Goal: Transaction & Acquisition: Purchase product/service

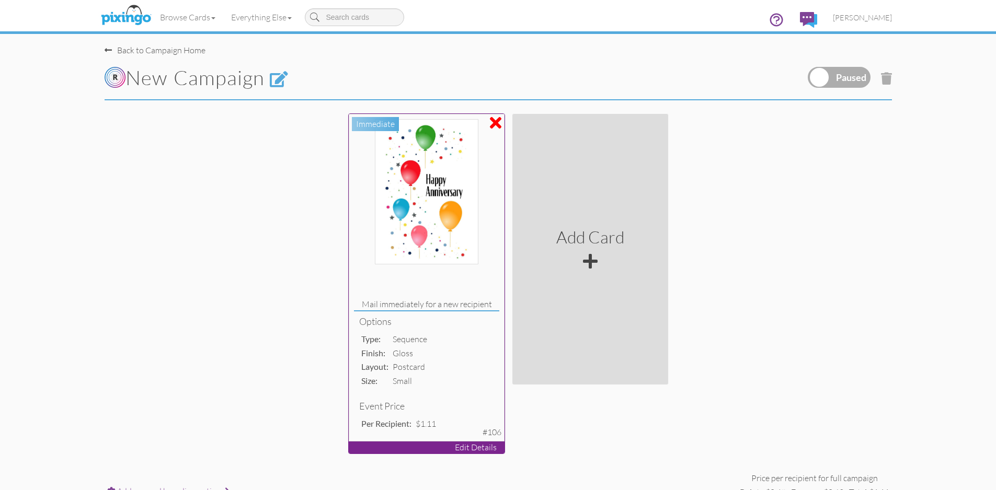
click at [453, 451] on p "Edit Details" at bounding box center [427, 448] width 156 height 12
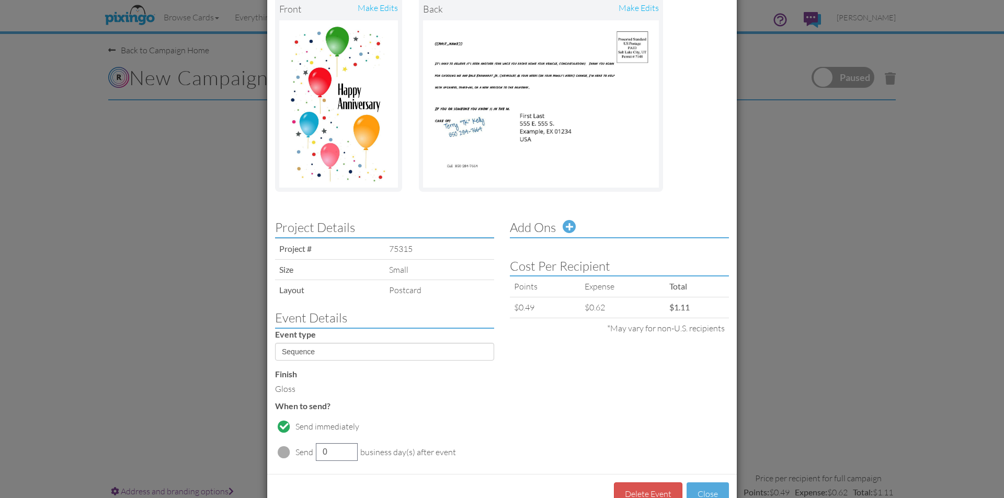
scroll to position [105, 0]
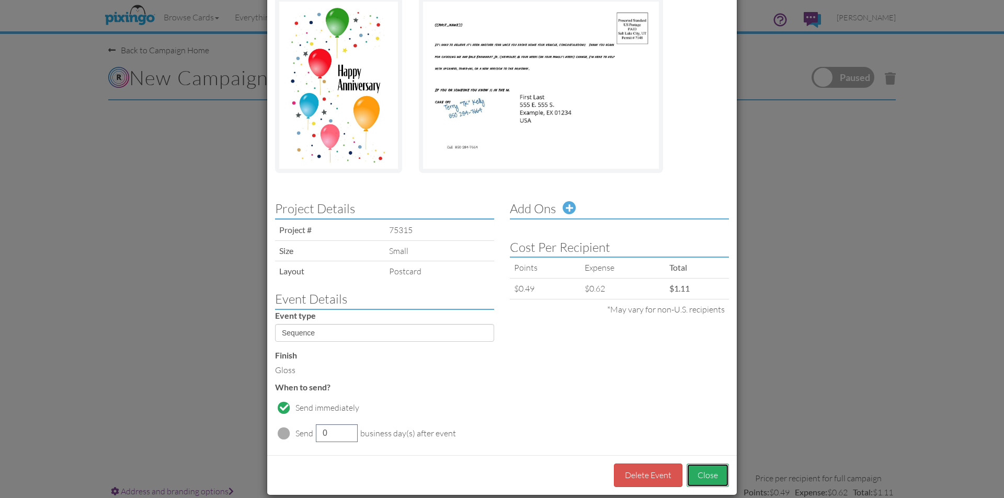
click at [706, 478] on button "Close" at bounding box center [707, 476] width 42 height 24
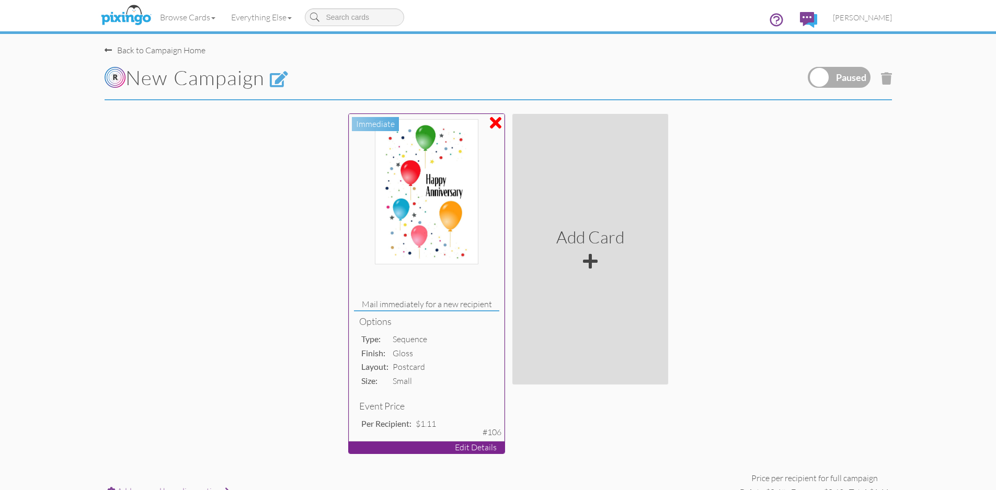
click at [452, 444] on p "Edit Details" at bounding box center [427, 448] width 156 height 12
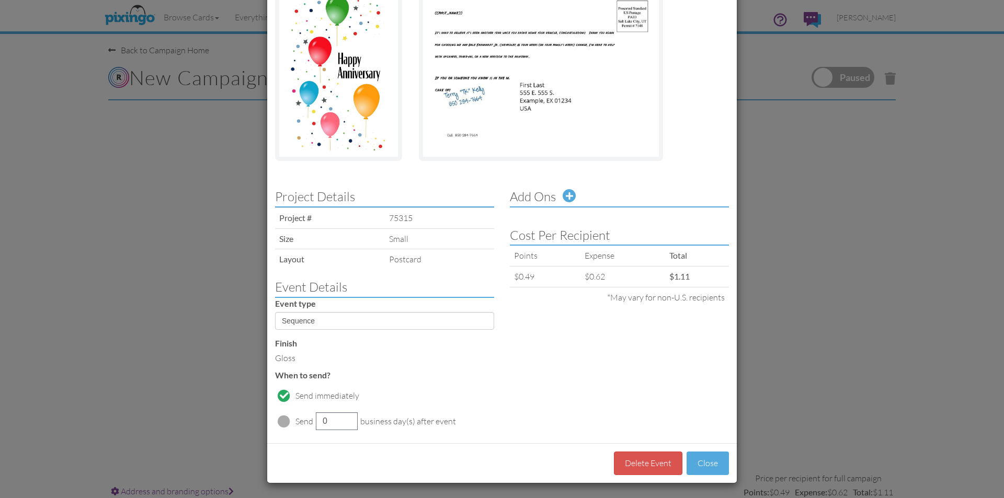
scroll to position [118, 0]
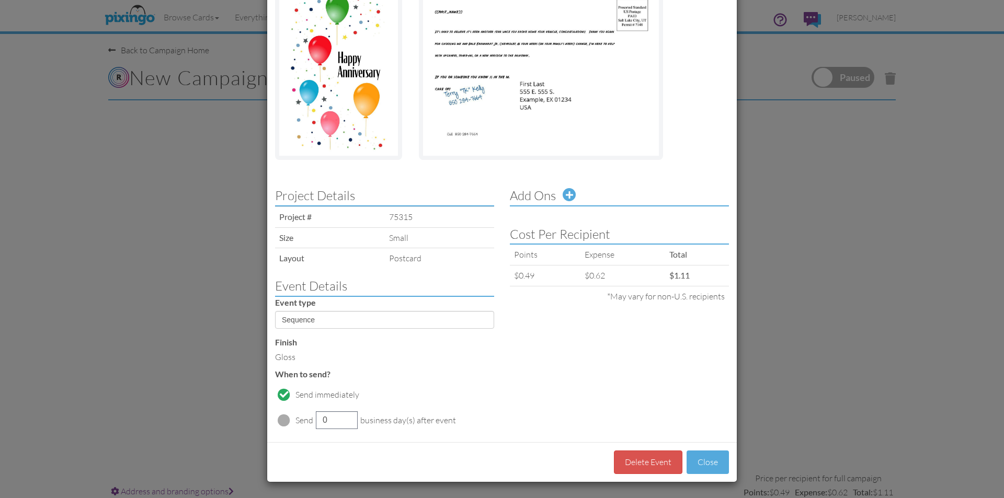
click at [278, 418] on span at bounding box center [284, 420] width 13 height 13
click at [343, 419] on input "8" at bounding box center [337, 420] width 42 height 18
type input "9"
click at [343, 419] on input "9" at bounding box center [337, 420] width 42 height 18
click at [445, 422] on td "business day(s) after event" at bounding box center [408, 420] width 96 height 23
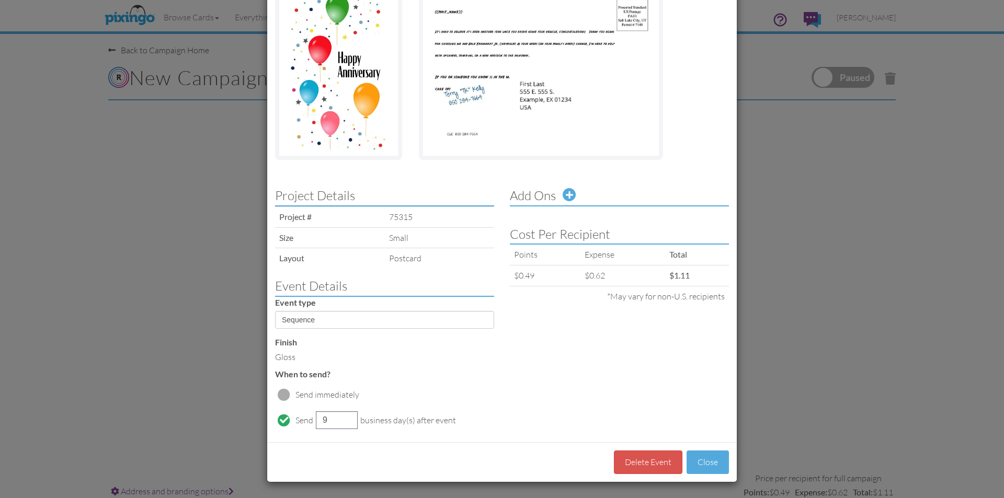
click at [384, 422] on td "business day(s) after event" at bounding box center [408, 420] width 96 height 23
click at [376, 418] on td "business day(s) after event" at bounding box center [408, 420] width 96 height 23
click at [441, 426] on td "business day(s) after event" at bounding box center [408, 420] width 96 height 23
click at [486, 319] on select "Sequence Birthday Anniversary" at bounding box center [384, 320] width 219 height 18
select select "object:26284"
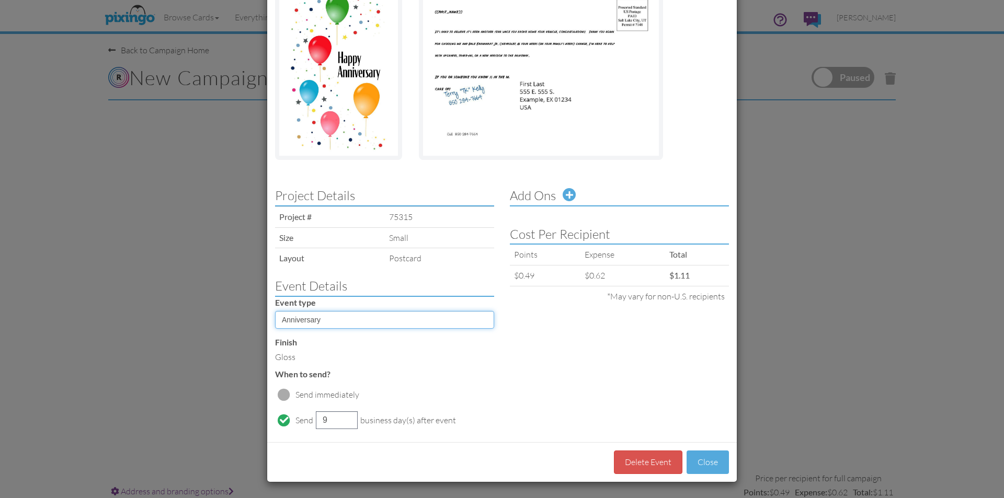
click at [275, 311] on select "Sequence Birthday Anniversary" at bounding box center [384, 320] width 219 height 18
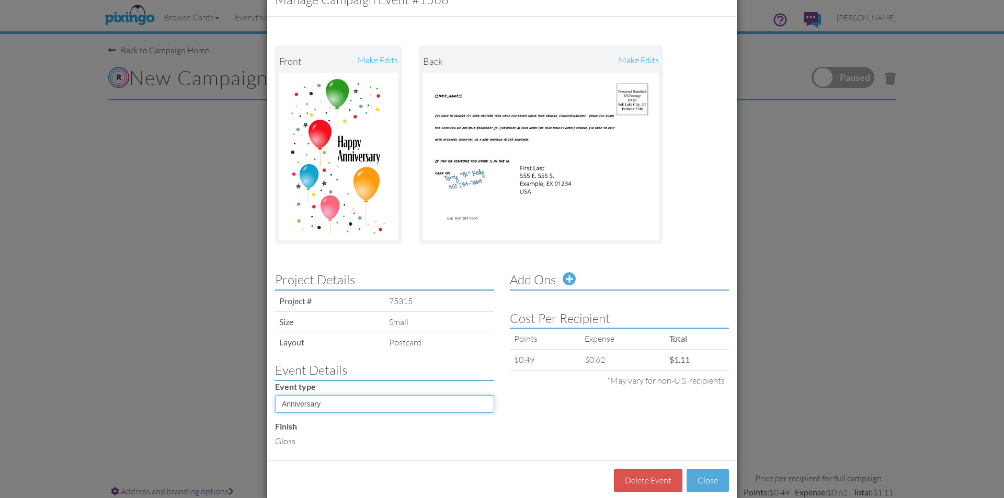
scroll to position [52, 0]
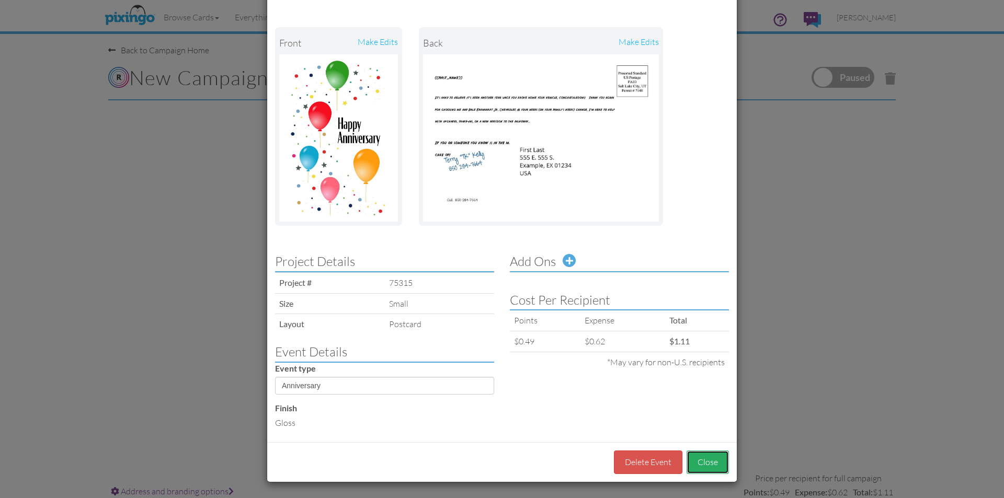
click at [707, 467] on button "Close" at bounding box center [707, 463] width 42 height 24
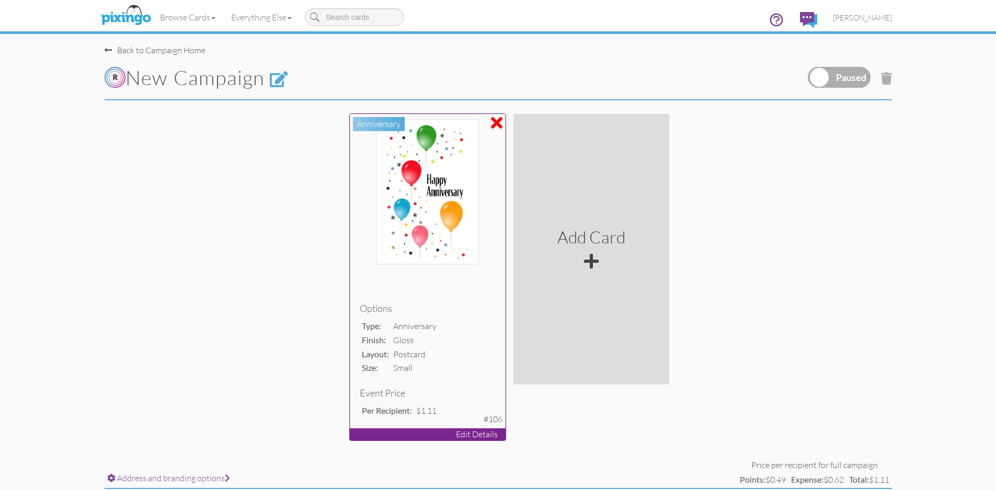
click at [455, 430] on p "Edit Details" at bounding box center [428, 435] width 156 height 12
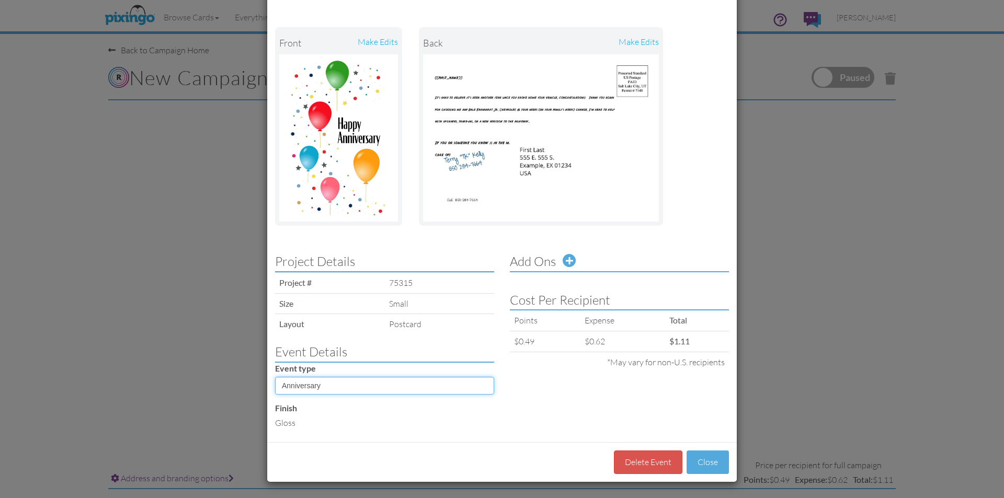
click at [483, 387] on select "Sequence Birthday Anniversary" at bounding box center [384, 386] width 219 height 18
click at [275, 377] on select "Sequence Birthday Anniversary" at bounding box center [384, 386] width 219 height 18
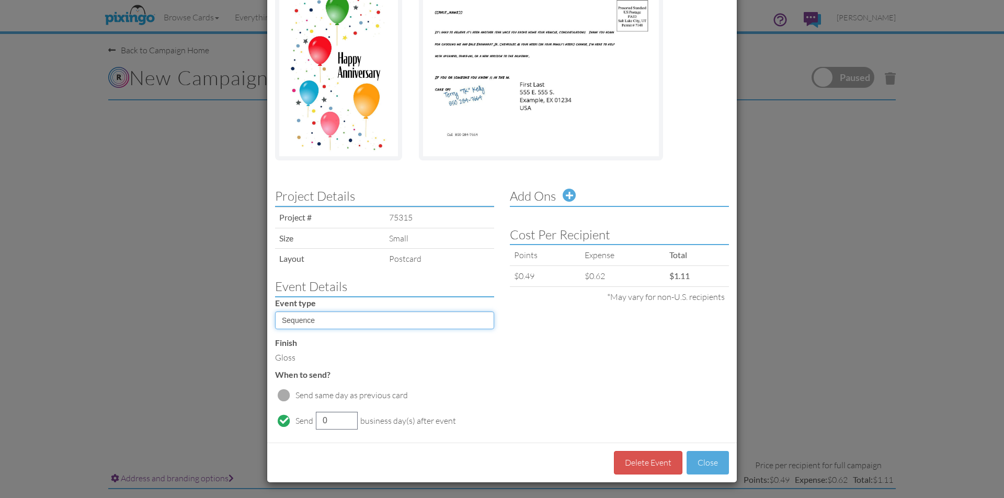
scroll to position [118, 0]
click at [486, 320] on select "Sequence Birthday Anniversary" at bounding box center [384, 320] width 219 height 18
select select "object:26325"
click at [275, 311] on select "Sequence Birthday Anniversary" at bounding box center [384, 320] width 219 height 18
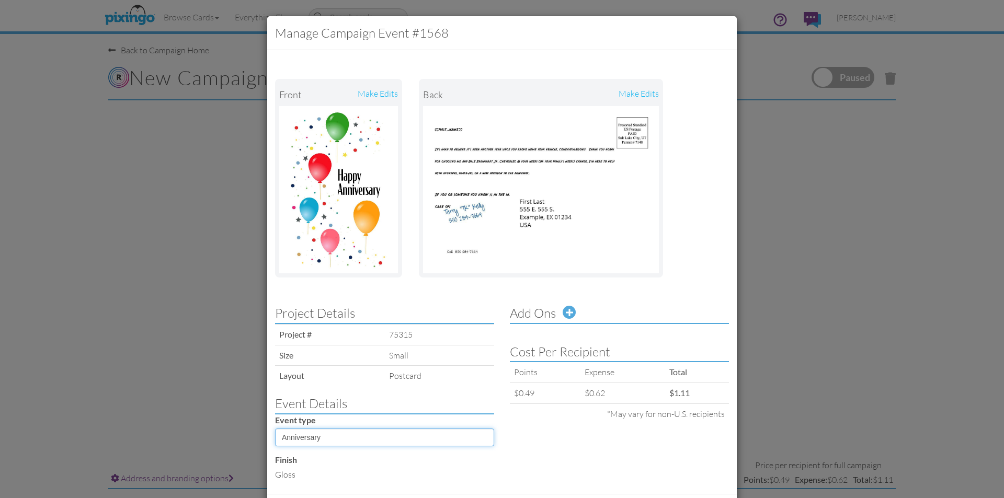
scroll to position [52, 0]
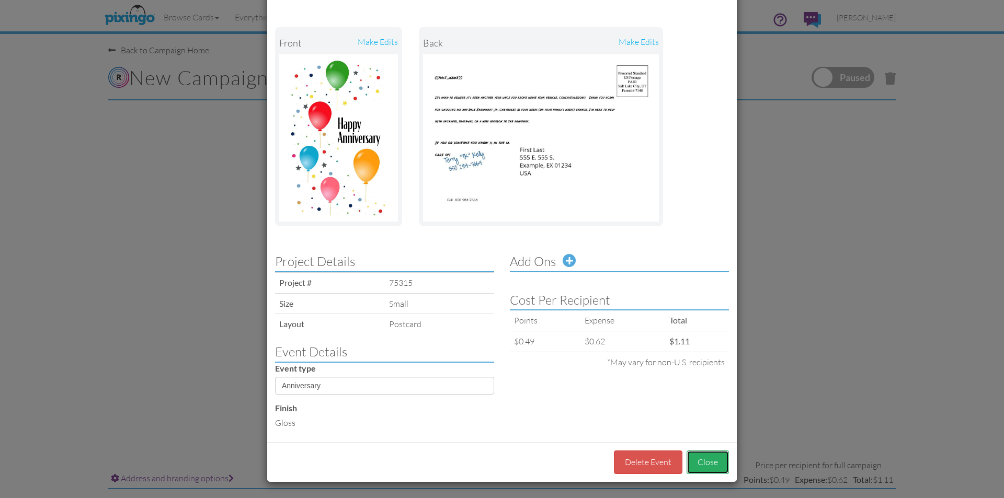
click at [710, 466] on button "Close" at bounding box center [707, 463] width 42 height 24
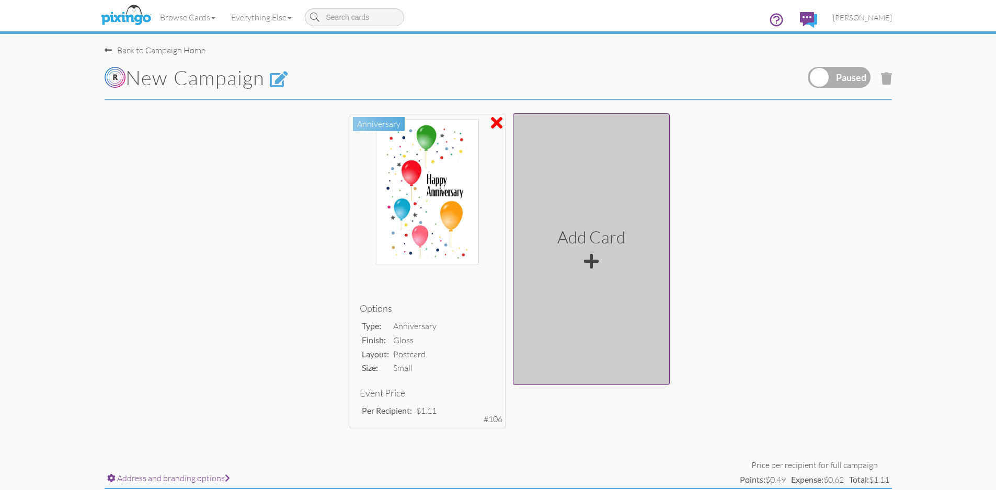
click at [583, 251] on div "Add Card" at bounding box center [591, 249] width 68 height 48
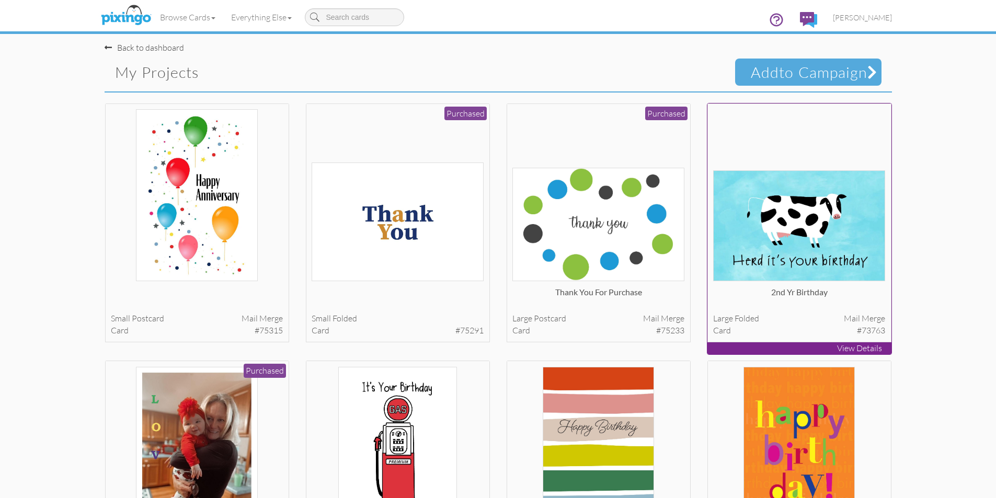
click at [827, 226] on img at bounding box center [799, 225] width 172 height 111
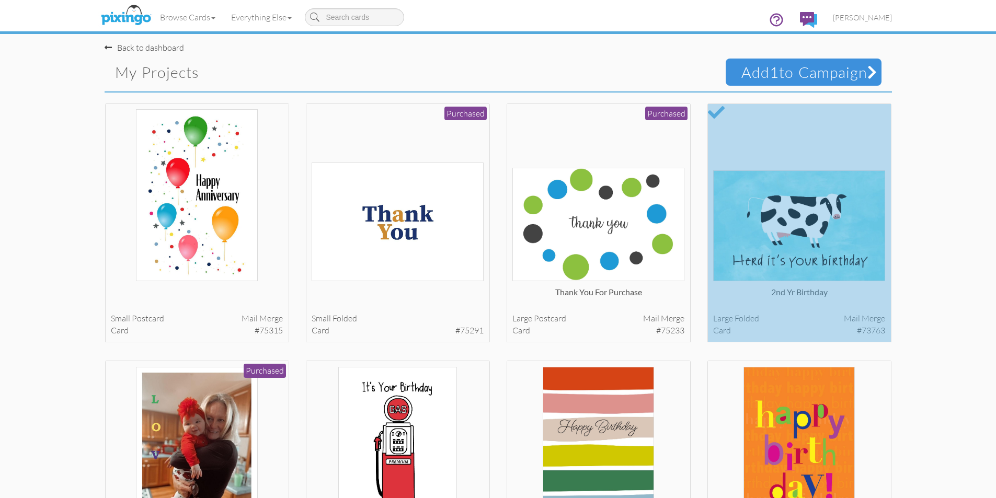
click at [844, 65] on span "Add 1 to Campaign" at bounding box center [804, 72] width 156 height 27
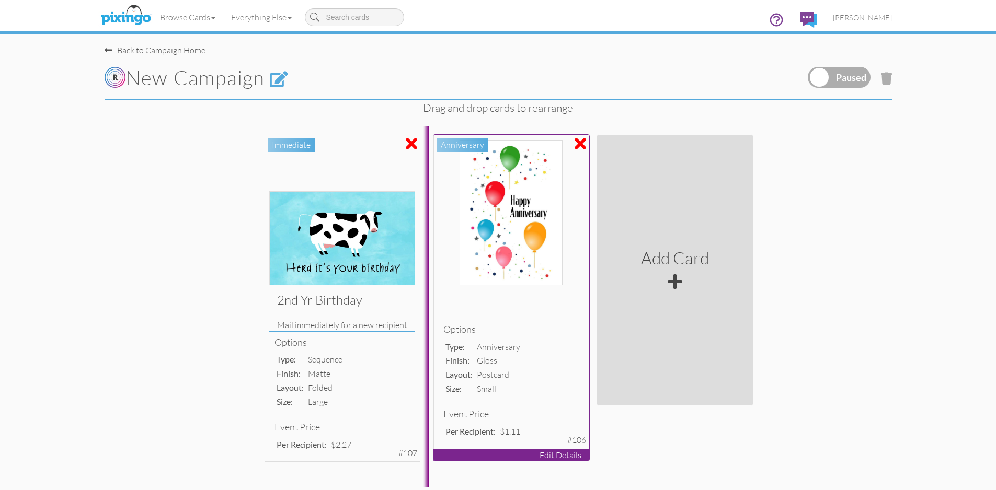
click at [566, 455] on p "Edit Details" at bounding box center [511, 456] width 156 height 12
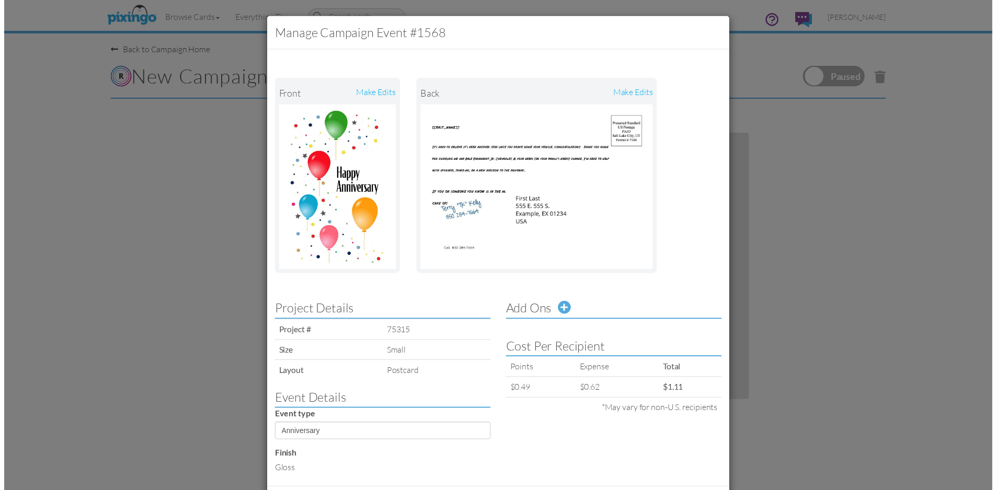
scroll to position [52, 0]
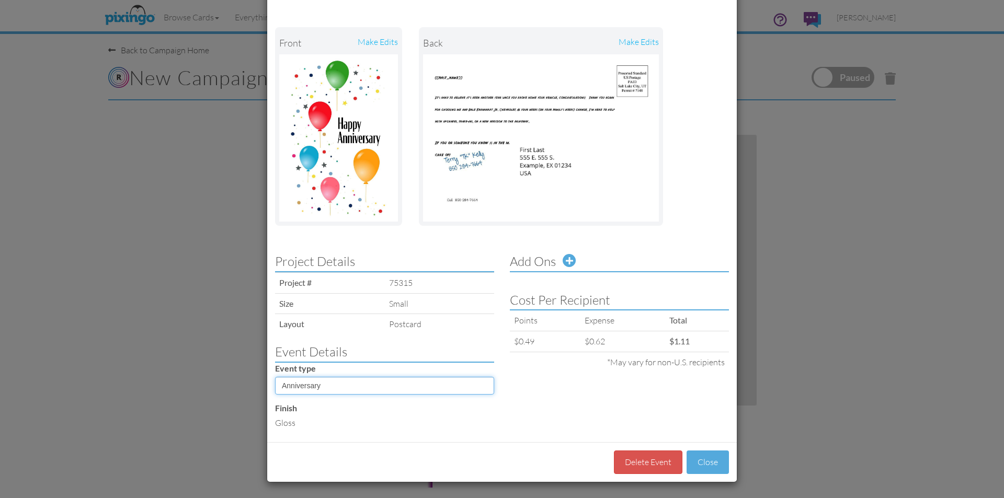
click at [485, 387] on select "Sequence Birthday Anniversary" at bounding box center [384, 386] width 219 height 18
select select "object:26891"
click at [275, 377] on select "Sequence Birthday Anniversary" at bounding box center [384, 386] width 219 height 18
click at [349, 432] on div "Project Details Project # 75315 Size small Layout postcard Event Details Event …" at bounding box center [384, 341] width 235 height 188
click at [541, 411] on div "Project Details Project # 75315 Size small Layout postcard Event Details Event …" at bounding box center [501, 341] width 469 height 188
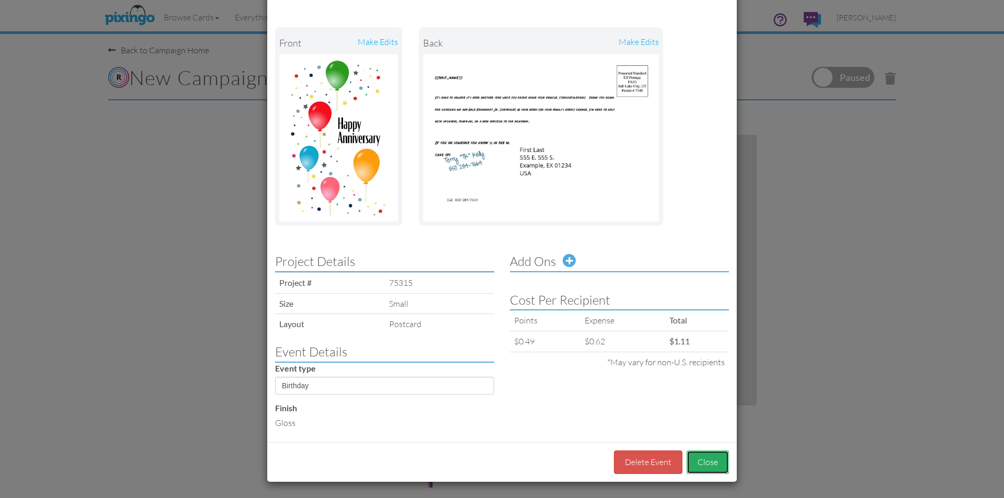
click at [698, 463] on button "Close" at bounding box center [707, 463] width 42 height 24
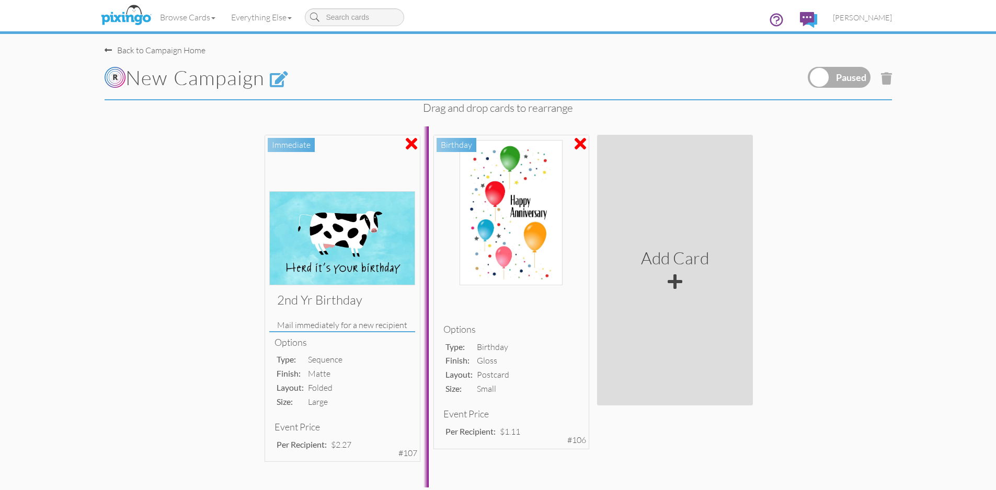
click at [860, 80] on label at bounding box center [839, 77] width 63 height 21
click at [0, 0] on input "checkbox" at bounding box center [0, 0] width 0 height 0
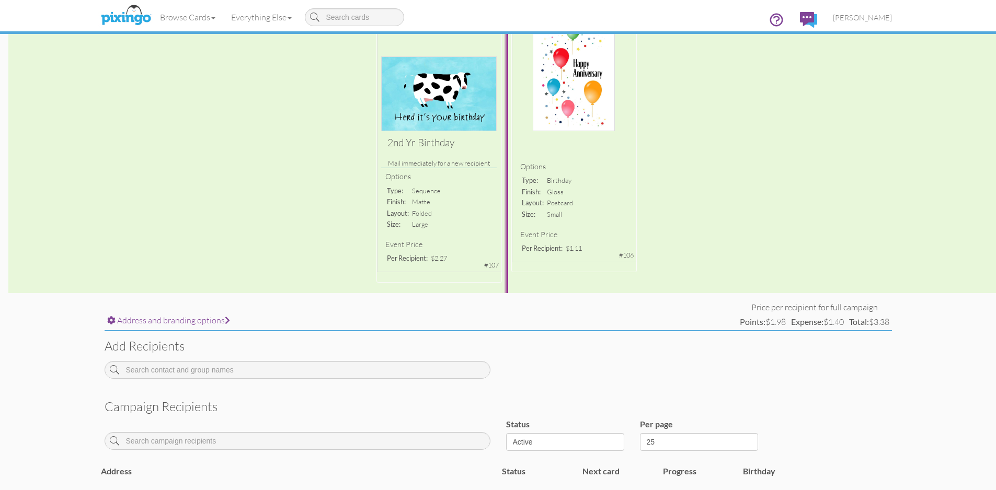
scroll to position [157, 0]
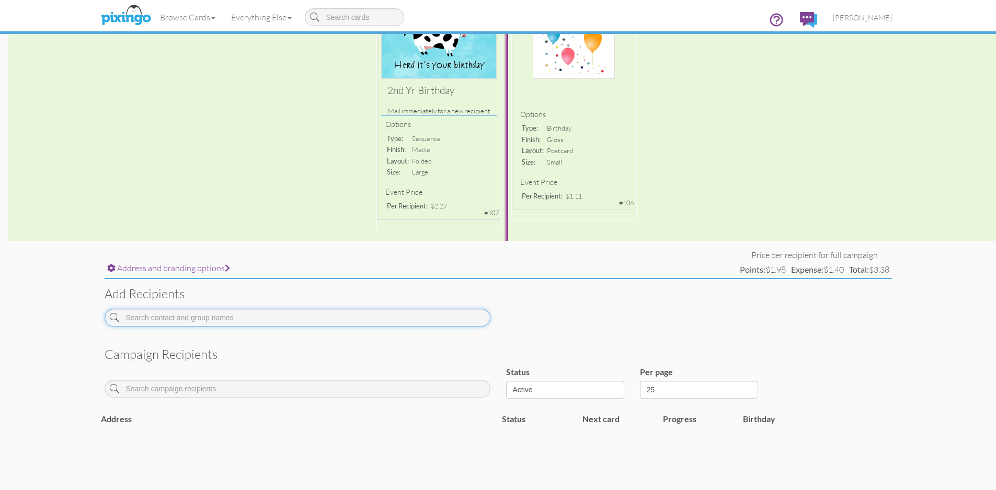
click at [402, 315] on input at bounding box center [298, 318] width 386 height 18
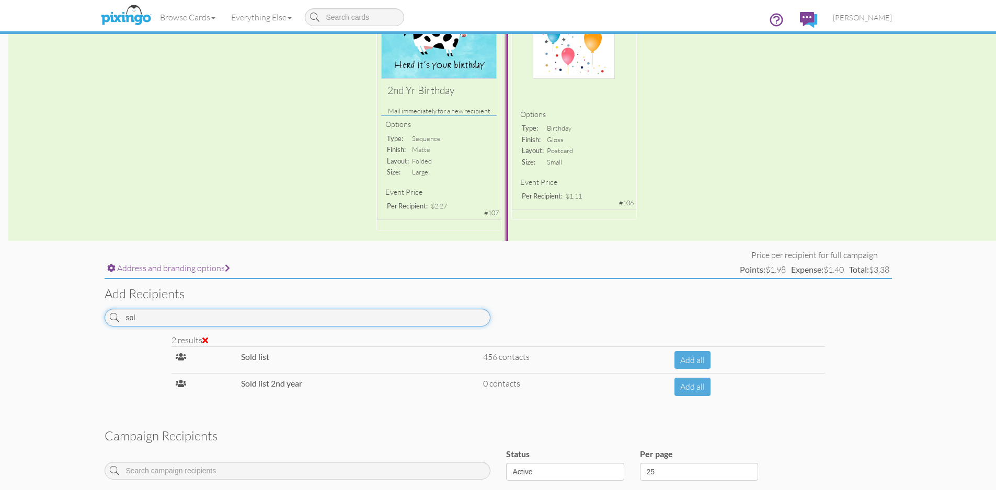
type input "sol"
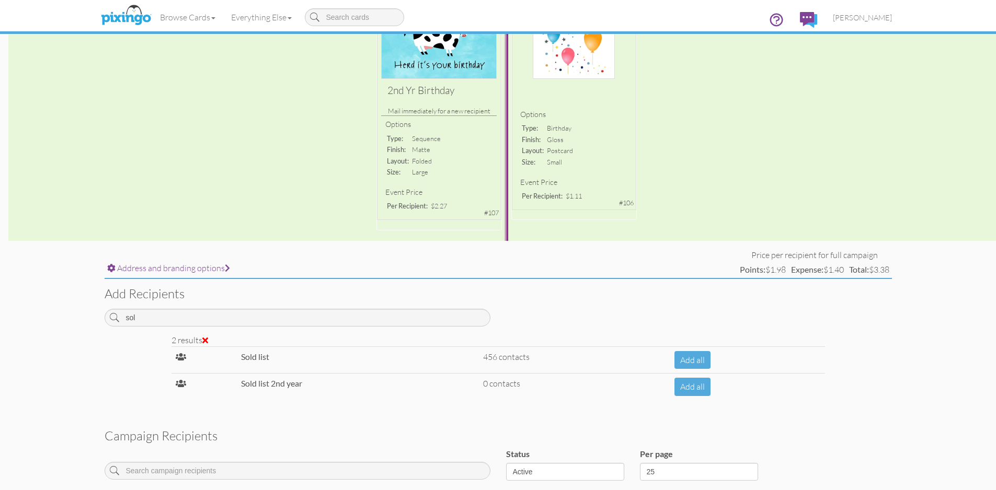
click at [242, 356] on strong "Sold list" at bounding box center [255, 357] width 28 height 10
click at [693, 363] on button "Add all" at bounding box center [692, 360] width 36 height 18
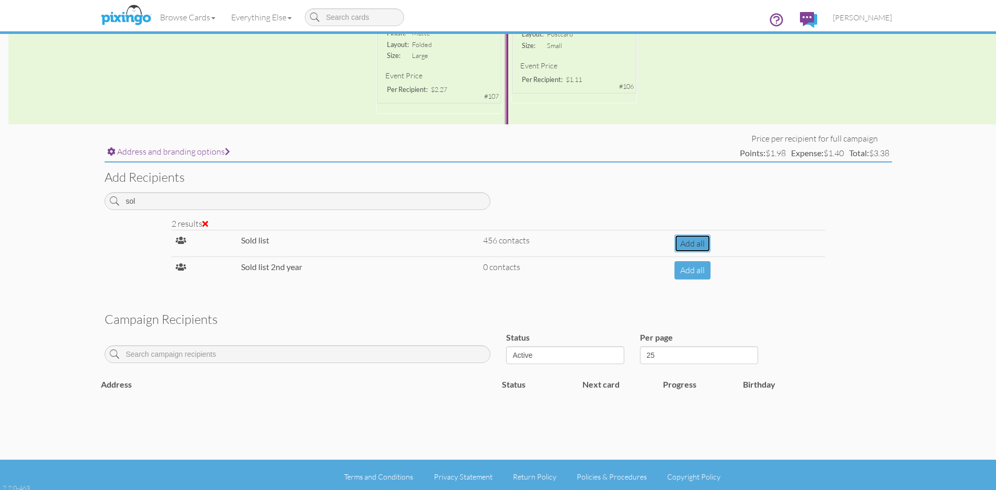
scroll to position [277, 0]
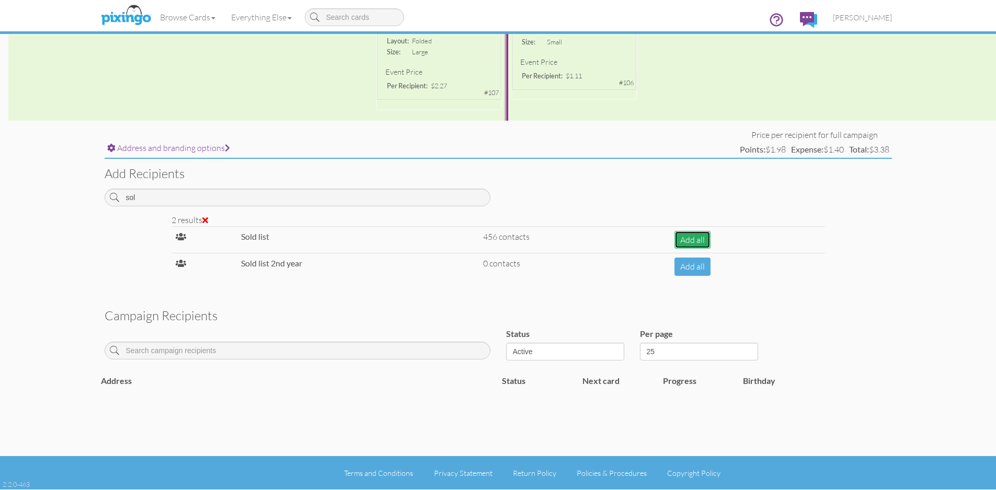
click at [693, 239] on button "Add all" at bounding box center [692, 240] width 36 height 18
click at [207, 381] on td "Address" at bounding box center [298, 381] width 402 height 25
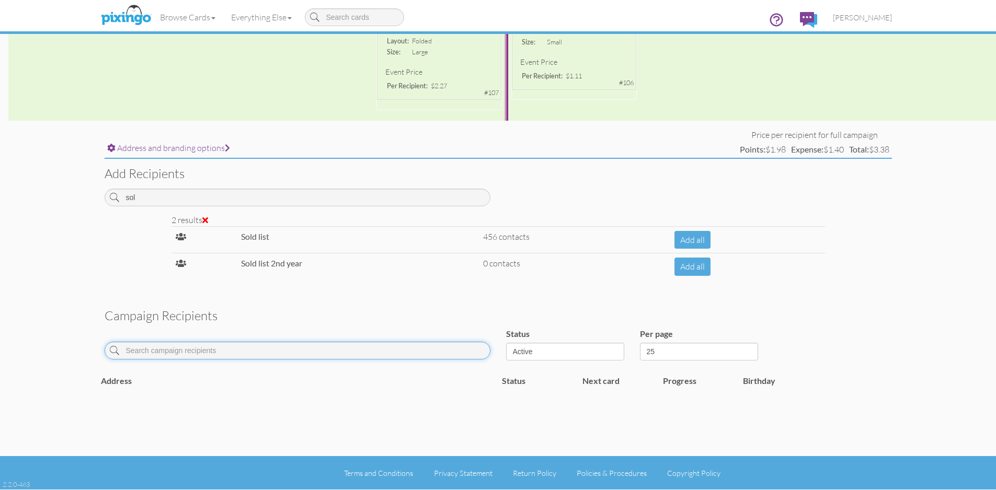
click at [228, 352] on input at bounding box center [298, 351] width 386 height 18
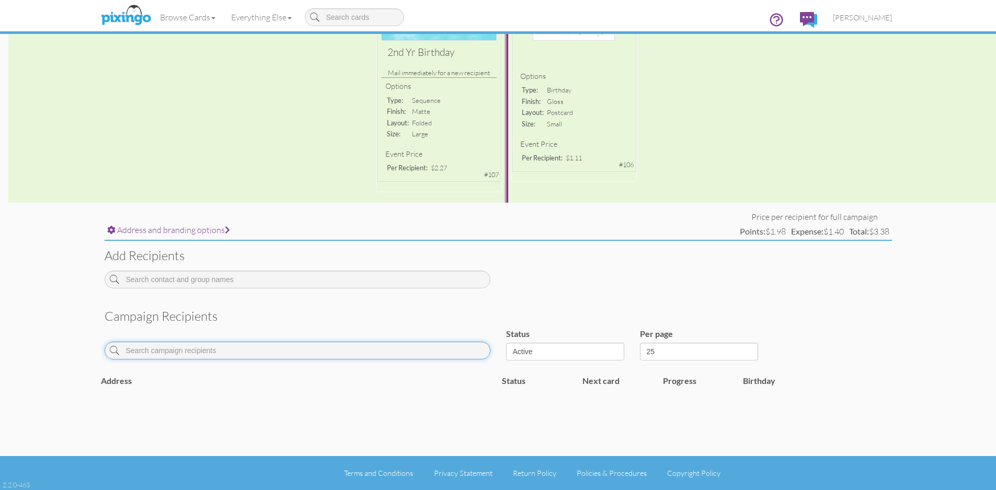
scroll to position [195, 0]
type input "o"
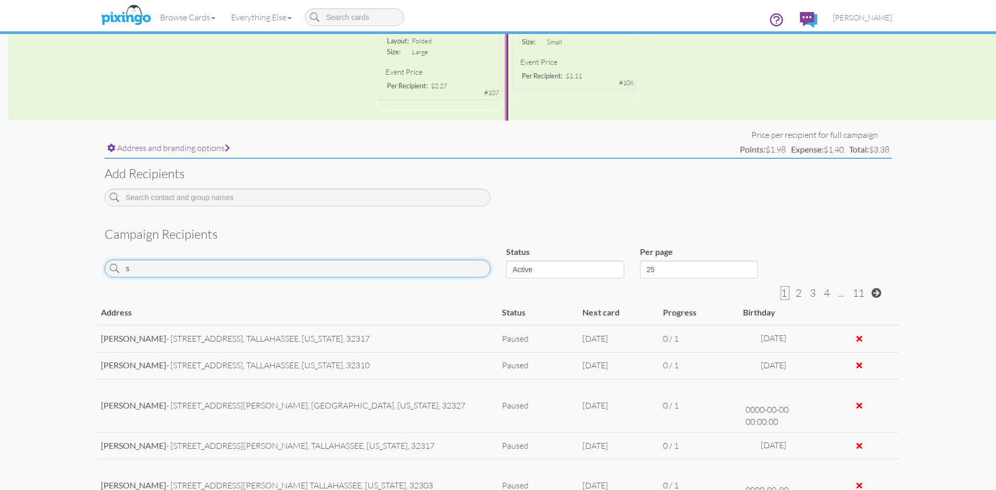
type input "so"
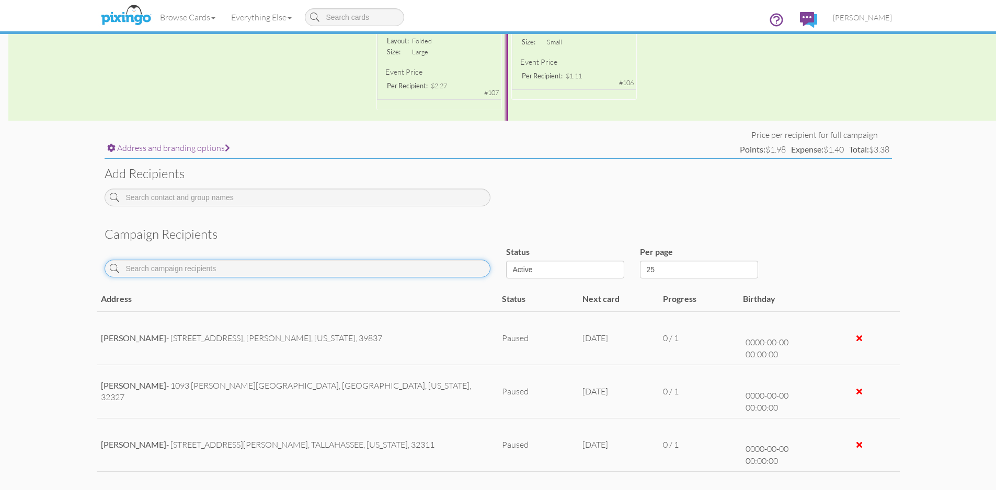
type input "l"
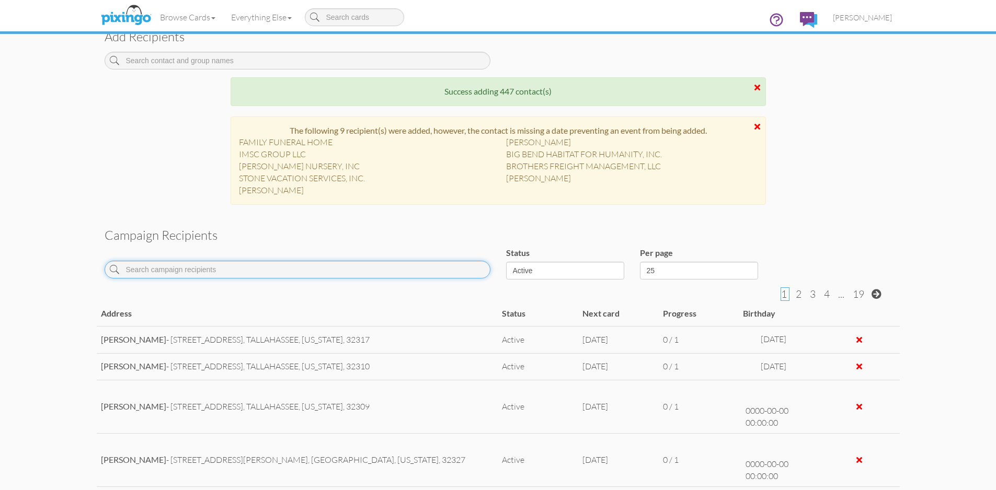
scroll to position [414, 0]
click at [754, 129] on div at bounding box center [757, 127] width 6 height 8
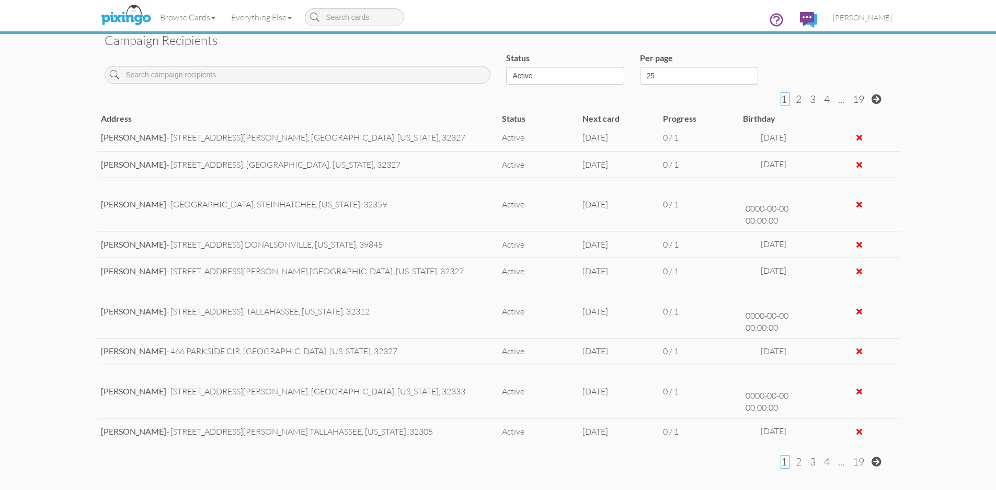
scroll to position [570, 0]
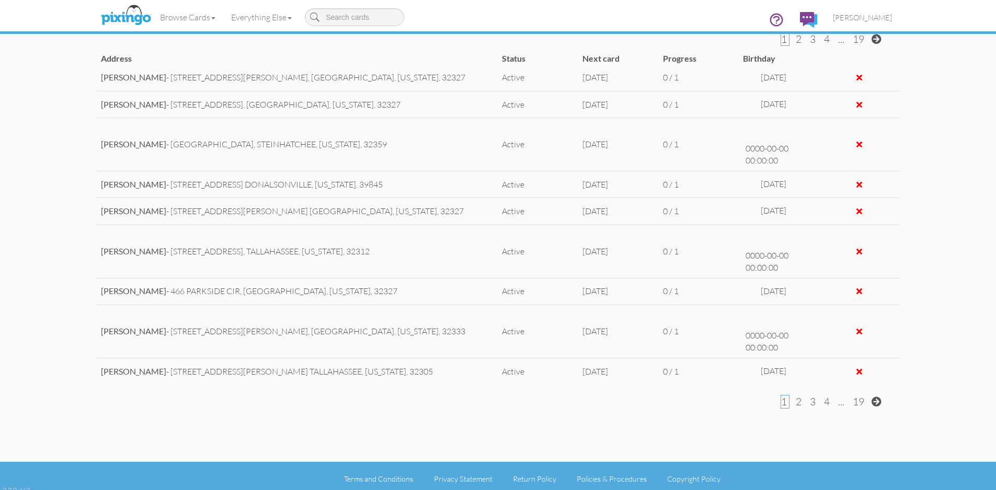
click at [873, 403] on span at bounding box center [877, 402] width 10 height 10
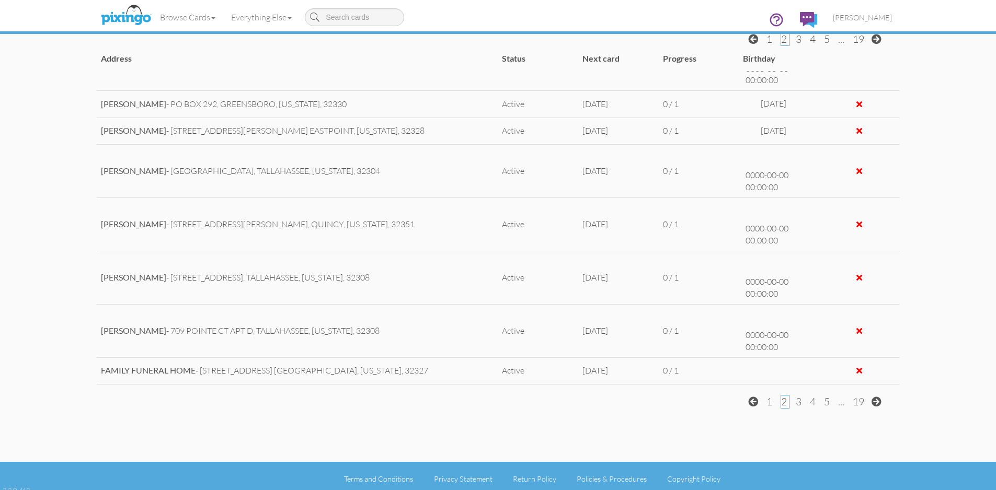
click at [873, 403] on span at bounding box center [877, 402] width 10 height 10
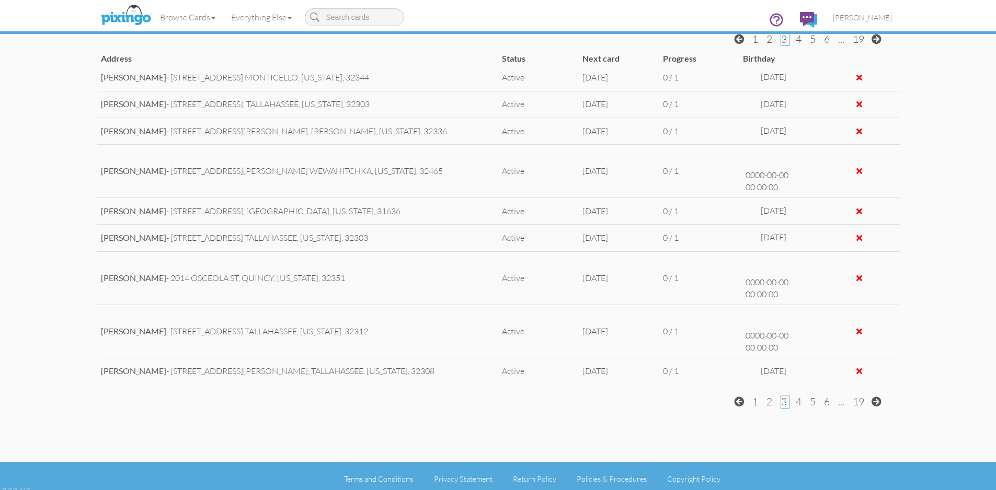
click at [873, 403] on span at bounding box center [877, 402] width 10 height 10
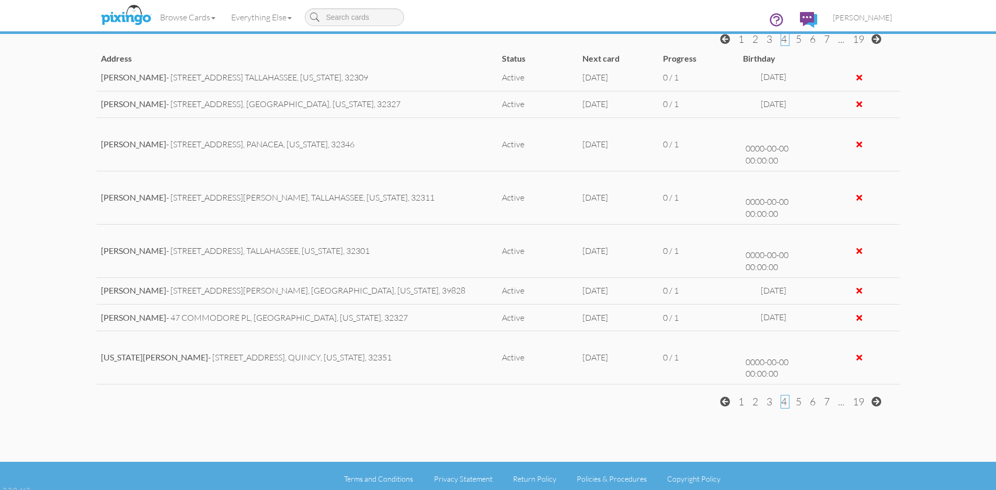
scroll to position [0, 0]
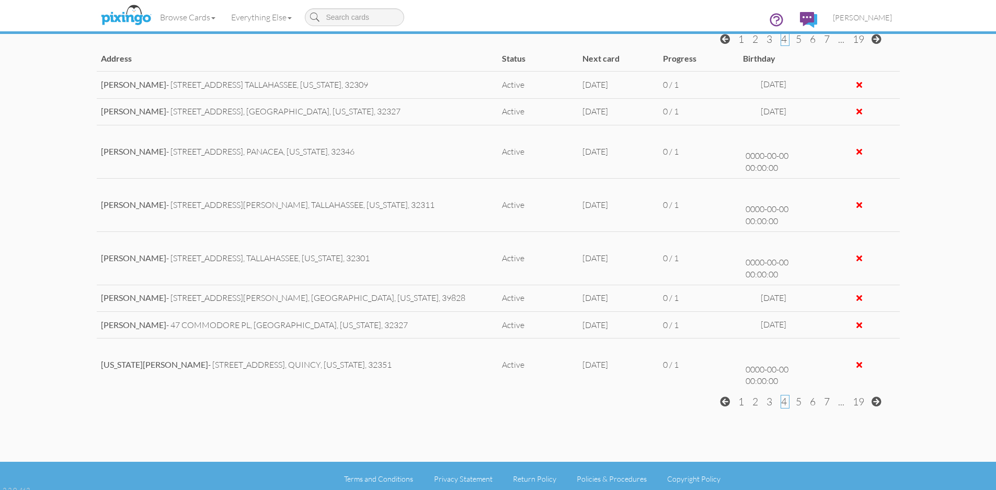
click at [592, 83] on span "Oct 5, 2025" at bounding box center [595, 84] width 26 height 10
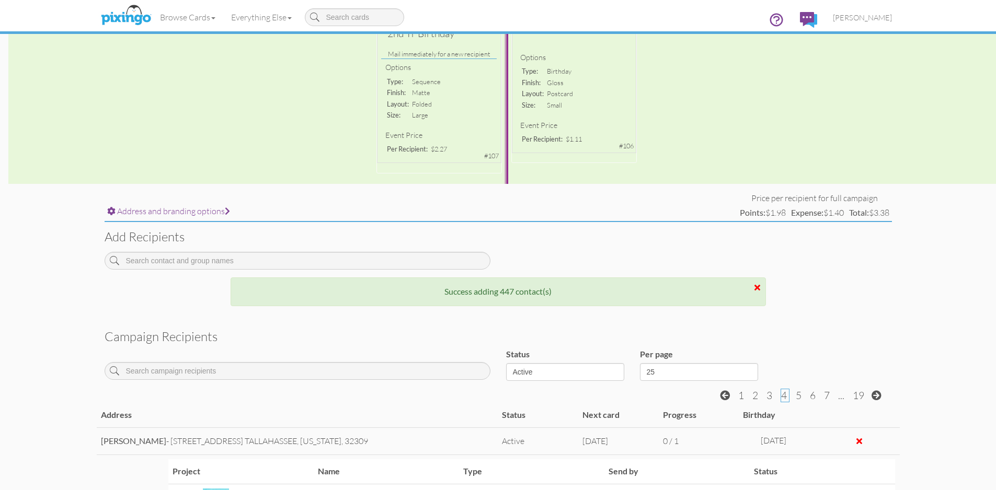
scroll to position [204, 0]
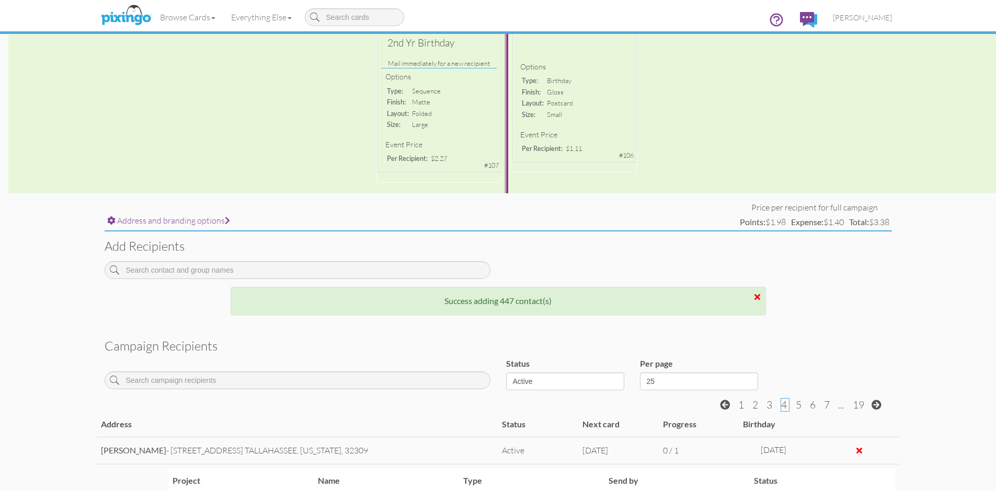
click at [755, 296] on div at bounding box center [757, 297] width 6 height 8
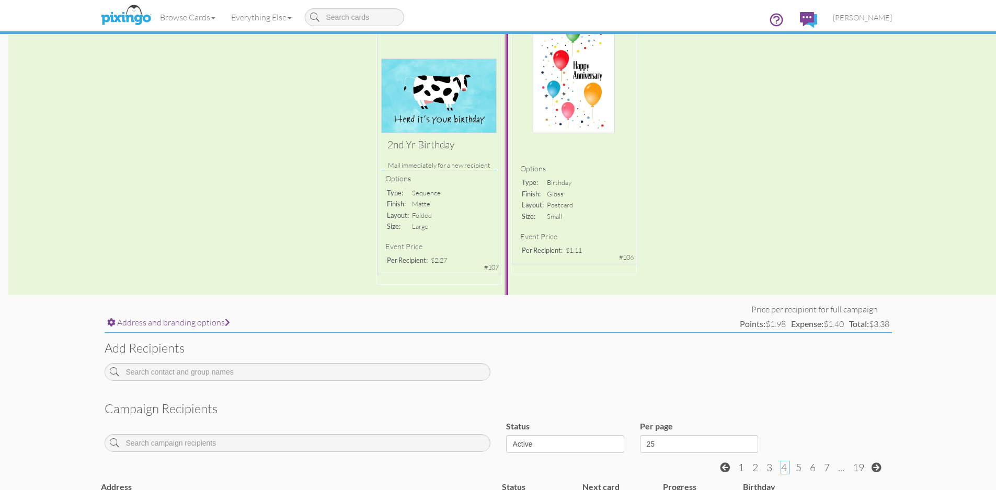
scroll to position [105, 0]
click at [878, 18] on span "[PERSON_NAME]" at bounding box center [862, 17] width 59 height 9
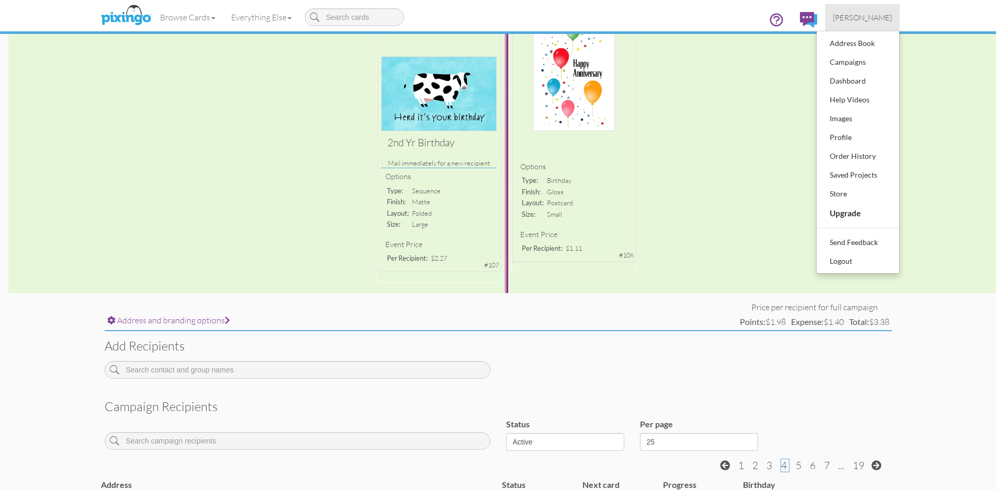
click at [739, 138] on div "2nd yr Birthday Mail immediately for a new recipient Options type: sequence fin…" at bounding box center [498, 148] width 996 height 289
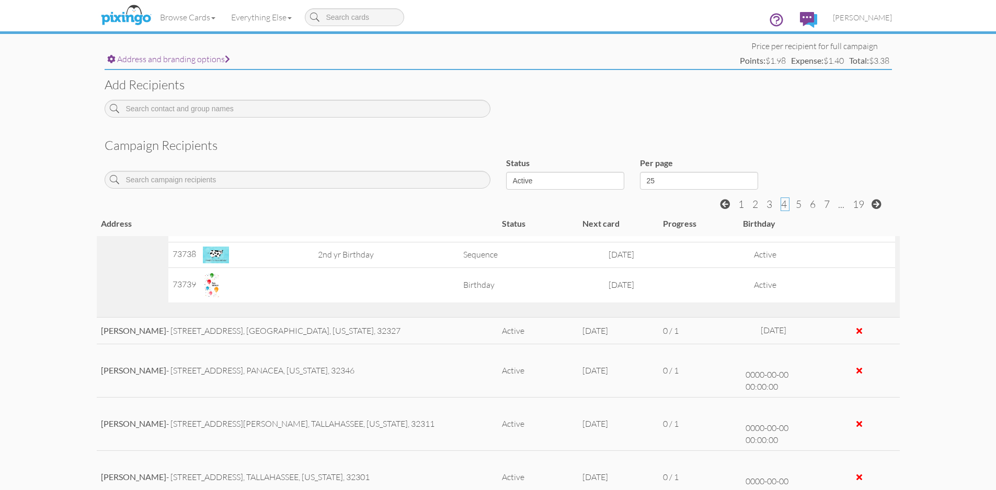
scroll to position [0, 0]
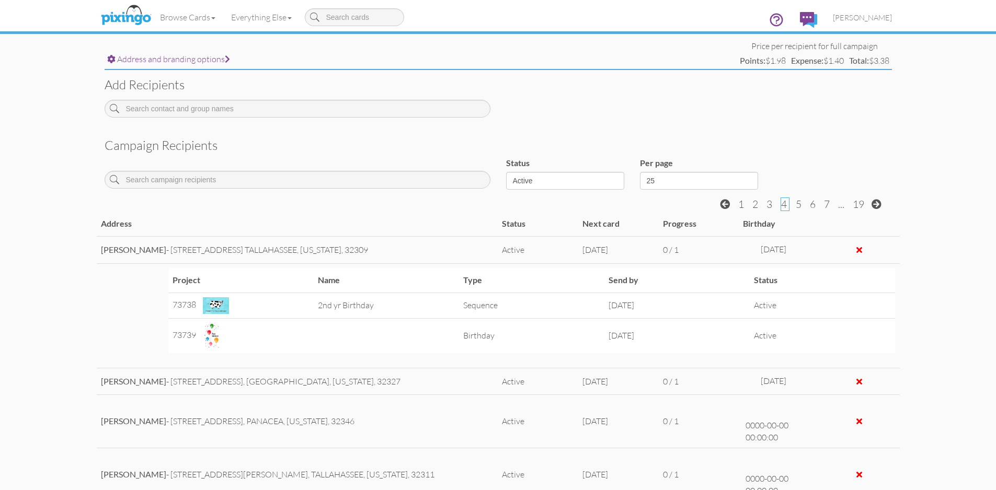
click at [779, 125] on div "Address and branding options Price per recipient for full campaign Points: $1.9…" at bounding box center [498, 320] width 803 height 561
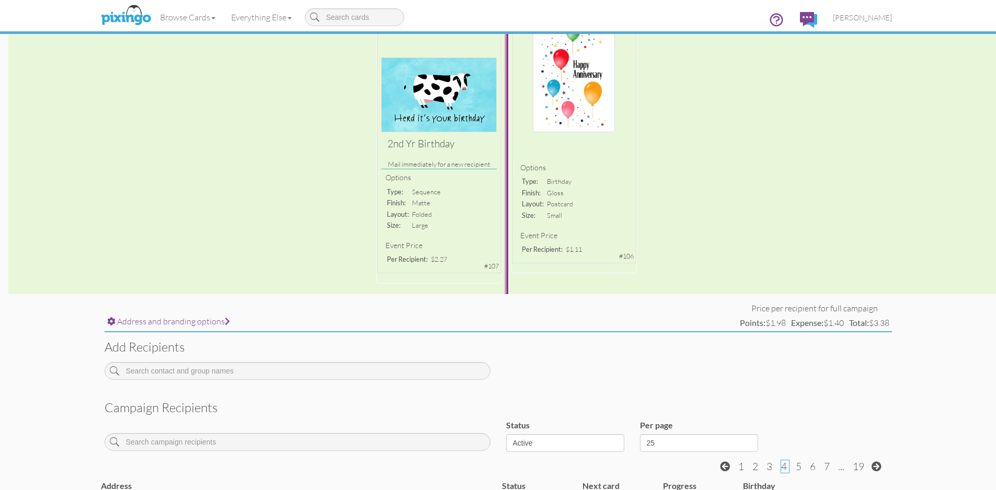
scroll to position [105, 0]
click at [462, 271] on div "2nd yr Birthday Mail immediately for a new recipient Options type: sequence fin…" at bounding box center [498, 148] width 996 height 289
click at [439, 239] on div "2nd yr Birthday Mail immediately for a new recipient Options type: sequence fin…" at bounding box center [498, 148] width 996 height 289
click at [460, 90] on div "2nd yr Birthday Mail immediately for a new recipient Options type: sequence fin…" at bounding box center [498, 148] width 996 height 289
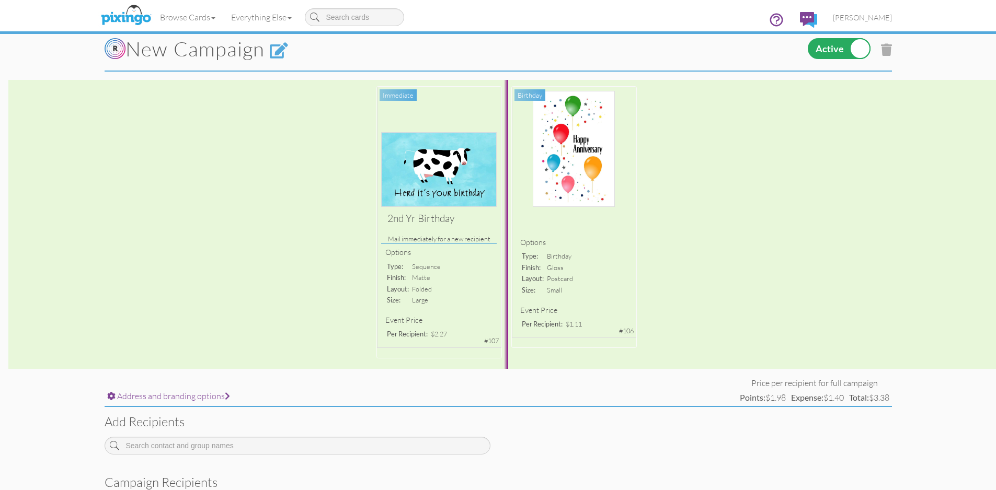
scroll to position [0, 0]
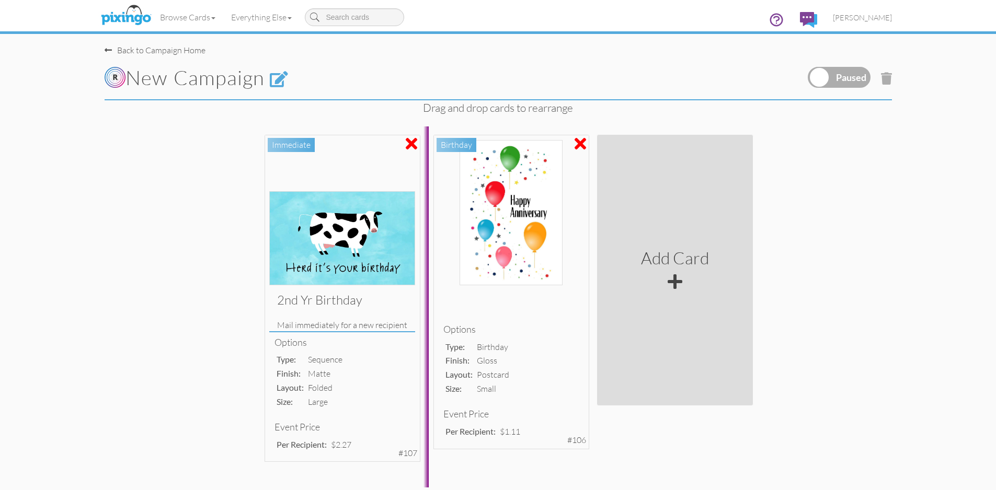
click at [888, 226] on div "2nd yr Birthday Mail immediately for a new recipient Options type: sequence fin…" at bounding box center [508, 308] width 996 height 362
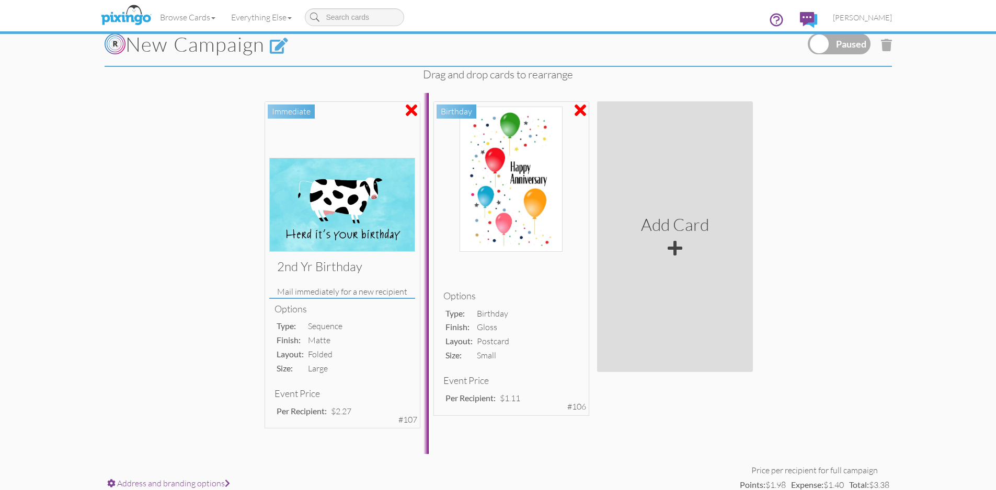
scroll to position [52, 0]
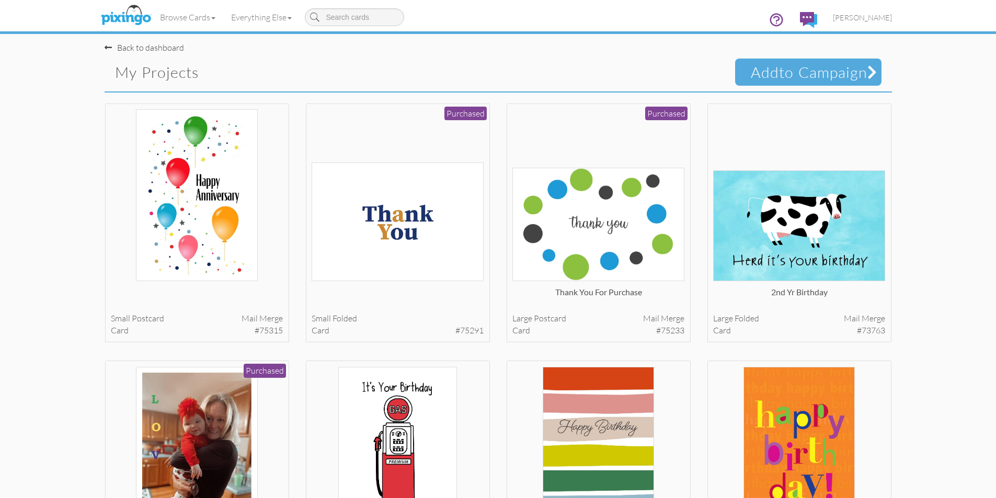
click at [671, 34] on div "Browse Cards Business Accounting Automotive Chiropractor Customer Dental Financ…" at bounding box center [498, 20] width 787 height 41
click at [664, 39] on div "Browse Cards Business Accounting Automotive Chiropractor Customer Dental Financ…" at bounding box center [498, 20] width 787 height 41
click at [139, 20] on img at bounding box center [125, 16] width 55 height 26
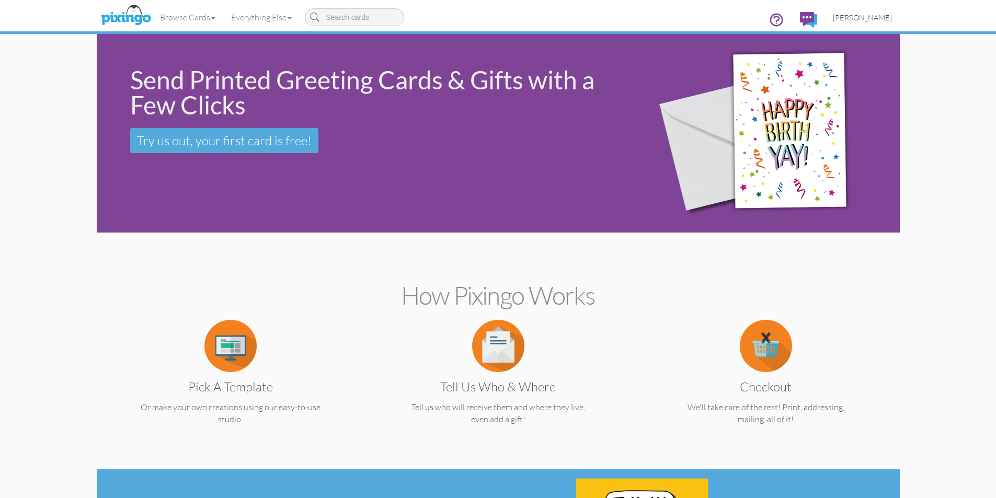
click at [874, 18] on span "[PERSON_NAME]" at bounding box center [862, 17] width 59 height 9
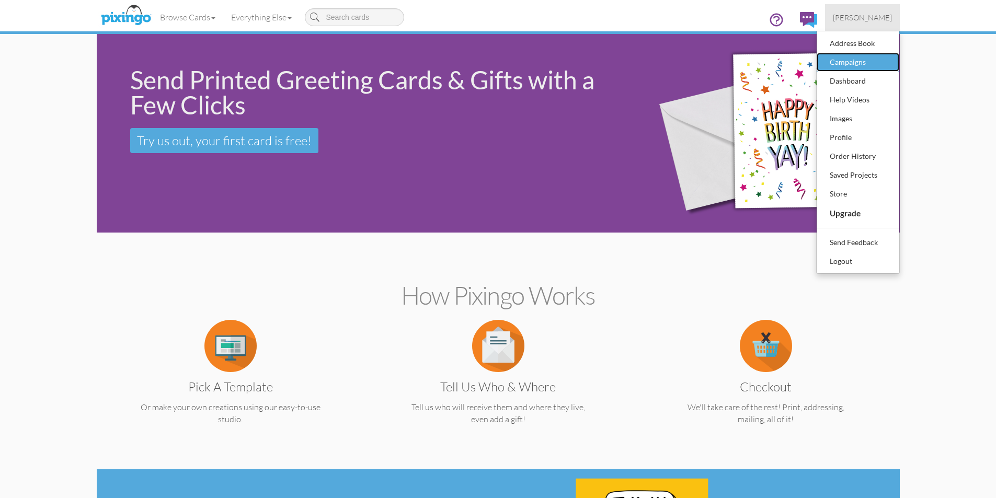
click at [857, 68] on div "Campaigns" at bounding box center [858, 62] width 62 height 16
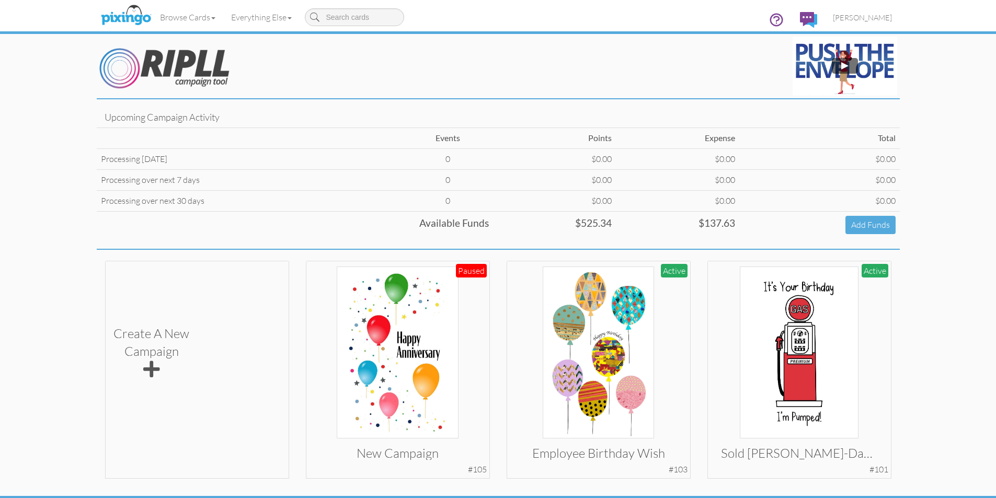
click at [330, 223] on td "Available Funds" at bounding box center [295, 224] width 396 height 27
click at [461, 70] on td at bounding box center [314, 66] width 435 height 64
click at [874, 19] on span "[PERSON_NAME]" at bounding box center [862, 17] width 59 height 9
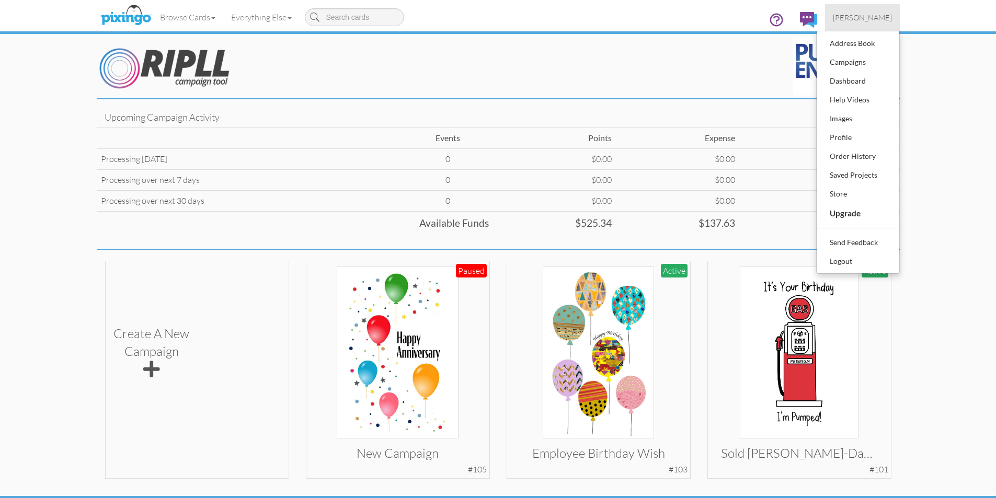
click at [763, 19] on div "Browse Cards Business Accounting Automotive Chiropractor Customer Dental Financ…" at bounding box center [498, 20] width 787 height 41
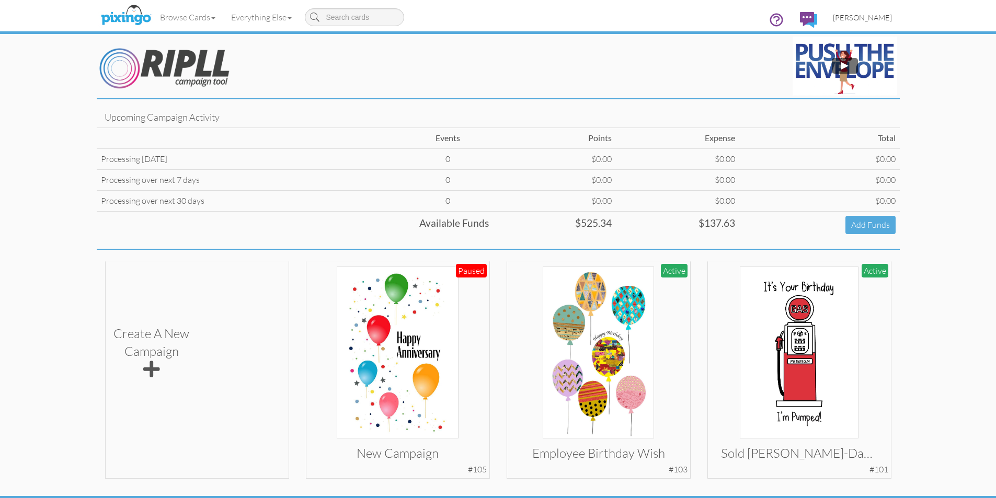
click at [883, 20] on span "[PERSON_NAME]" at bounding box center [862, 17] width 59 height 9
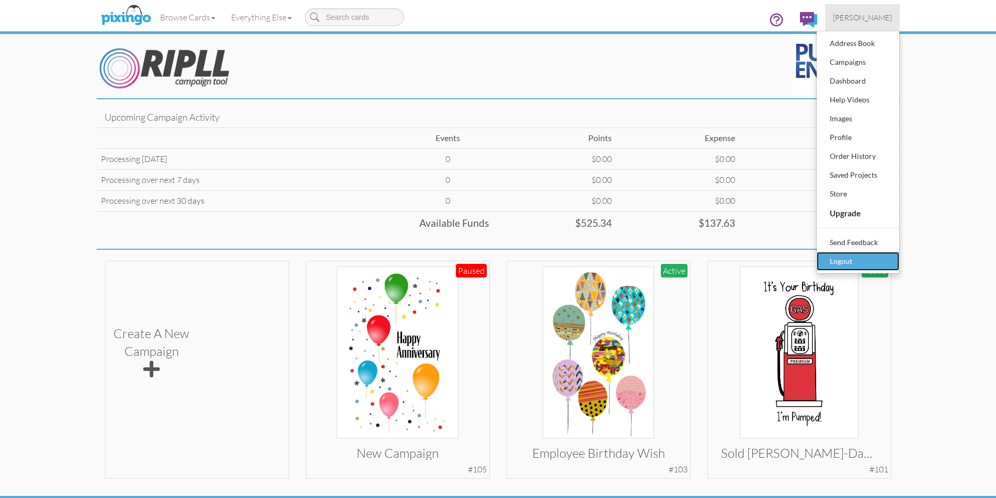
click at [836, 262] on div "Logout" at bounding box center [858, 262] width 62 height 16
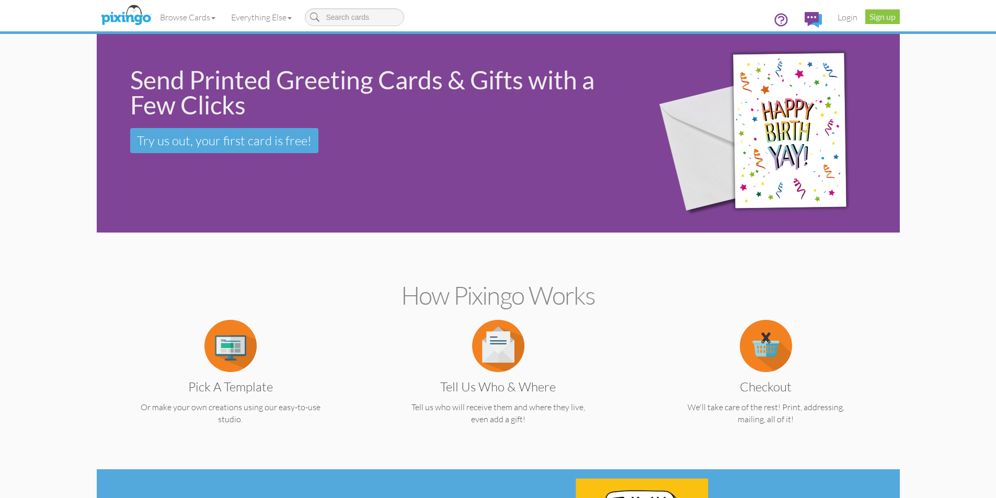
click at [618, 10] on div "Browse Cards Business Accounting Automotive Chiropractor Customer Dental Financ…" at bounding box center [498, 20] width 787 height 41
click at [637, 8] on div "Browse Cards Business Accounting Automotive Chiropractor Customer Dental Financ…" at bounding box center [498, 20] width 787 height 41
click at [844, 18] on link "Login" at bounding box center [848, 17] width 36 height 26
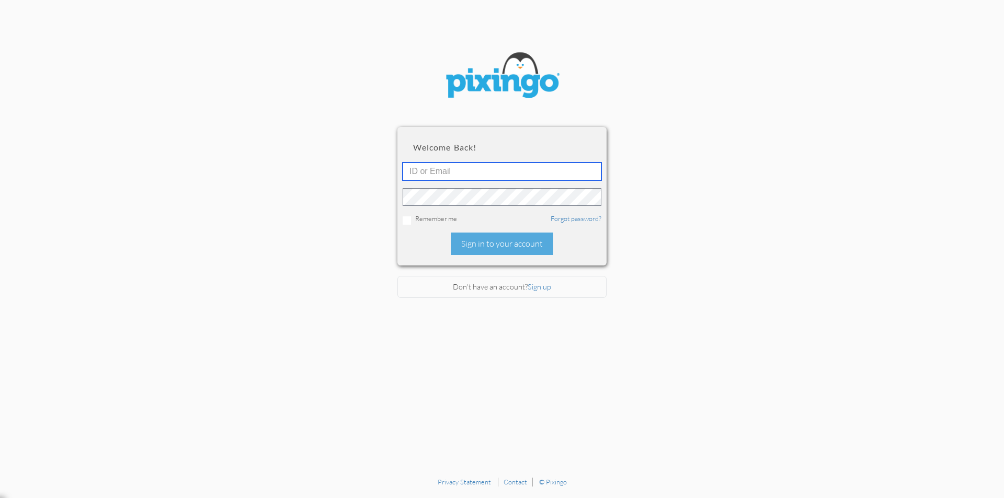
click at [530, 174] on input "text" at bounding box center [502, 172] width 199 height 18
type input "tkelly@mylegacymarketing.com"
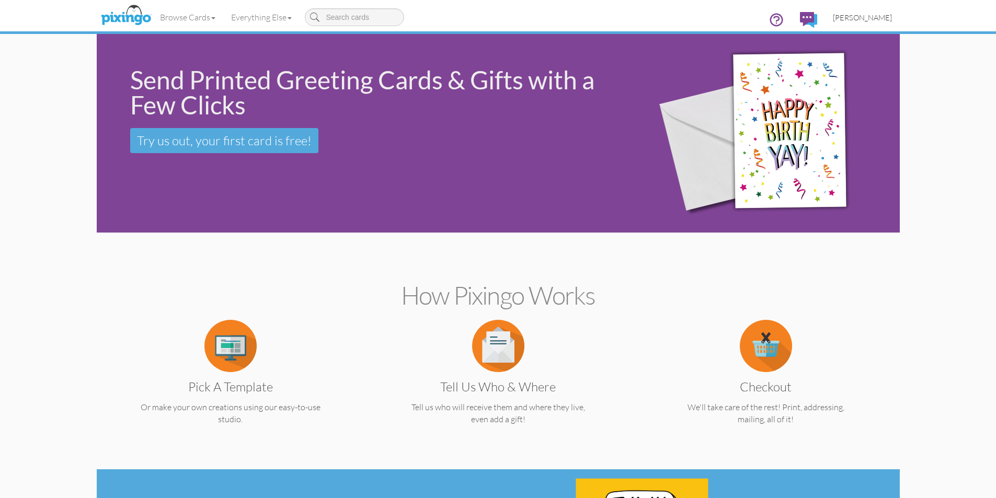
click at [873, 17] on span "[PERSON_NAME]" at bounding box center [862, 17] width 59 height 9
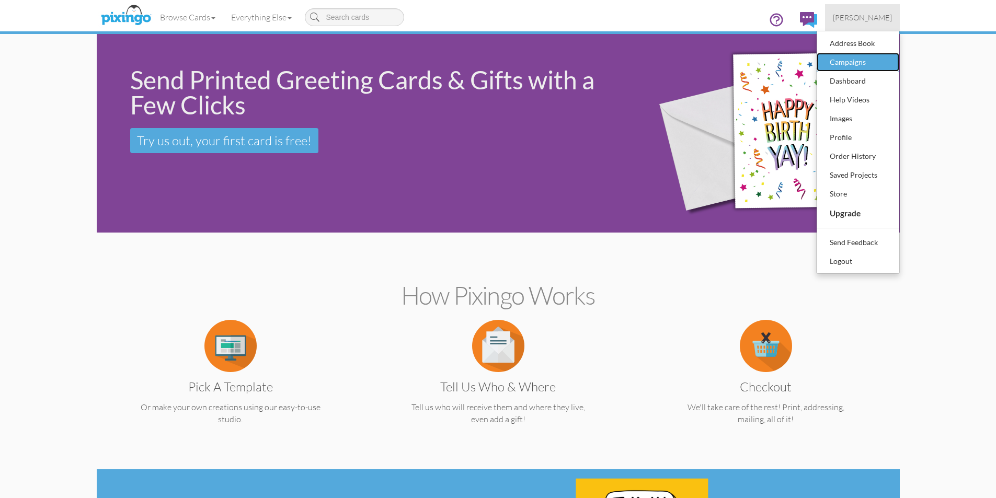
click at [861, 59] on div "Campaigns" at bounding box center [858, 62] width 62 height 16
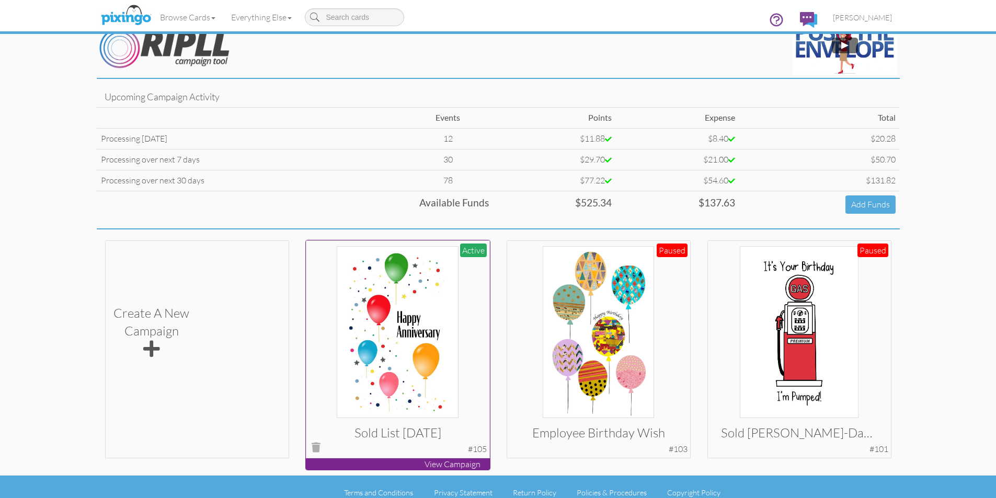
scroll to position [32, 0]
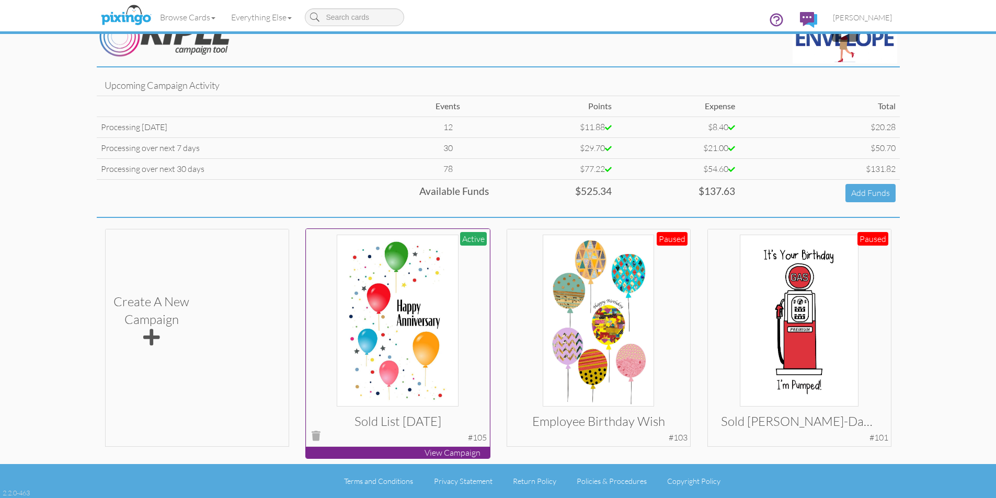
click at [434, 452] on p "View Campaign" at bounding box center [398, 453] width 184 height 12
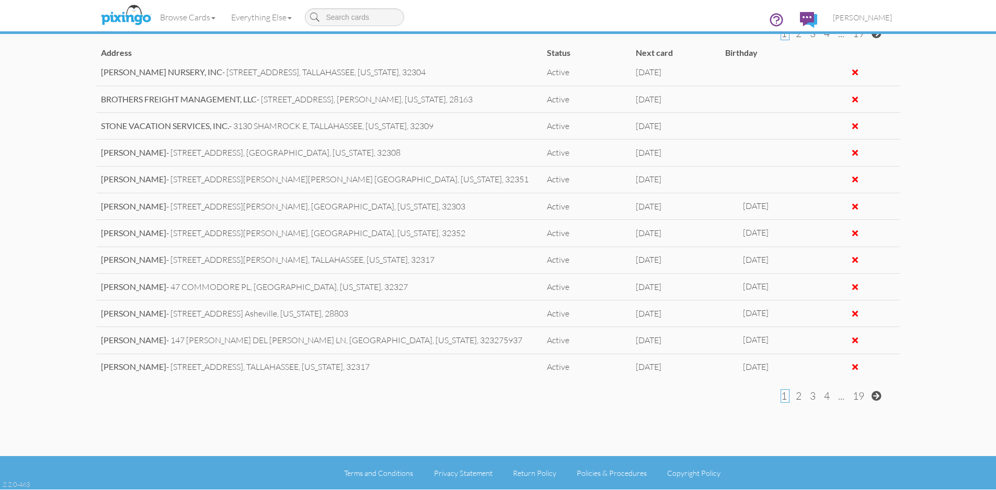
scroll to position [122, 0]
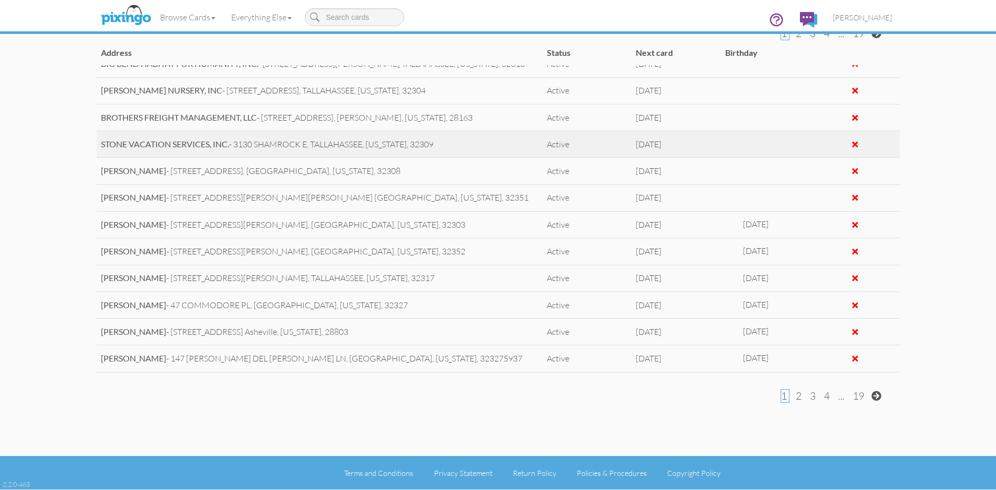
click at [852, 144] on div at bounding box center [855, 144] width 6 height 8
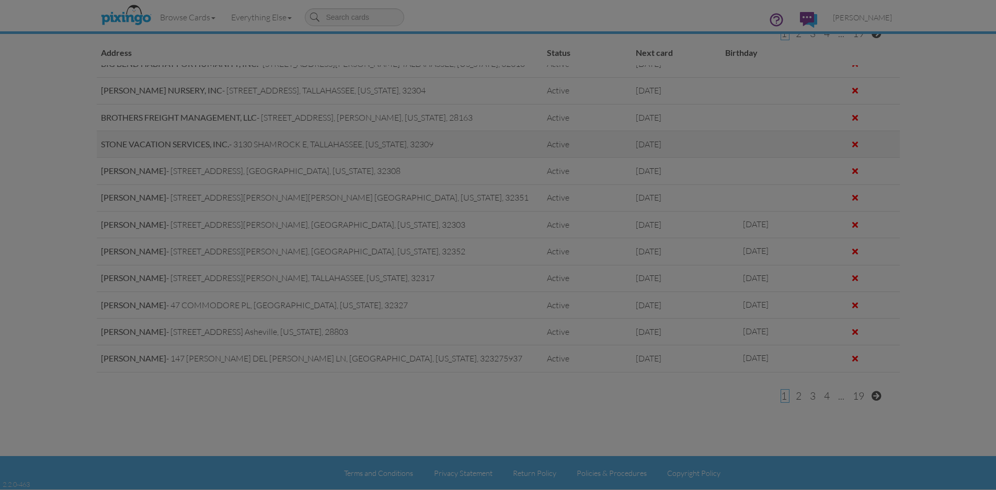
scroll to position [511, 0]
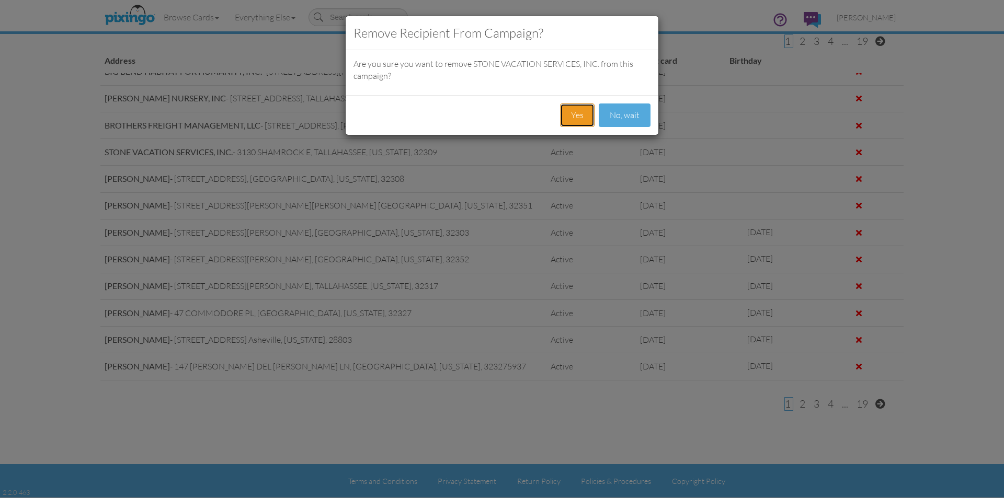
click at [571, 113] on button "Yes" at bounding box center [577, 116] width 35 height 24
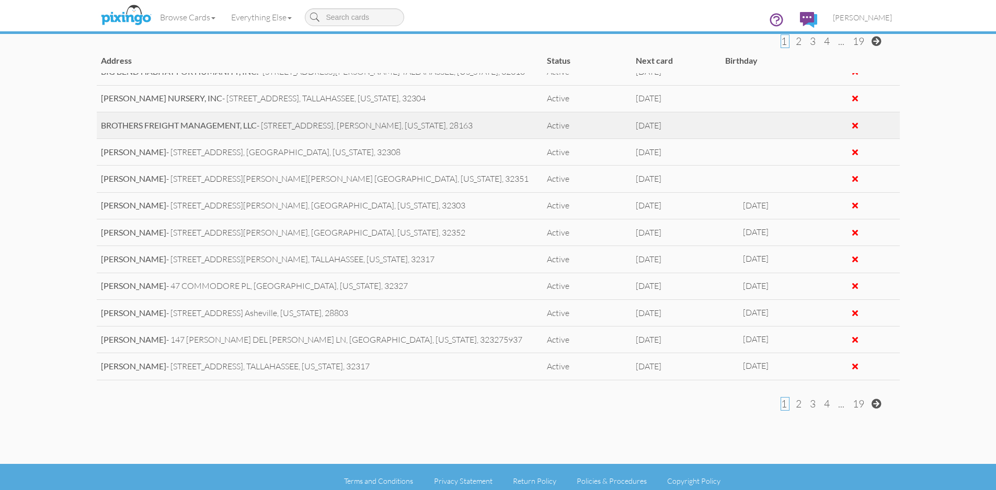
click at [852, 128] on div at bounding box center [855, 125] width 6 height 8
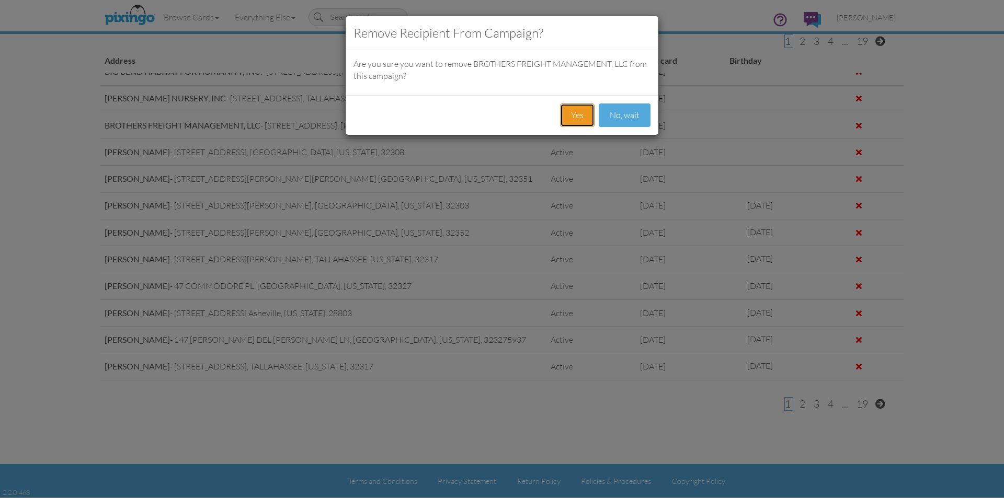
click at [578, 111] on button "Yes" at bounding box center [577, 116] width 35 height 24
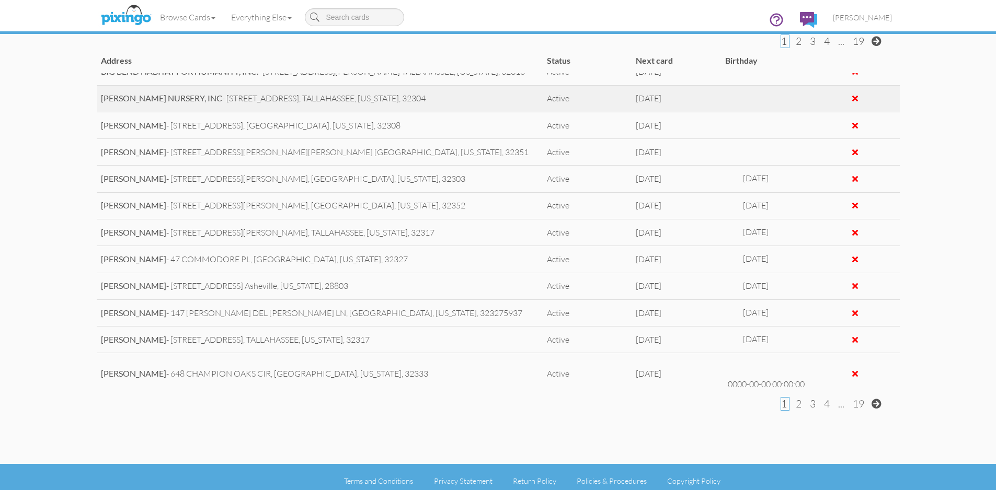
click at [851, 98] on div at bounding box center [855, 99] width 81 height 12
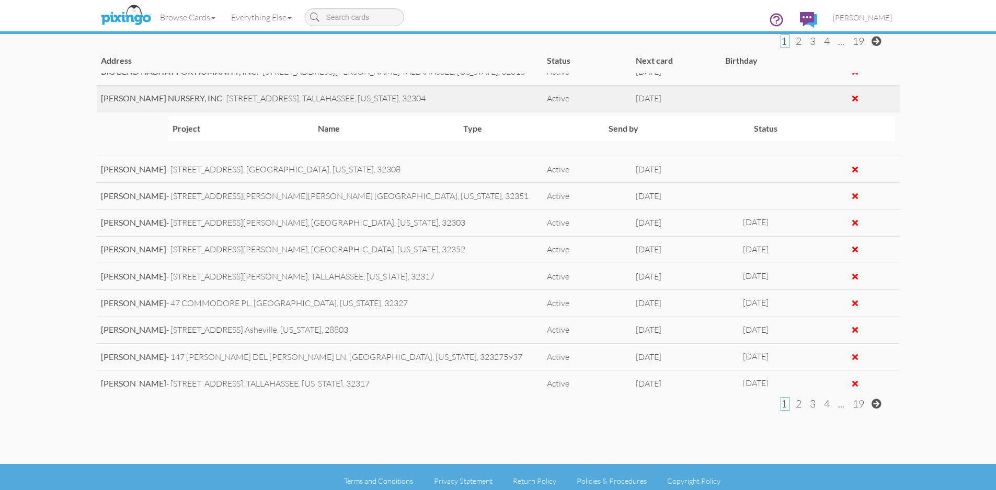
click at [852, 96] on div at bounding box center [855, 98] width 6 height 8
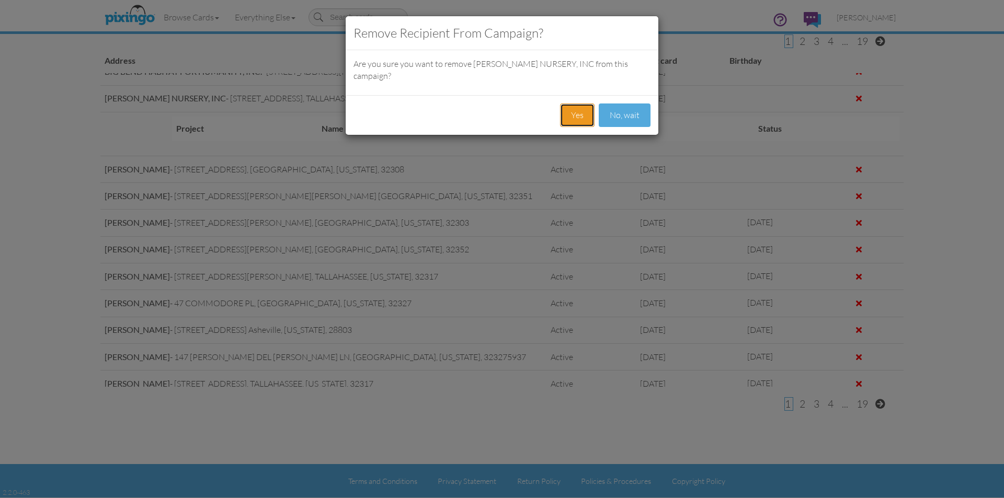
click at [574, 104] on button "Yes" at bounding box center [577, 116] width 35 height 24
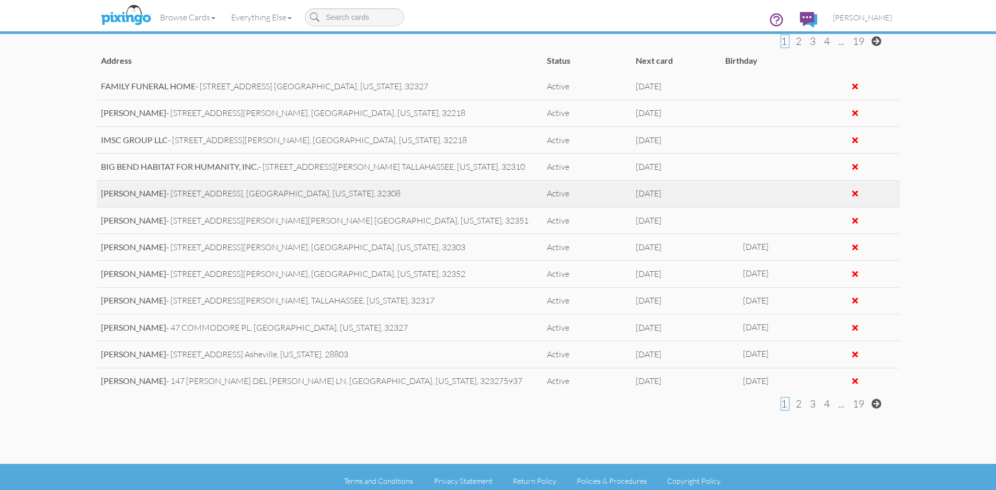
scroll to position [18, 0]
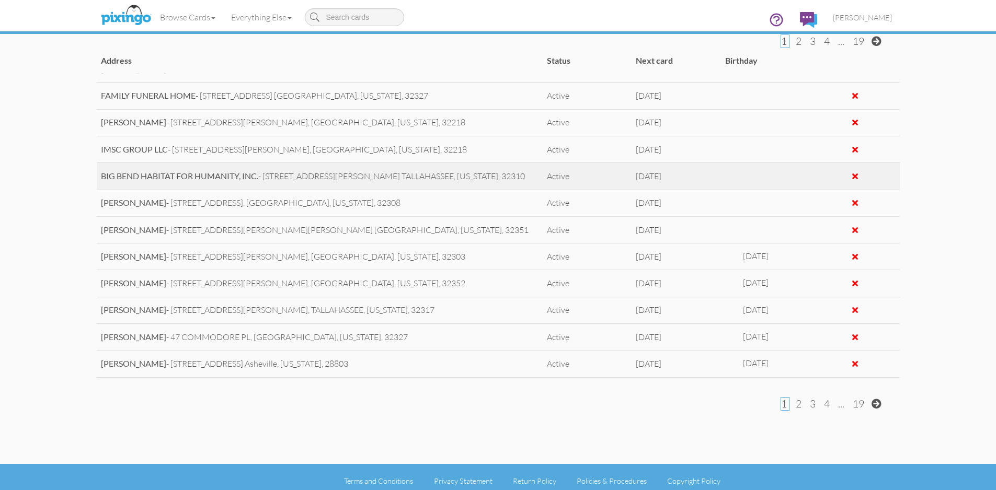
click at [852, 176] on div at bounding box center [855, 176] width 6 height 8
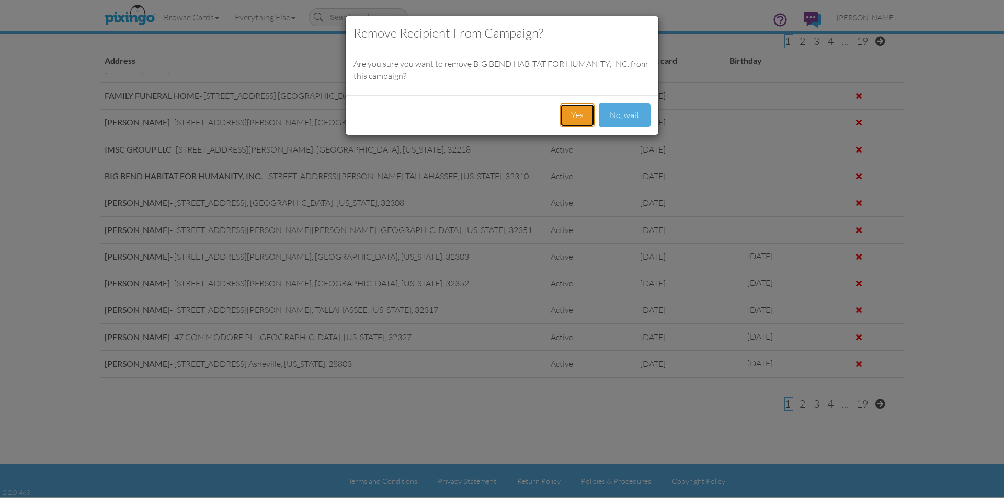
click at [580, 117] on button "Yes" at bounding box center [577, 116] width 35 height 24
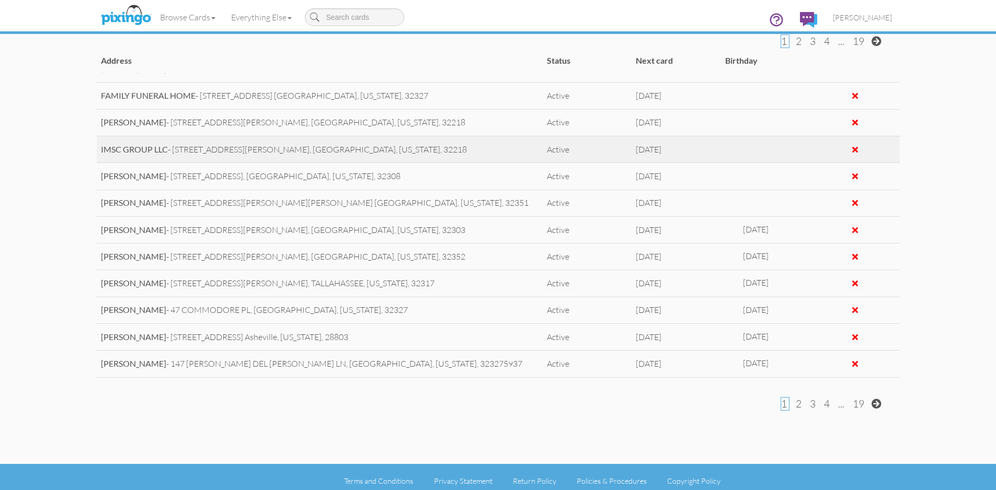
click at [852, 148] on div at bounding box center [855, 149] width 6 height 8
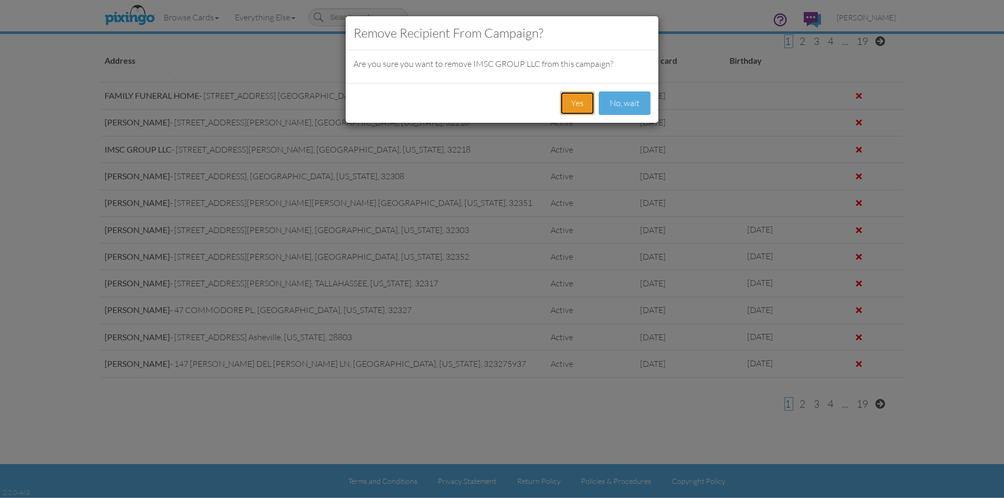
click at [577, 100] on button "Yes" at bounding box center [577, 103] width 35 height 24
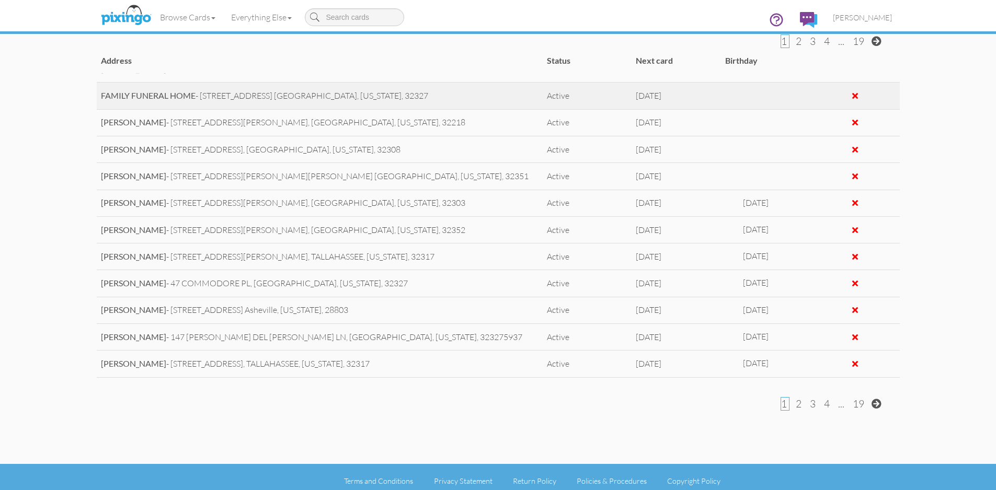
click at [852, 95] on div at bounding box center [855, 95] width 6 height 8
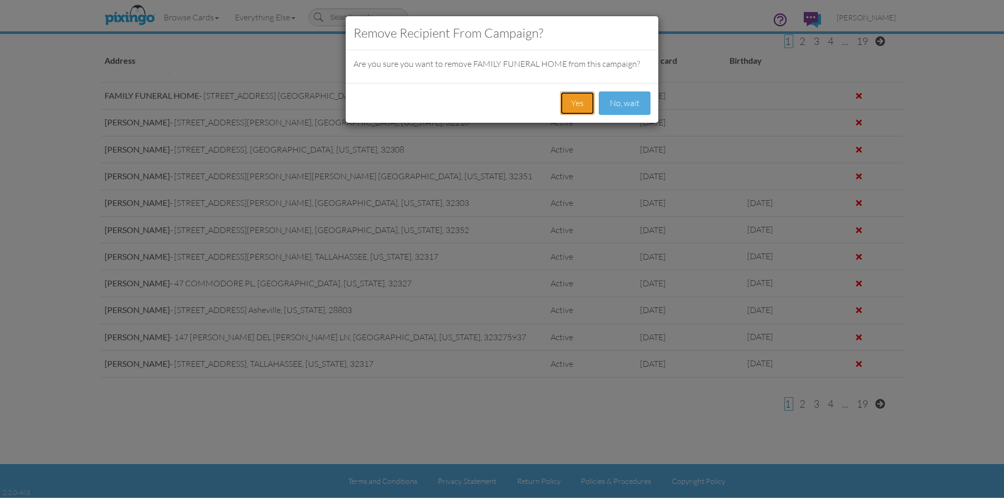
click at [574, 99] on button "Yes" at bounding box center [577, 103] width 35 height 24
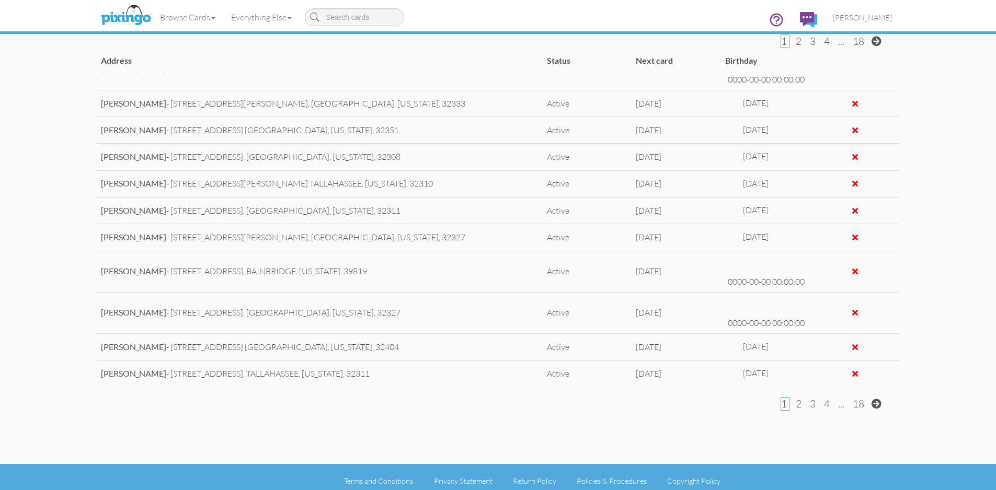
scroll to position [519, 0]
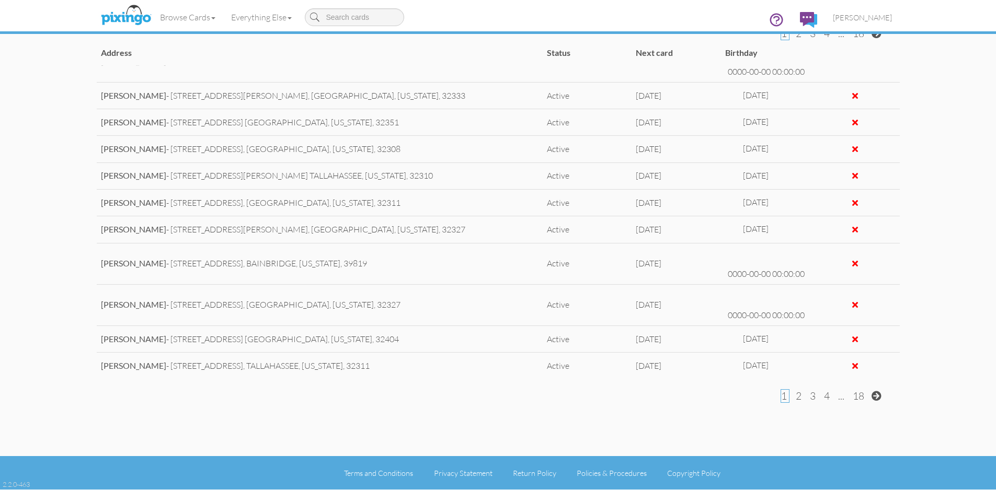
click at [876, 392] on span at bounding box center [877, 396] width 10 height 10
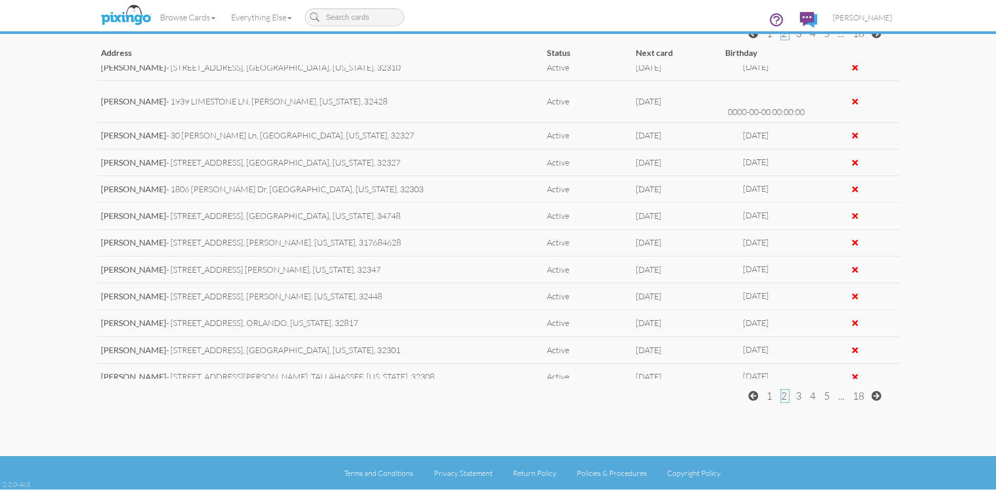
scroll to position [0, 0]
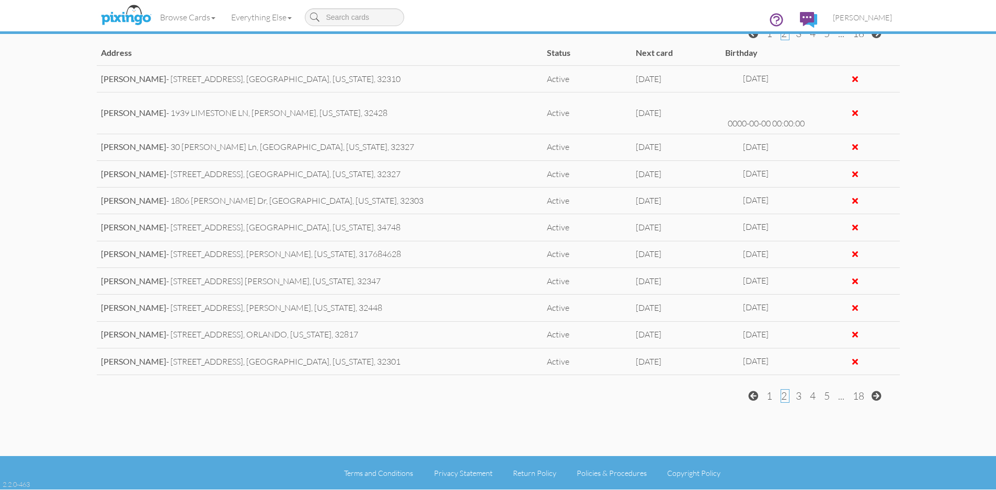
click at [877, 20] on span "[PERSON_NAME]" at bounding box center [862, 17] width 59 height 9
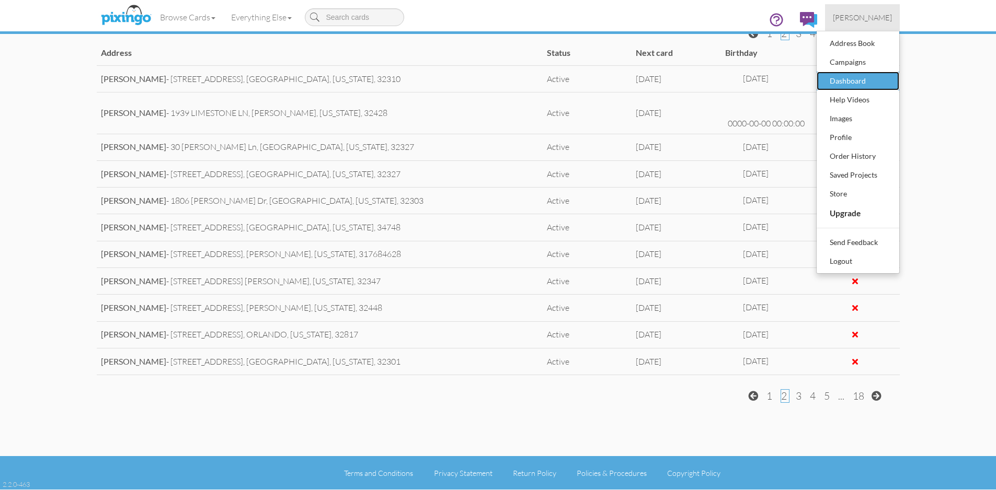
click at [854, 75] on div "Dashboard" at bounding box center [858, 81] width 62 height 16
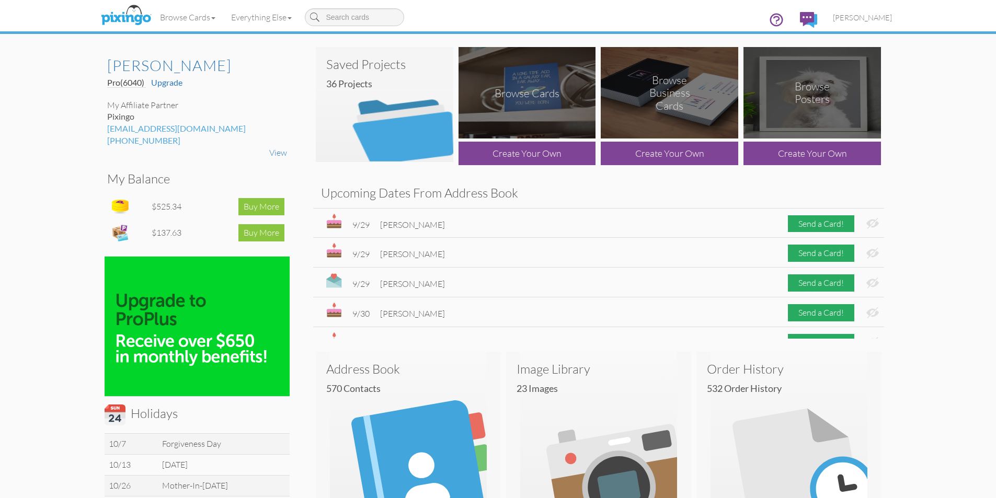
click at [377, 72] on img at bounding box center [384, 104] width 137 height 115
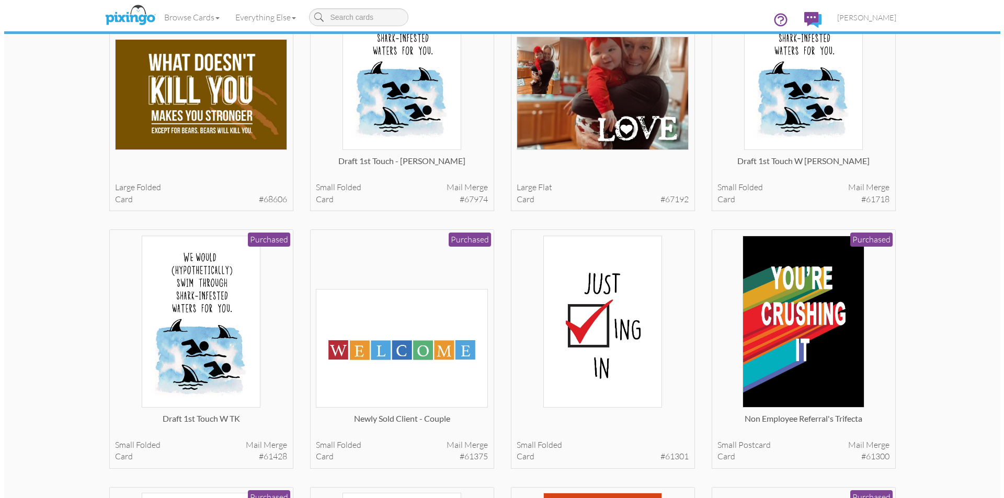
scroll to position [523, 0]
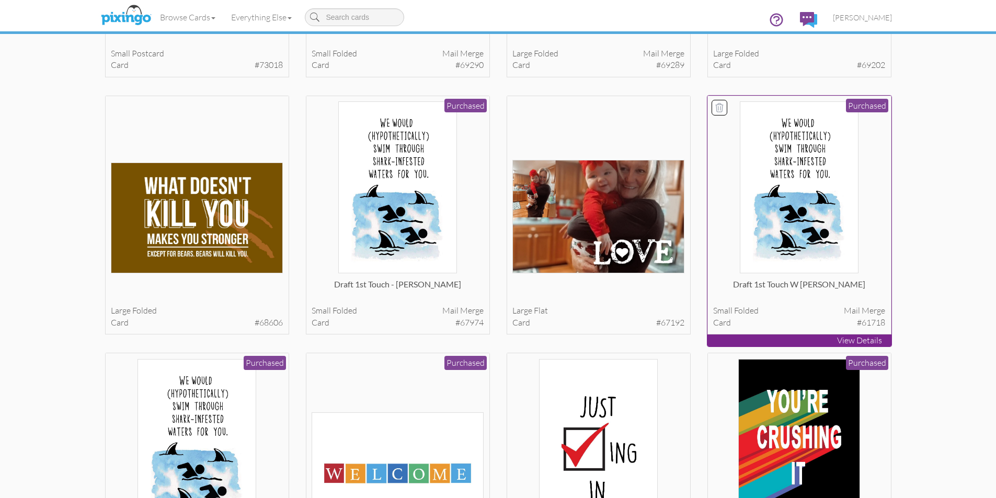
click at [785, 184] on img at bounding box center [799, 187] width 119 height 172
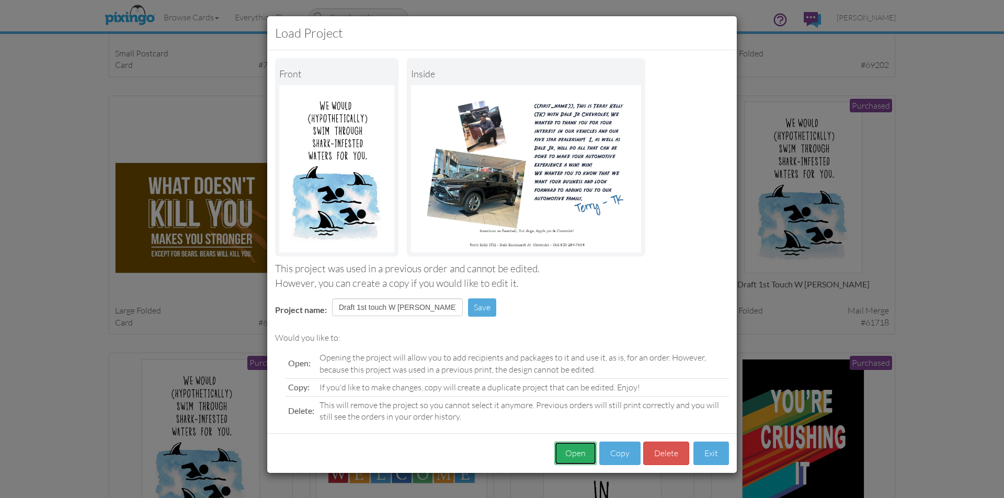
click at [581, 450] on button "Open" at bounding box center [575, 454] width 42 height 24
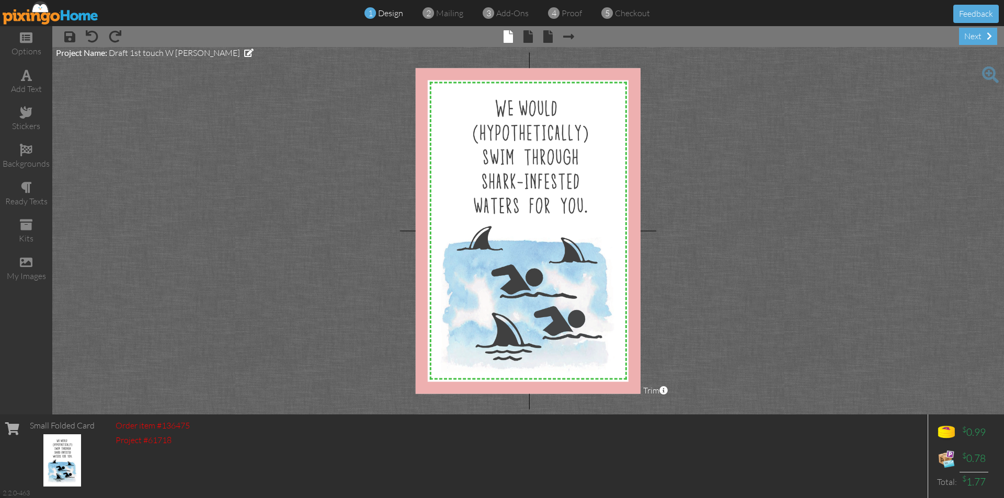
click at [79, 12] on img at bounding box center [51, 13] width 96 height 24
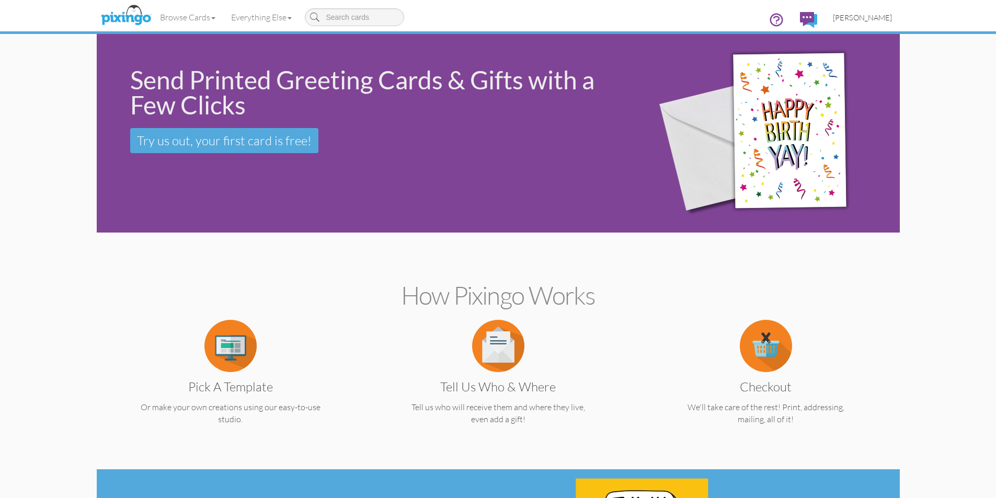
click at [874, 19] on span "[PERSON_NAME]" at bounding box center [862, 17] width 59 height 9
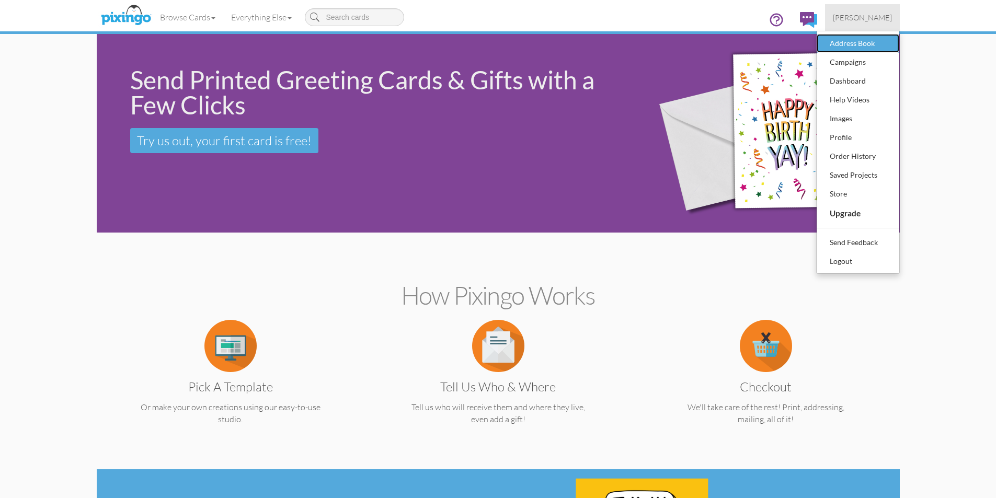
click at [862, 42] on div "Address Book" at bounding box center [858, 44] width 62 height 16
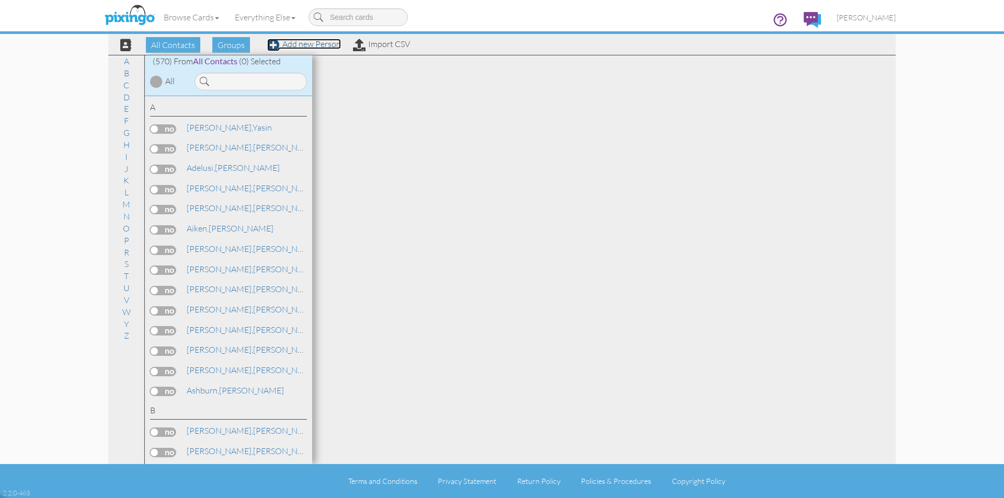
click at [306, 42] on link "Add new Person" at bounding box center [304, 44] width 74 height 10
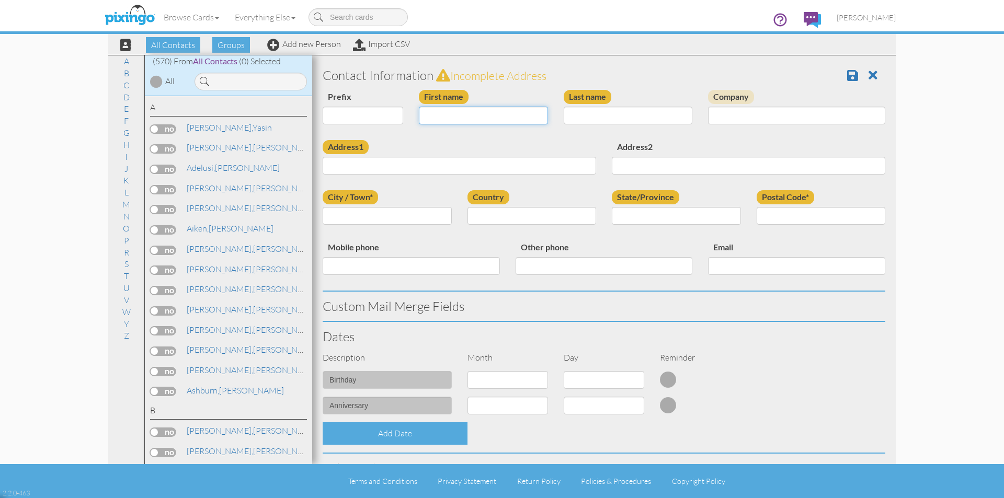
click at [471, 117] on input "First name" at bounding box center [483, 116] width 129 height 18
type input "[PERSON_NAME]"
type input "Grandbary"
click at [361, 163] on input "Address1" at bounding box center [459, 166] width 273 height 18
type input "5748 Mt Tador Rd"
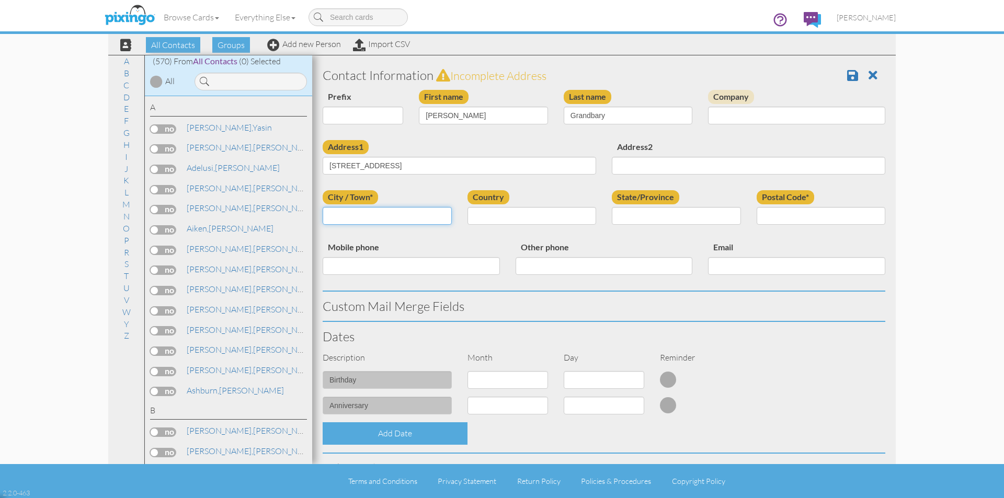
click at [406, 217] on input "City / Town*" at bounding box center [387, 216] width 129 height 18
type input "Greenwood"
select select "object:40920"
click at [730, 217] on select "AA (Military) AE (Military) Alabama Alaska American Samoa AP (Military) Arizona…" at bounding box center [676, 216] width 129 height 18
select select "object:41179"
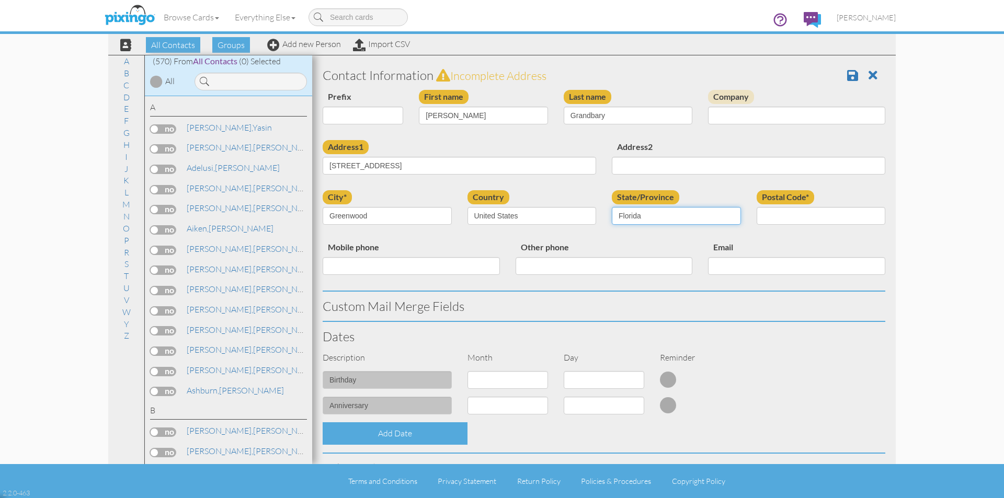
click at [612, 207] on select "AA (Military) AE (Military) Alabama Alaska American Samoa AP (Military) Arizona…" at bounding box center [676, 216] width 129 height 18
click at [818, 213] on input "Postal Code*" at bounding box center [820, 216] width 129 height 18
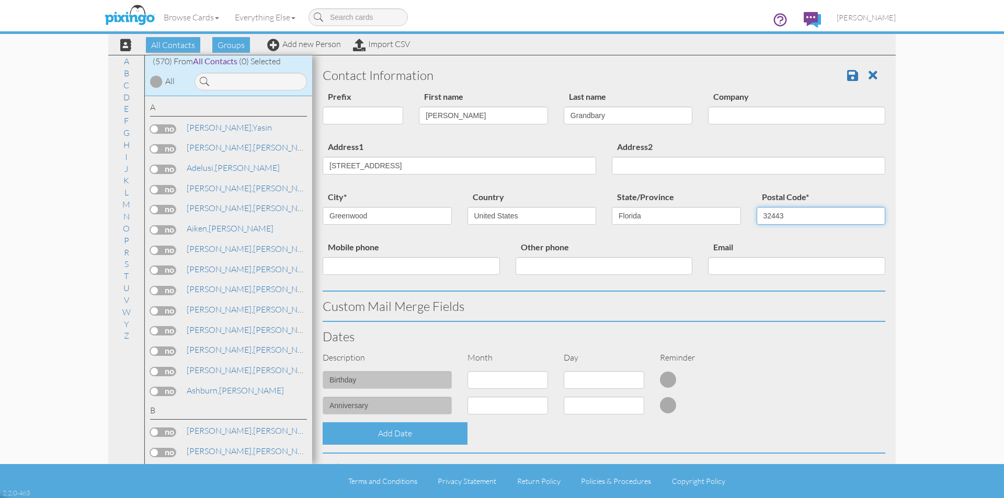
type input "32443"
click at [800, 367] on div "Description Month Day Reminder" at bounding box center [604, 362] width 578 height 20
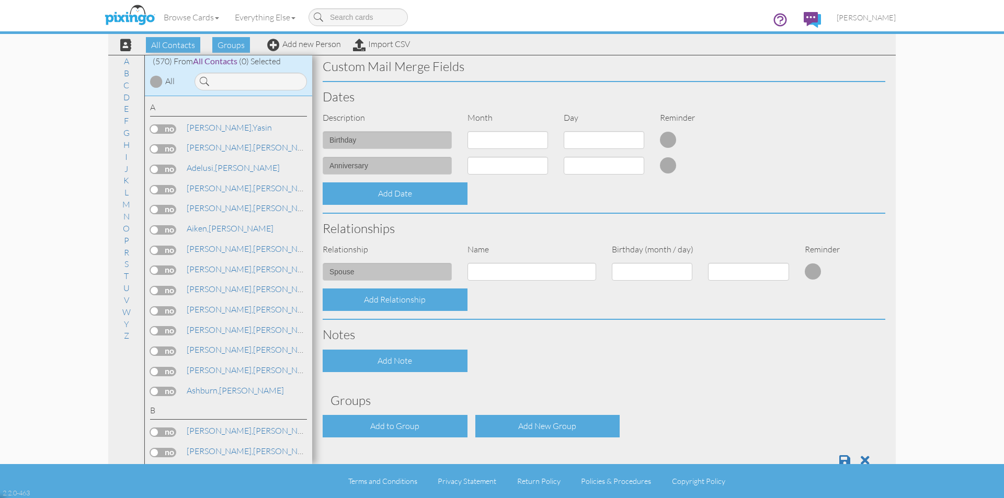
scroll to position [267, 0]
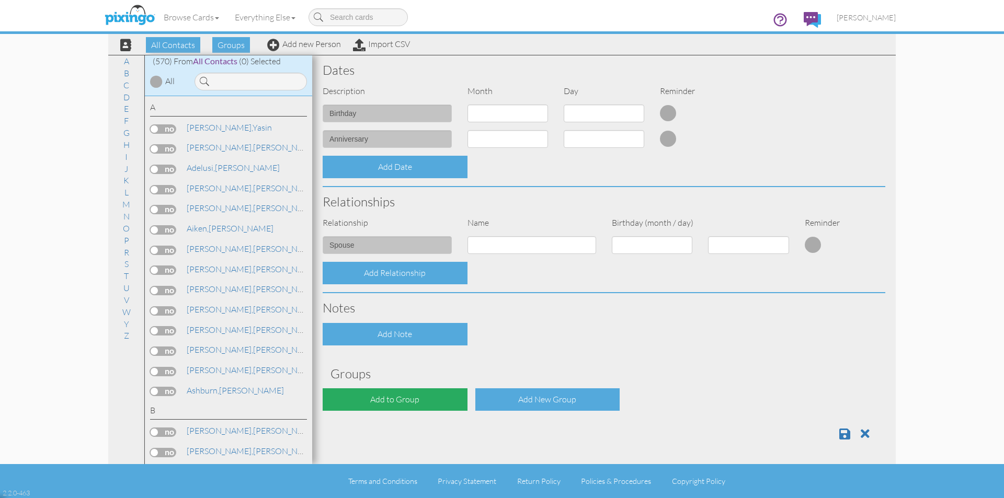
click at [409, 399] on div "Add to Group" at bounding box center [395, 399] width 145 height 22
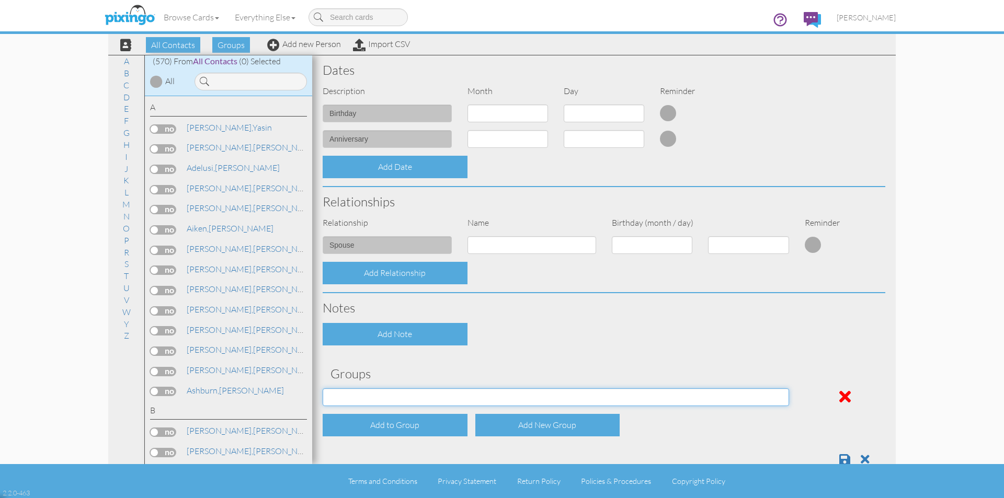
click at [410, 399] on select "Employee's Friends Sold list Sold list 2nd year Suspects Trifecta Referral group" at bounding box center [556, 397] width 466 height 18
select select "object:41232"
click at [323, 388] on select "Employee's Friends Sold list Sold list 2nd year Suspects Trifecta Referral group" at bounding box center [556, 397] width 466 height 18
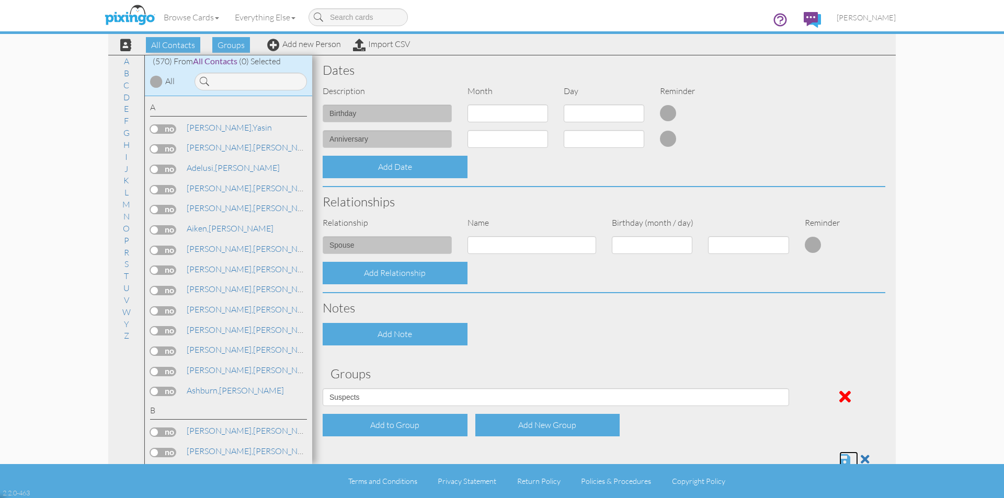
click at [839, 456] on span at bounding box center [844, 459] width 11 height 13
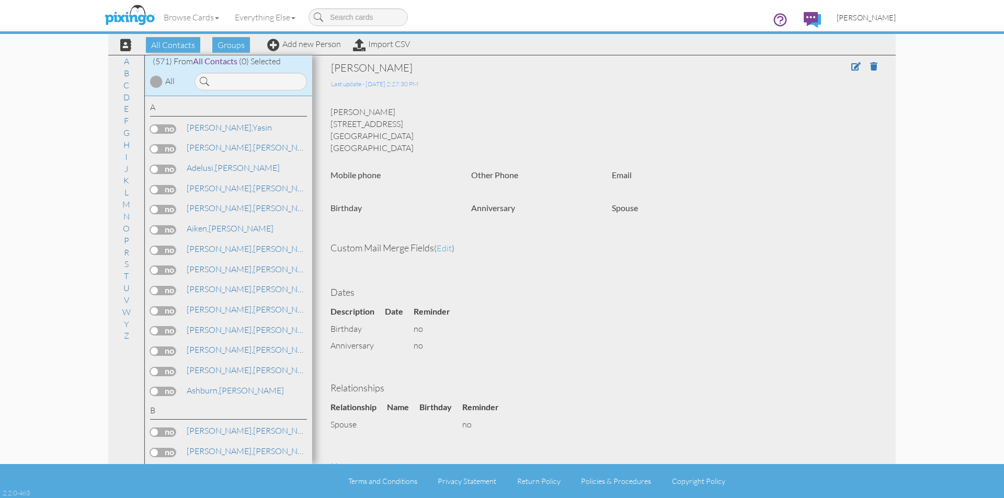
click at [882, 19] on span "[PERSON_NAME]" at bounding box center [865, 17] width 59 height 9
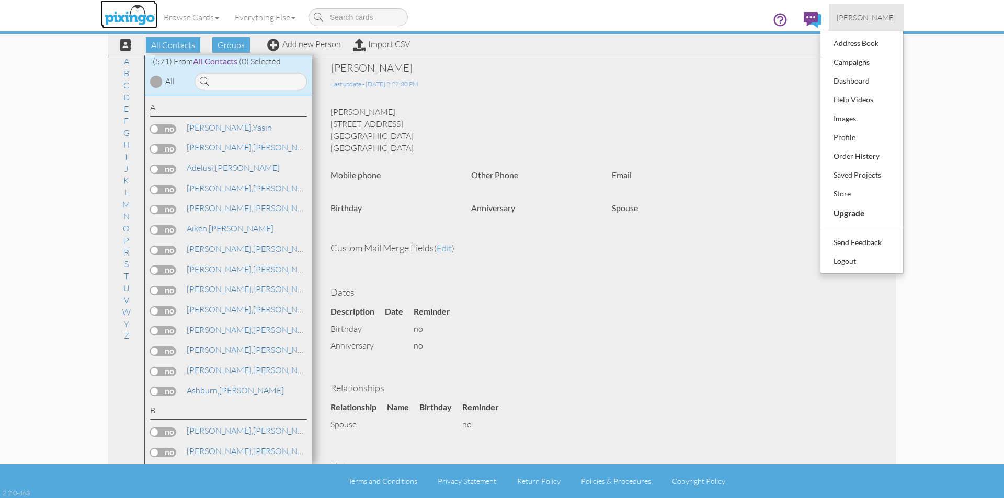
click at [135, 18] on img at bounding box center [129, 16] width 55 height 26
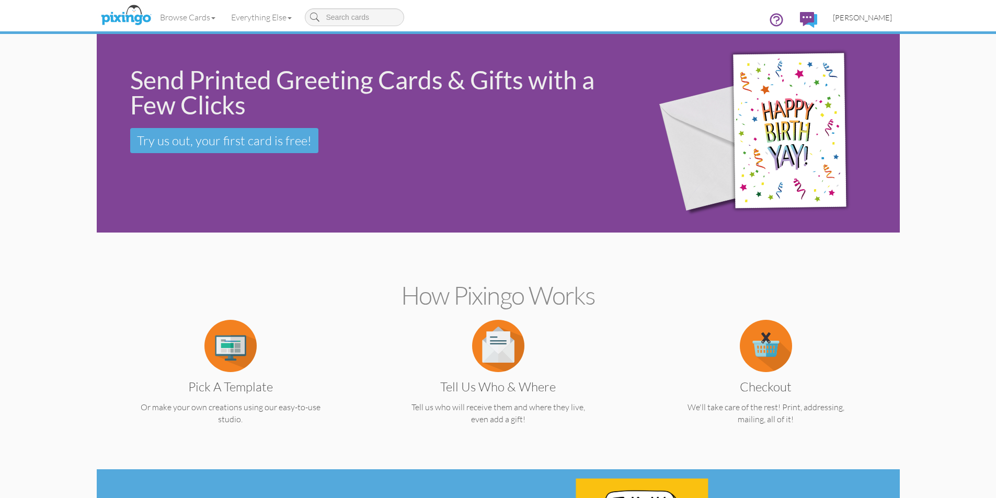
click at [862, 17] on span "[PERSON_NAME]" at bounding box center [862, 17] width 59 height 9
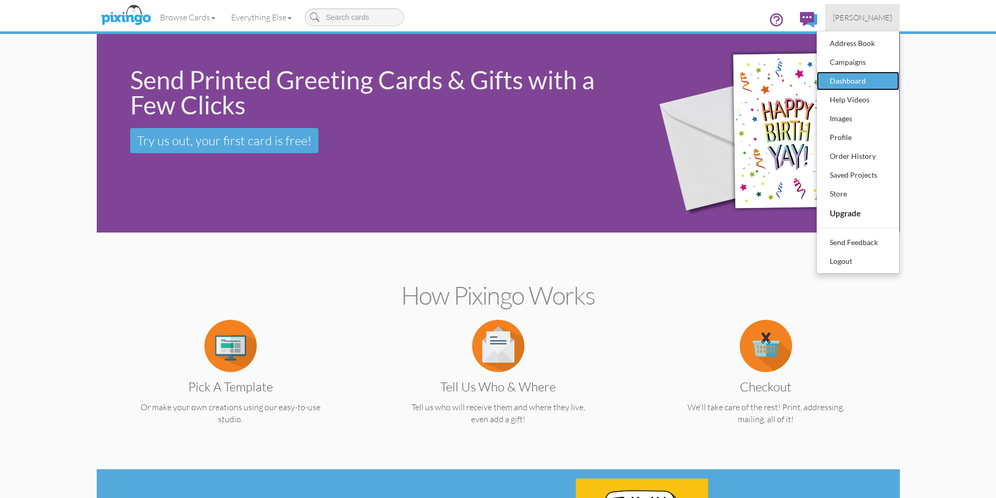
click at [849, 83] on div "Dashboard" at bounding box center [858, 81] width 62 height 16
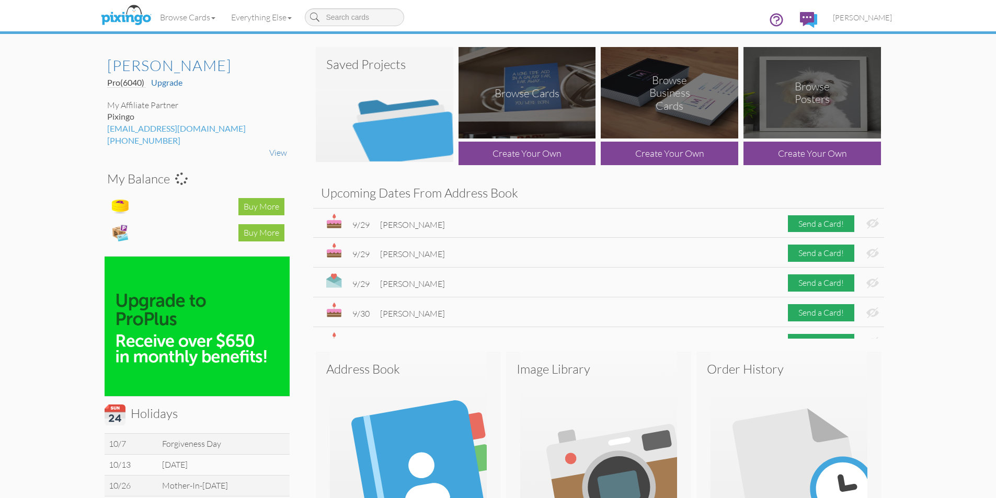
click at [419, 139] on img at bounding box center [384, 104] width 137 height 115
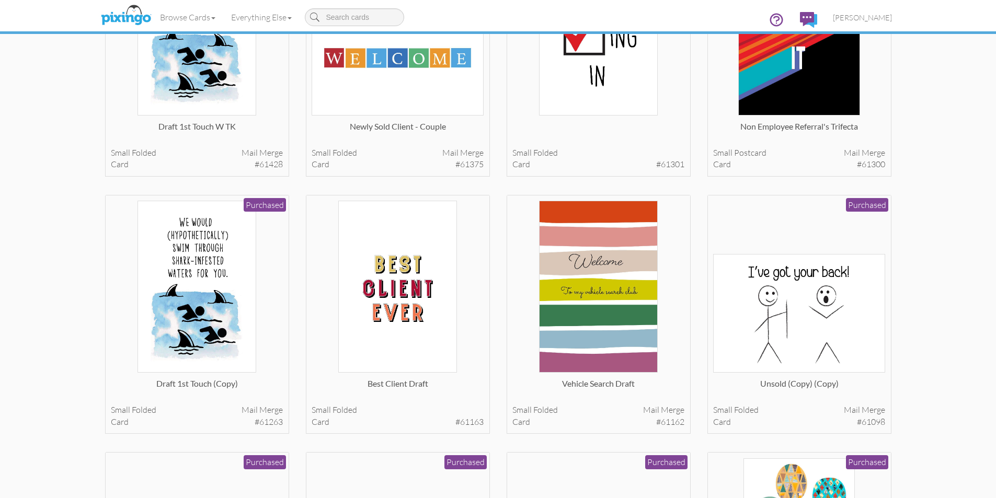
scroll to position [941, 0]
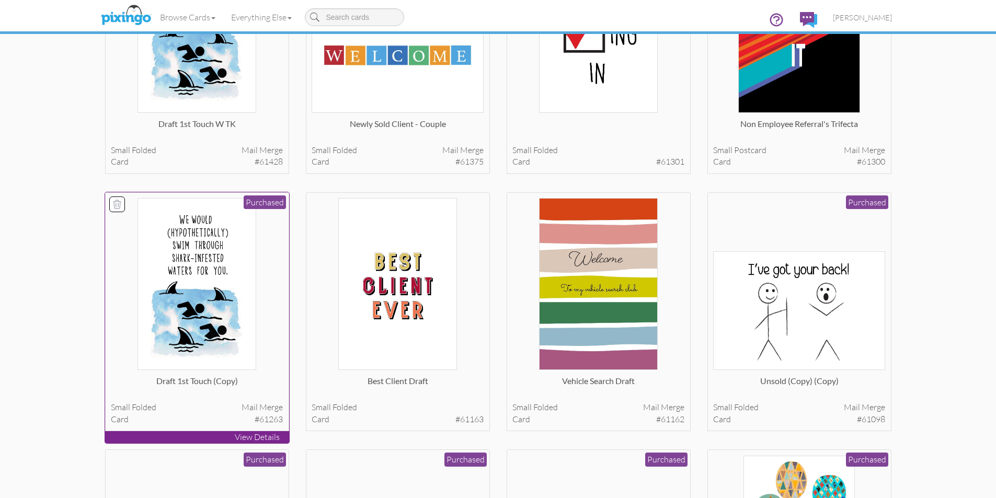
click at [267, 430] on div "Draft 1st touch (copy) small folded Mail merge card #61263 Purchased" at bounding box center [197, 311] width 184 height 239
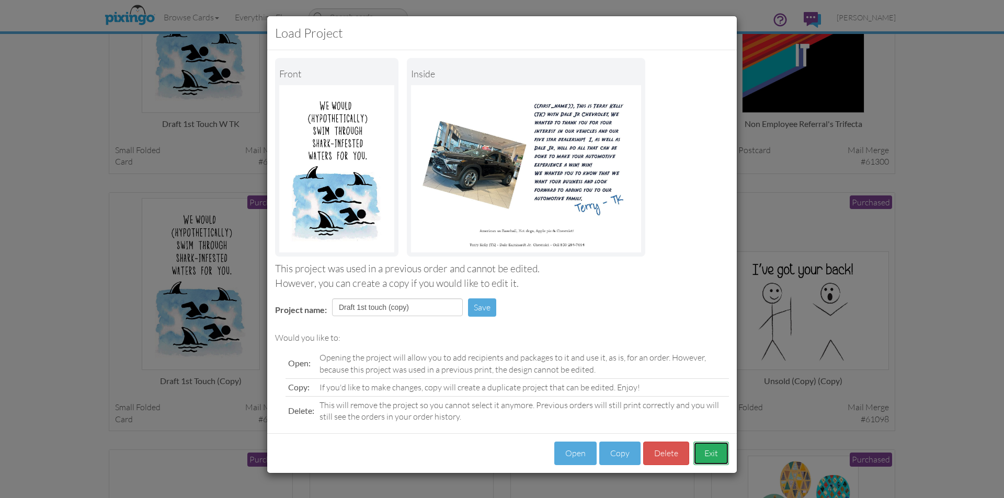
click at [700, 448] on button "Exit" at bounding box center [711, 454] width 36 height 24
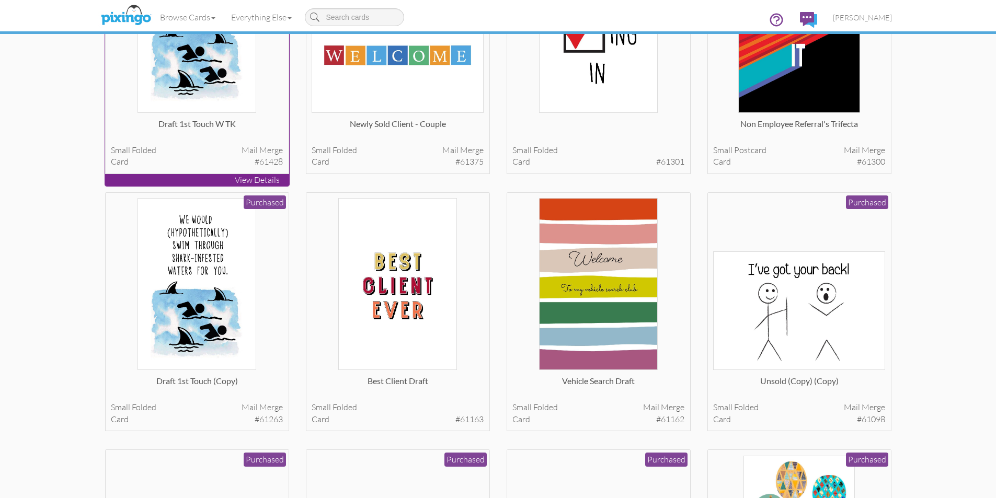
click at [247, 176] on p "View Details" at bounding box center [197, 180] width 184 height 12
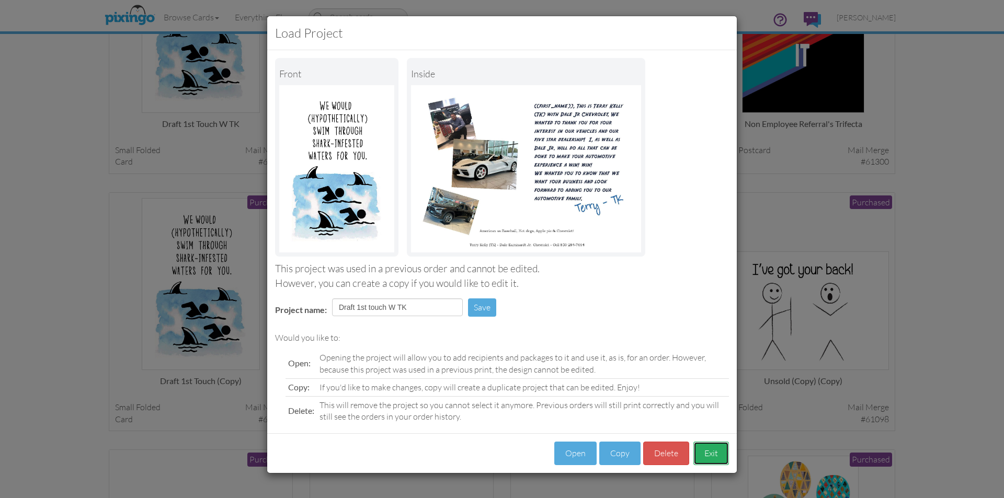
click at [719, 451] on button "Exit" at bounding box center [711, 454] width 36 height 24
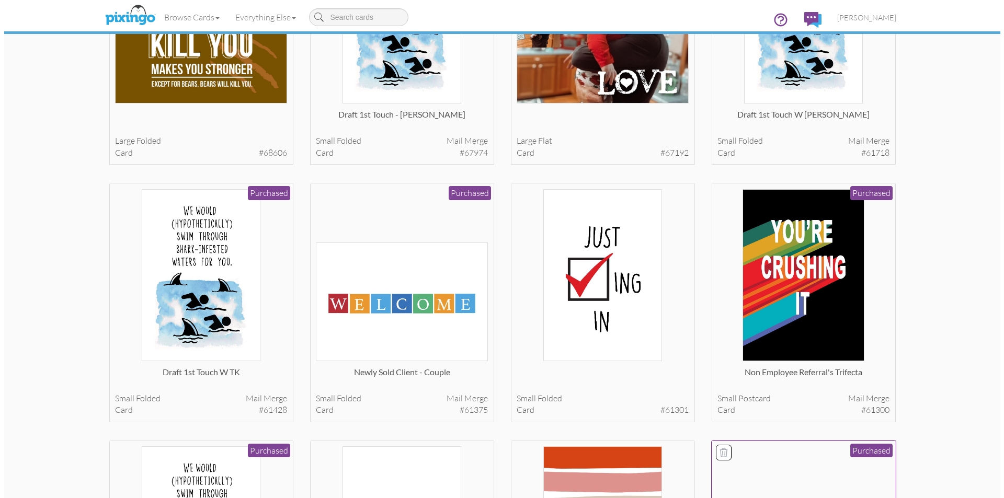
scroll to position [680, 0]
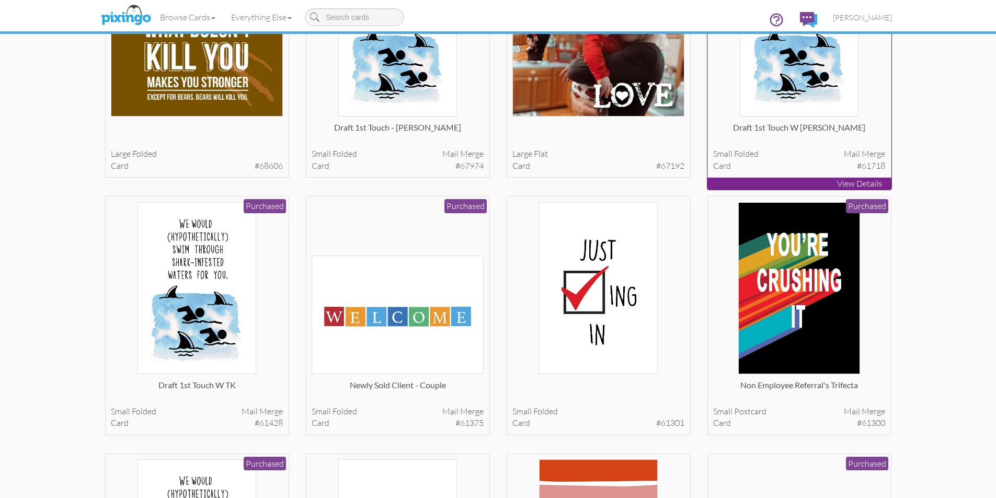
click at [825, 179] on p "View Details" at bounding box center [799, 184] width 184 height 12
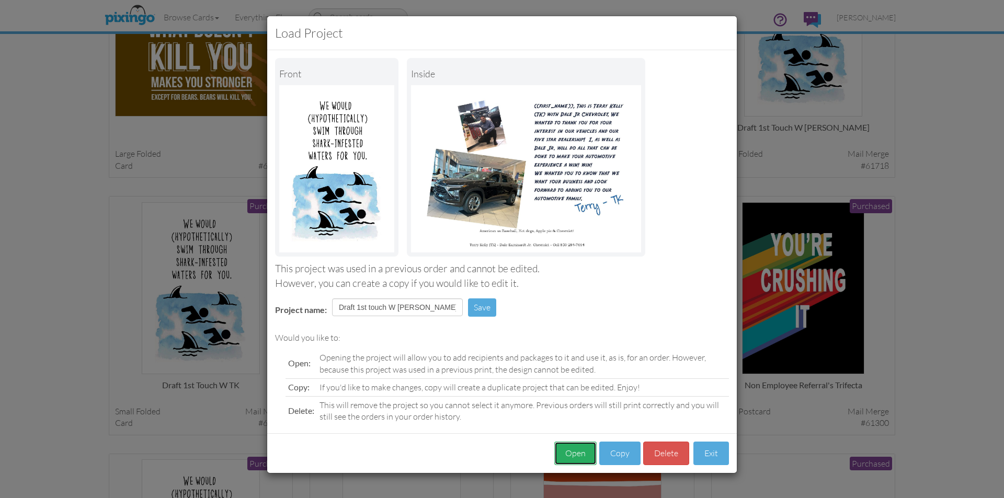
click at [578, 453] on button "Open" at bounding box center [575, 454] width 42 height 24
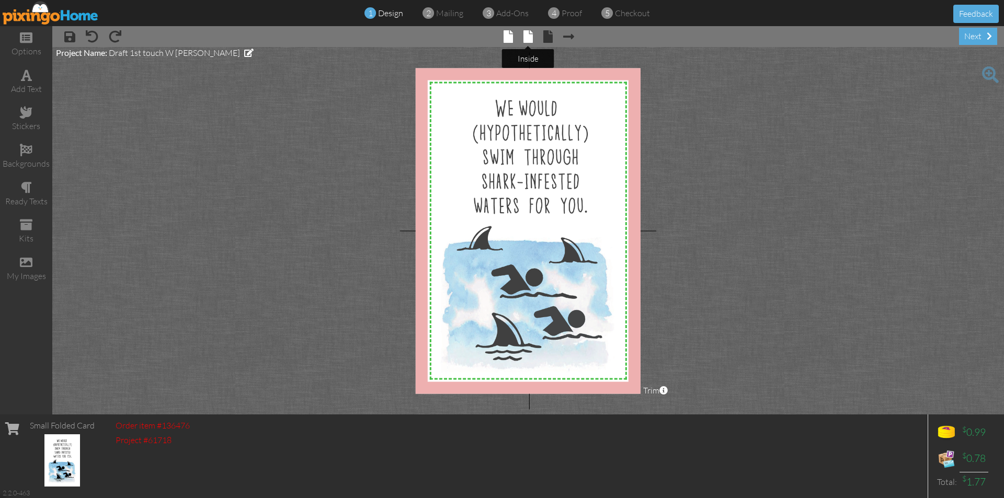
click at [529, 41] on span at bounding box center [527, 36] width 9 height 13
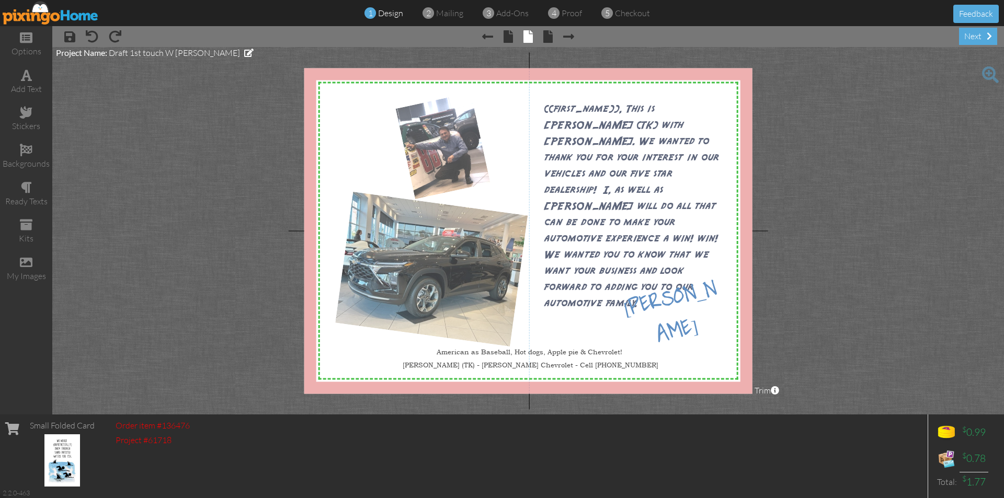
click at [465, 256] on div at bounding box center [528, 231] width 448 height 326
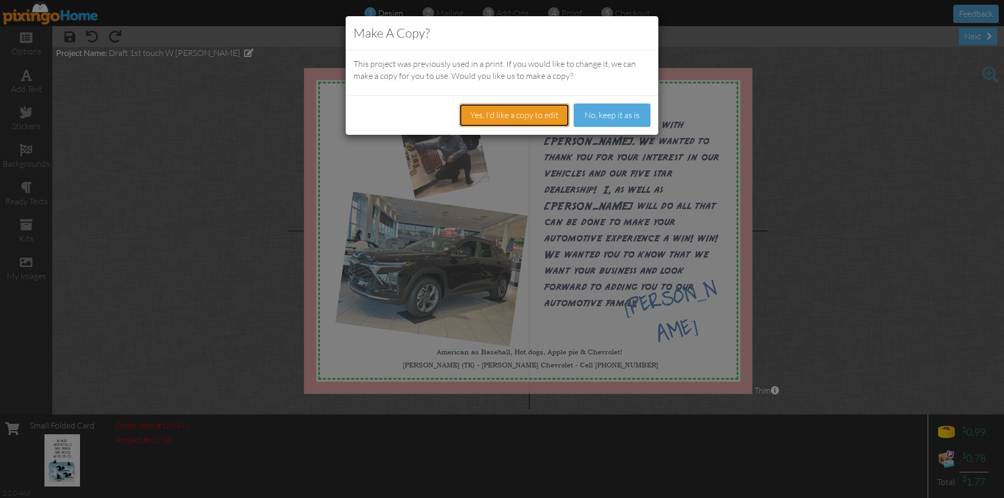
click at [535, 118] on button "Yes, I'd like a copy to edit" at bounding box center [514, 116] width 110 height 24
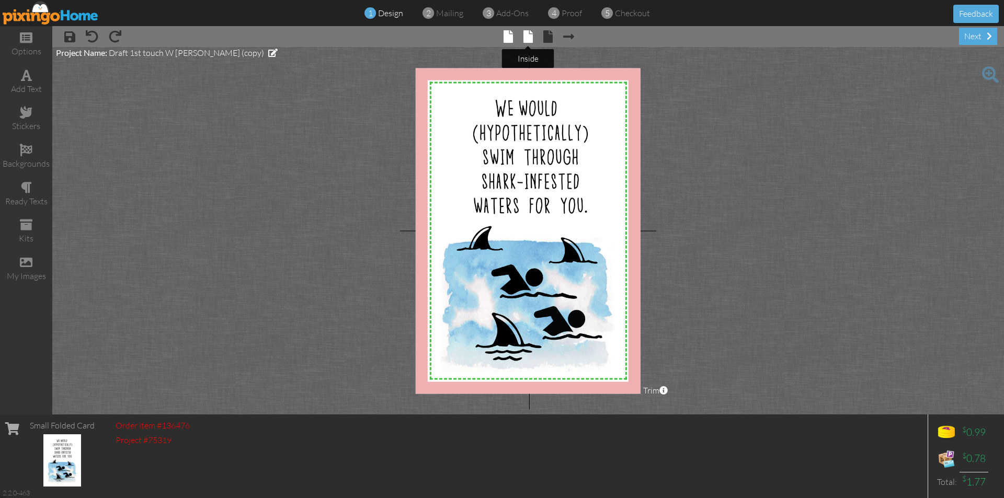
click at [530, 38] on span at bounding box center [527, 36] width 9 height 13
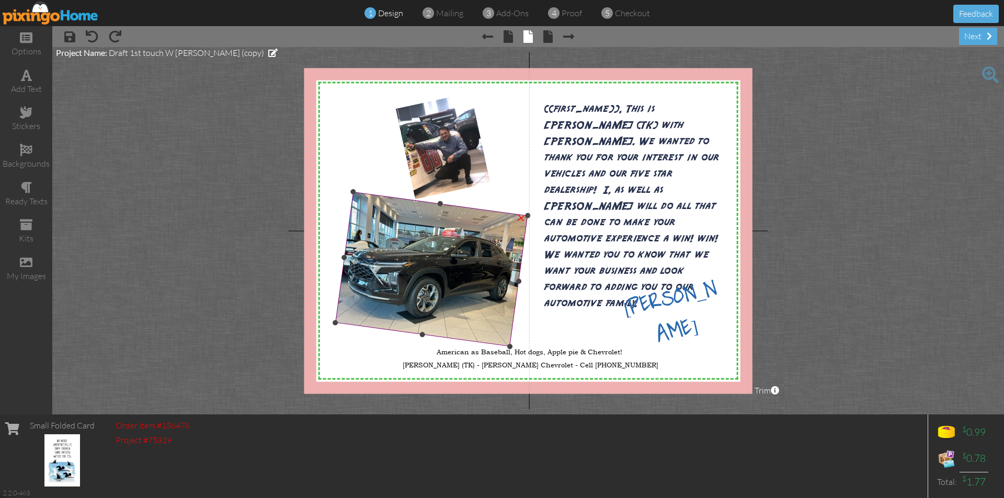
drag, startPoint x: 437, startPoint y: 271, endPoint x: 432, endPoint y: 237, distance: 34.4
click at [432, 237] on img at bounding box center [431, 269] width 192 height 155
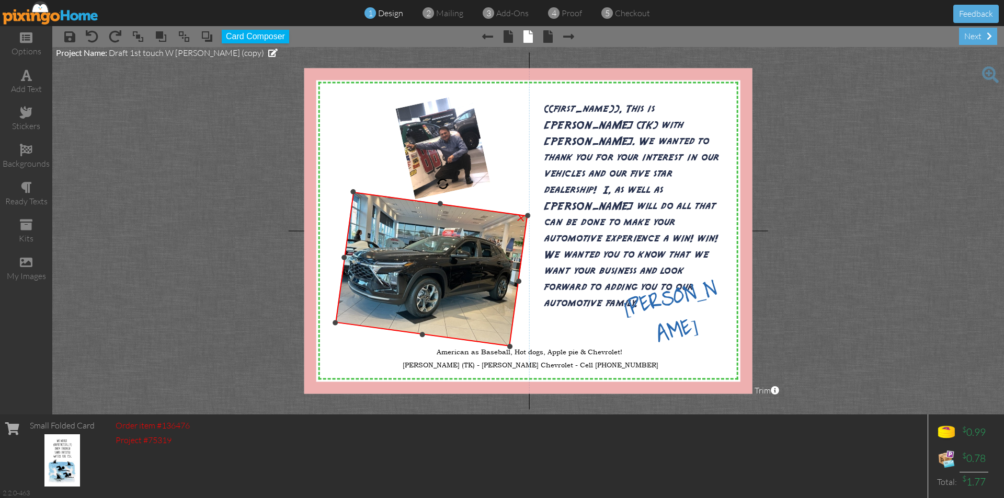
drag, startPoint x: 432, startPoint y: 237, endPoint x: 422, endPoint y: 214, distance: 24.9
click at [422, 214] on img at bounding box center [431, 269] width 192 height 155
click at [439, 256] on img at bounding box center [431, 269] width 192 height 155
click at [520, 217] on div "×" at bounding box center [521, 217] width 19 height 19
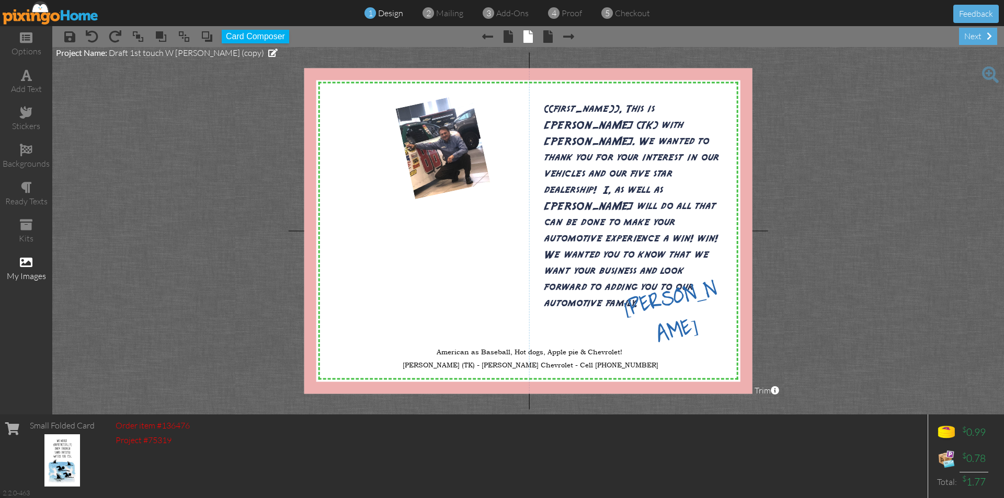
click at [27, 269] on div "my images" at bounding box center [26, 269] width 52 height 37
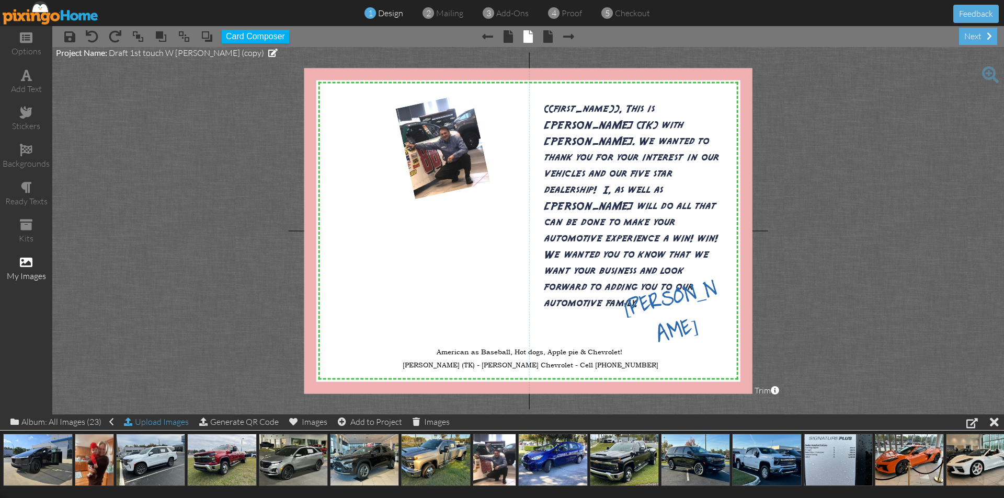
click at [157, 420] on div "Upload Images" at bounding box center [156, 422] width 65 height 15
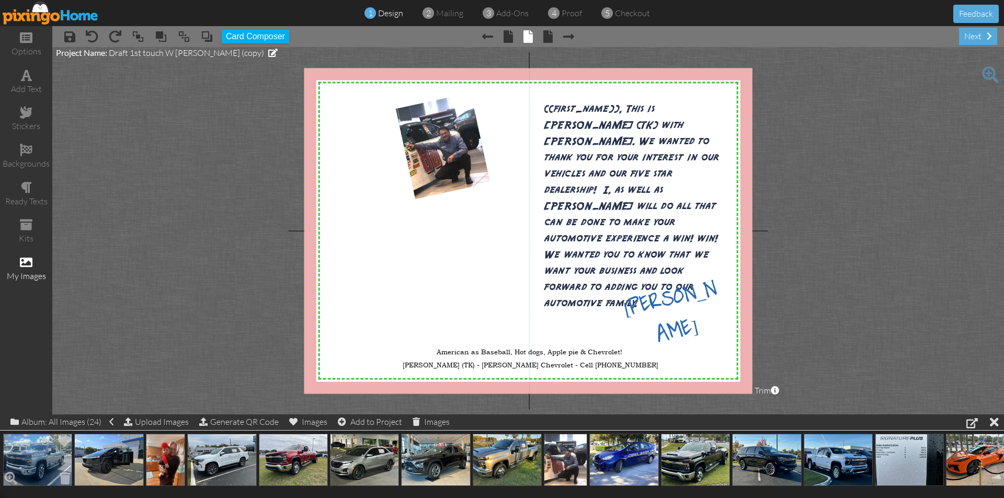
click at [38, 463] on img at bounding box center [37, 460] width 69 height 52
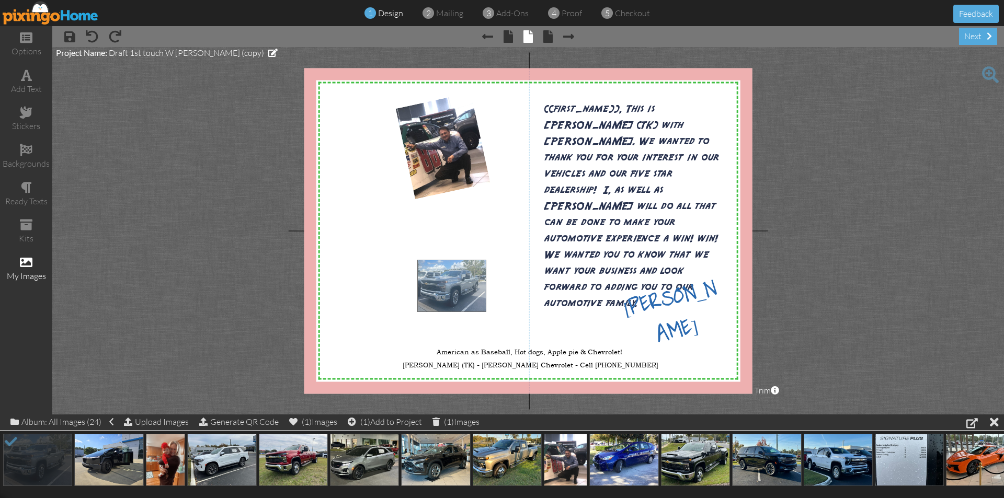
drag, startPoint x: 41, startPoint y: 464, endPoint x: 452, endPoint y: 289, distance: 446.7
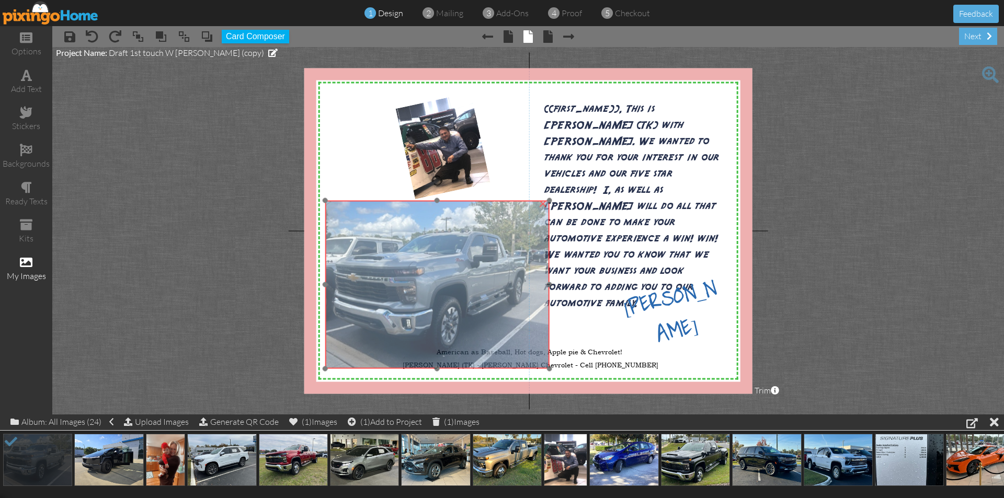
drag, startPoint x: 501, startPoint y: 260, endPoint x: 412, endPoint y: 202, distance: 106.1
click at [412, 202] on img at bounding box center [437, 285] width 224 height 168
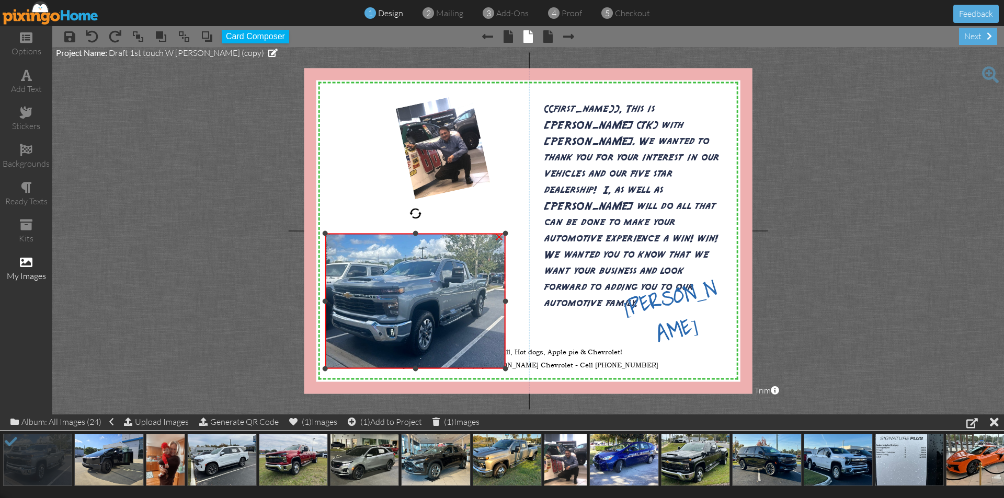
drag, startPoint x: 551, startPoint y: 199, endPoint x: 486, endPoint y: 232, distance: 72.7
click at [486, 234] on div "×" at bounding box center [415, 301] width 180 height 135
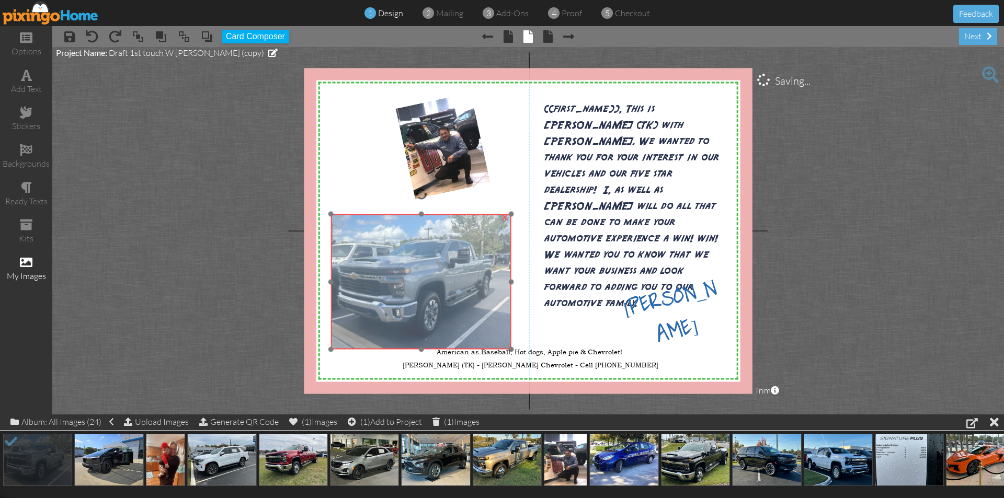
drag, startPoint x: 446, startPoint y: 249, endPoint x: 452, endPoint y: 230, distance: 20.2
click at [452, 230] on img at bounding box center [421, 281] width 180 height 135
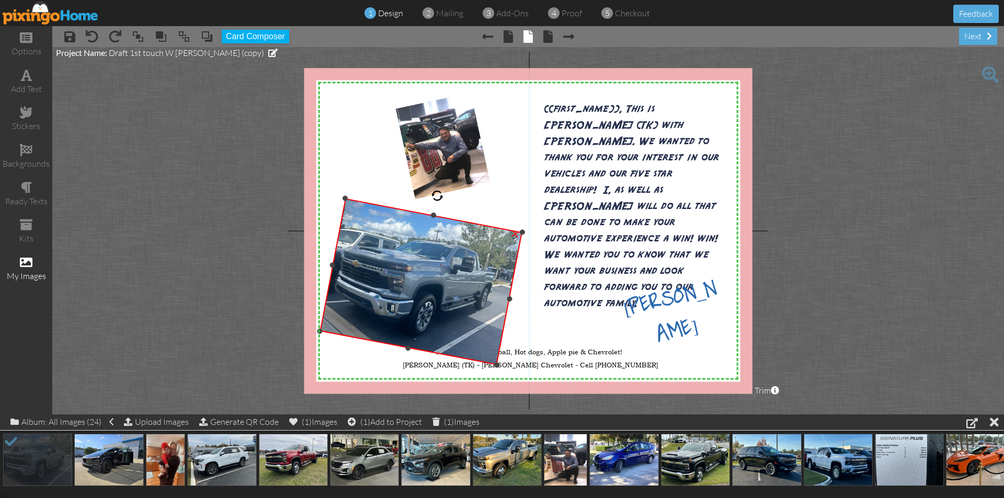
drag, startPoint x: 426, startPoint y: 197, endPoint x: 438, endPoint y: 192, distance: 13.2
click at [438, 192] on div at bounding box center [437, 196] width 15 height 15
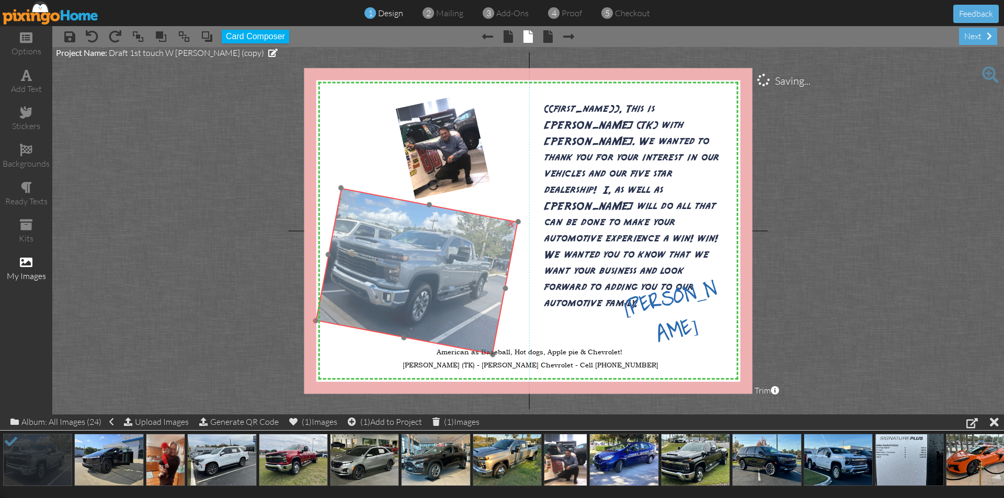
drag, startPoint x: 444, startPoint y: 217, endPoint x: 440, endPoint y: 207, distance: 11.3
click at [440, 207] on img at bounding box center [417, 271] width 202 height 167
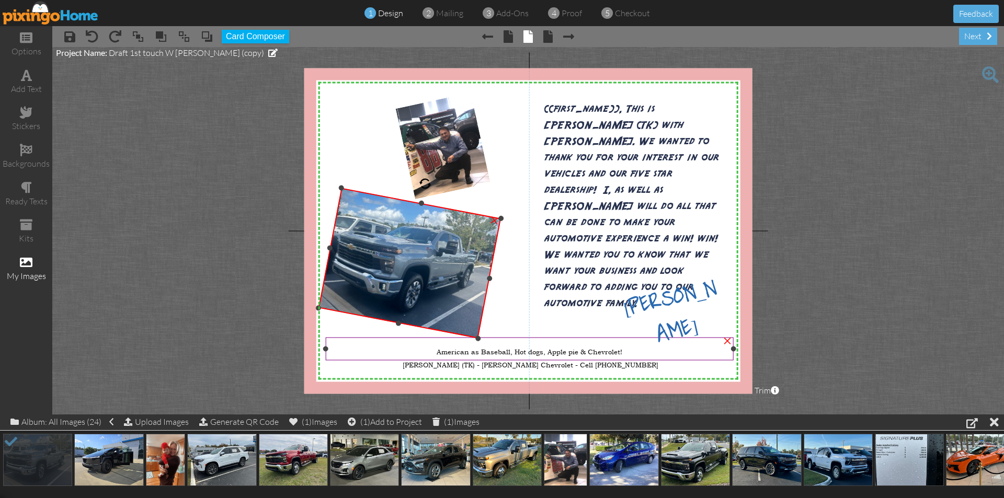
drag, startPoint x: 493, startPoint y: 354, endPoint x: 483, endPoint y: 339, distance: 18.1
click at [483, 339] on div "X X X X X X X X X X X X X X X X X X X X X X X X X X X X X X X X X X X X X X X X…" at bounding box center [528, 231] width 448 height 326
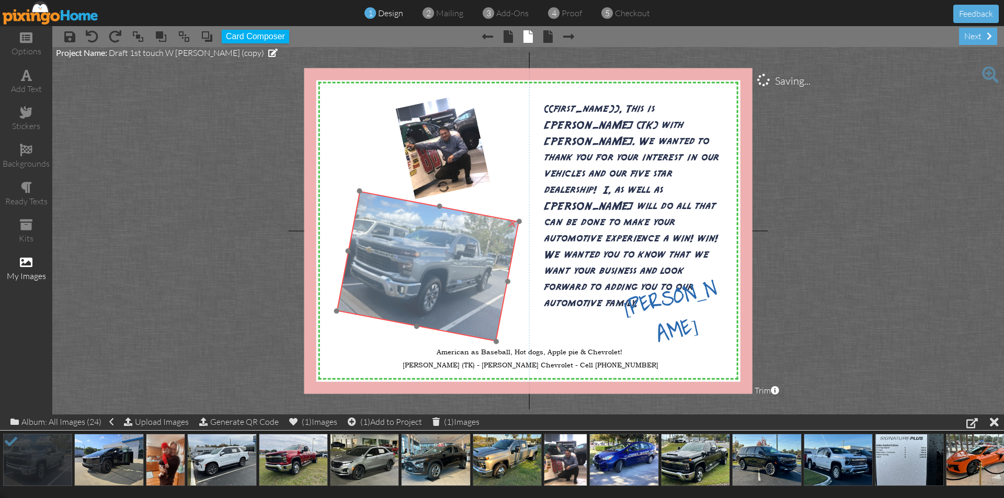
drag, startPoint x: 452, startPoint y: 279, endPoint x: 470, endPoint y: 282, distance: 18.6
click at [470, 282] on img at bounding box center [427, 266] width 183 height 151
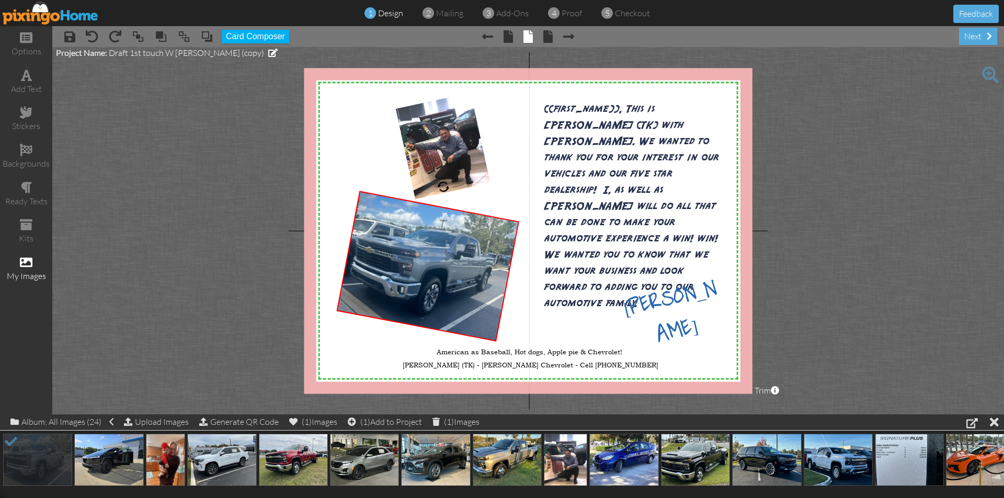
click at [923, 192] on project-studio-wrapper "X X X X X X X X X X X X X X X X X X X X X X X X X X X X X X X X X X X X X X X X…" at bounding box center [528, 231] width 952 height 368
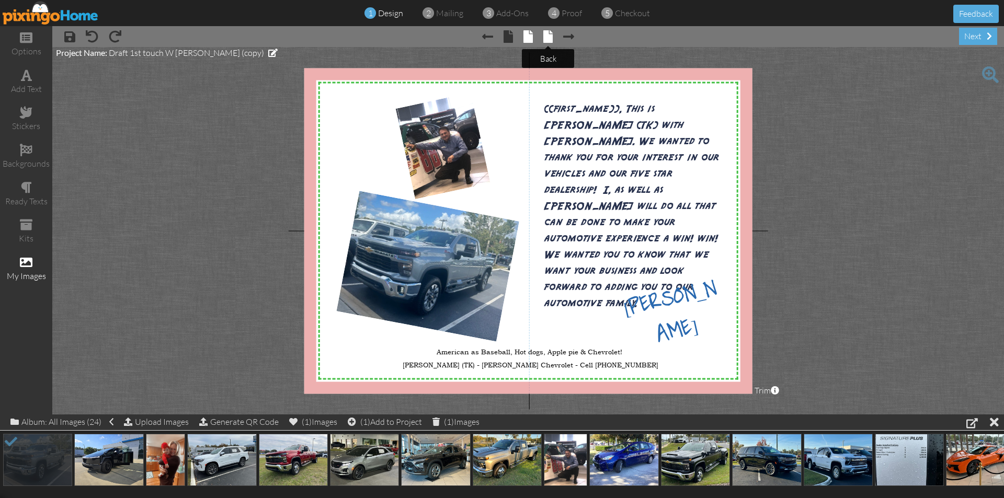
click at [547, 39] on span at bounding box center [547, 36] width 9 height 13
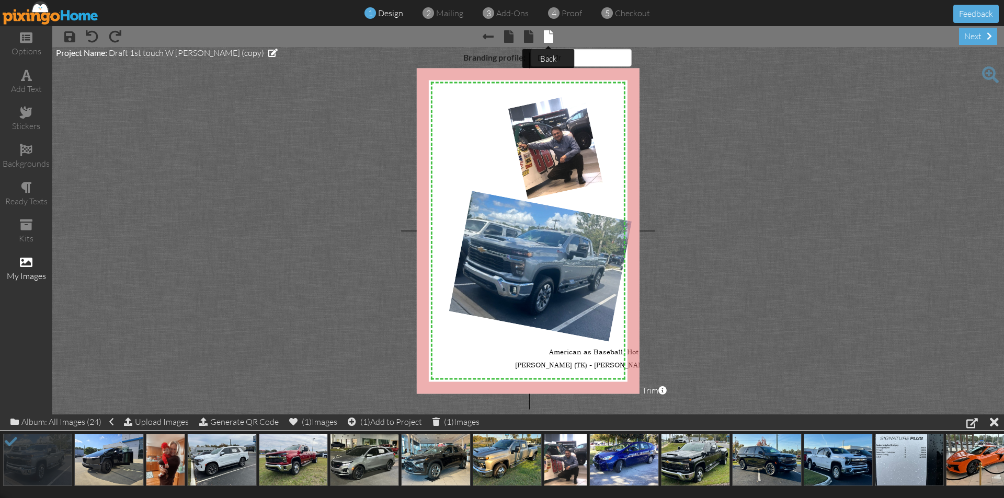
select select "object:4110"
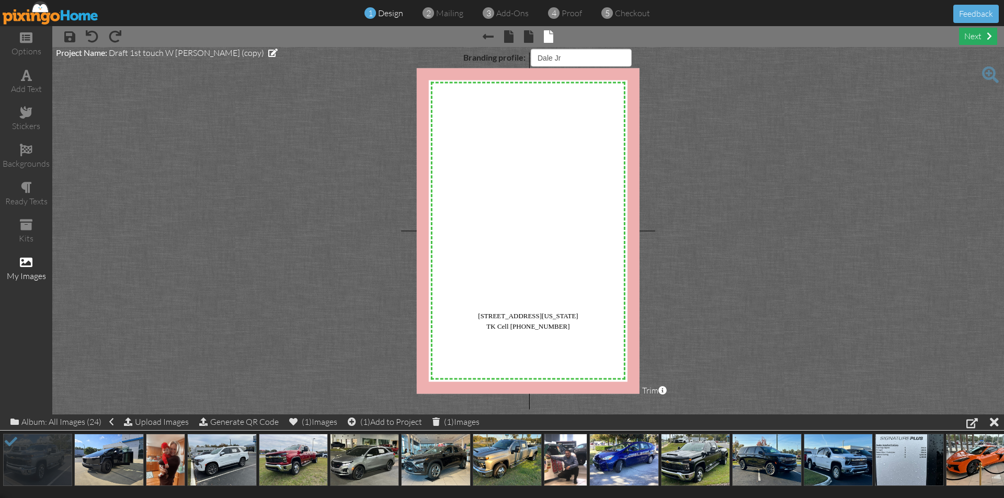
click at [981, 37] on div "next" at bounding box center [978, 36] width 38 height 17
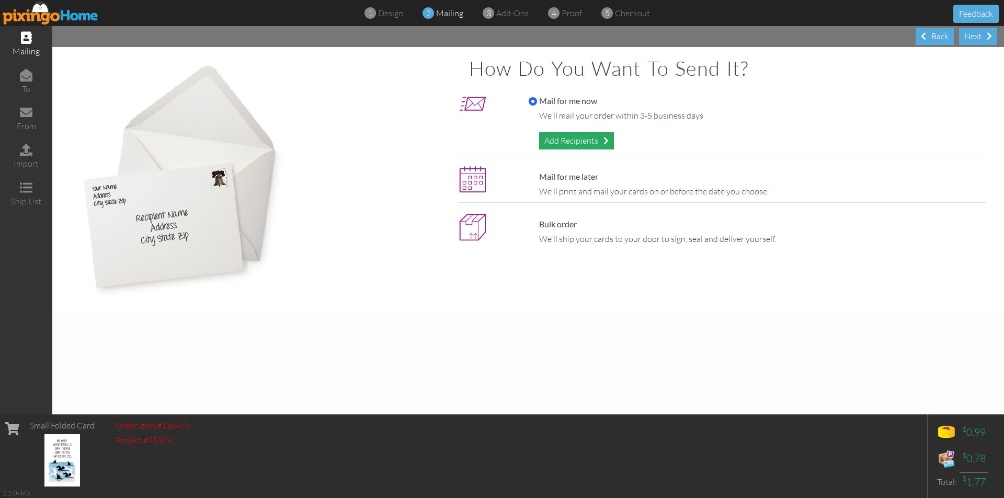
click at [574, 142] on div "Add Recipients" at bounding box center [576, 140] width 75 height 17
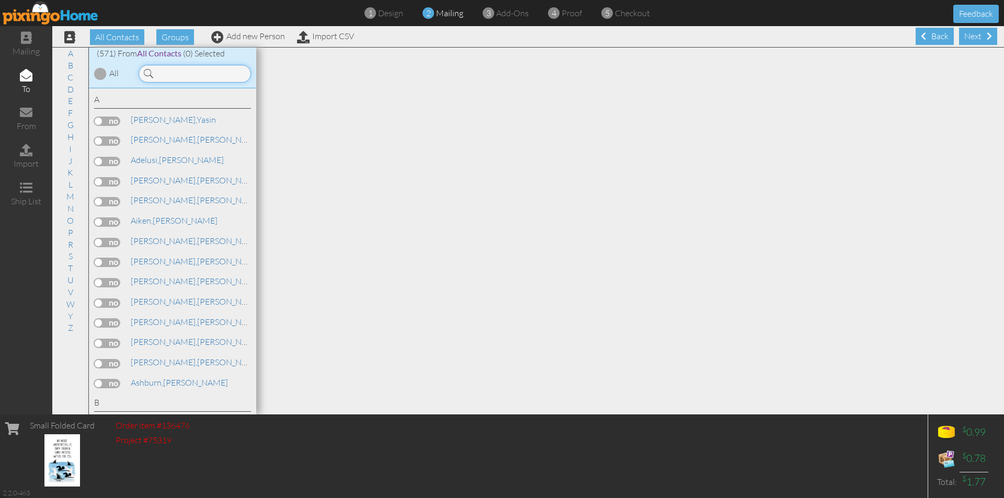
click at [193, 76] on input at bounding box center [195, 74] width 112 height 18
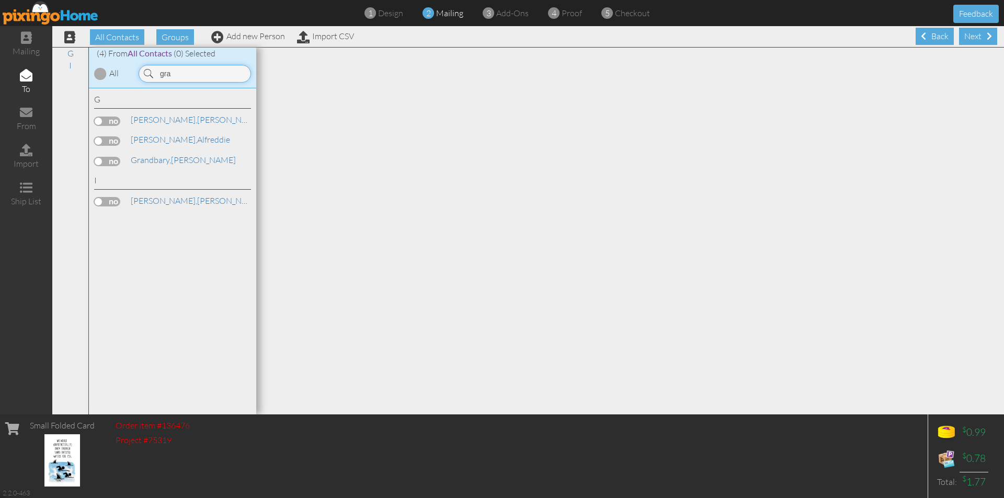
type input "gra"
click at [117, 159] on label at bounding box center [107, 161] width 26 height 9
click at [0, 0] on input "checkbox" at bounding box center [0, 0] width 0 height 0
click at [614, 265] on div at bounding box center [630, 231] width 748 height 367
click at [966, 37] on div "Next" at bounding box center [978, 36] width 38 height 17
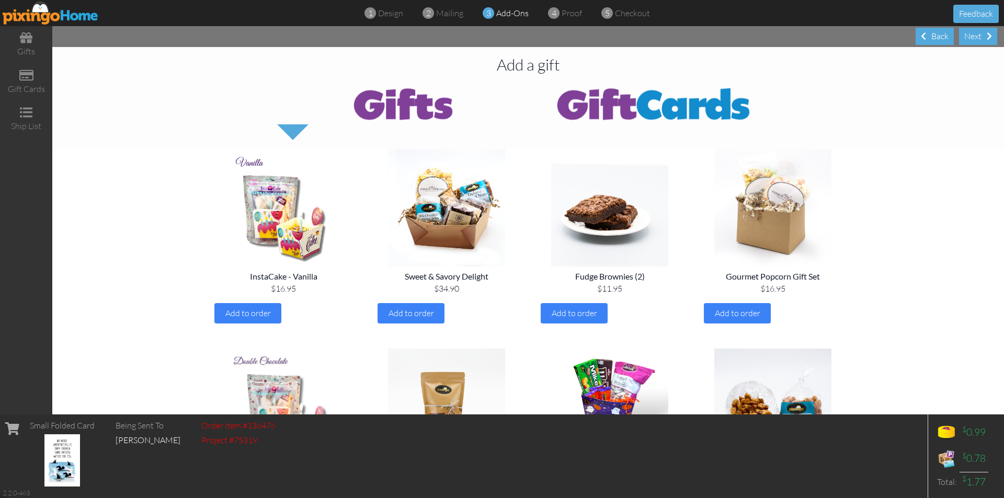
click at [966, 37] on div "Next" at bounding box center [978, 36] width 38 height 17
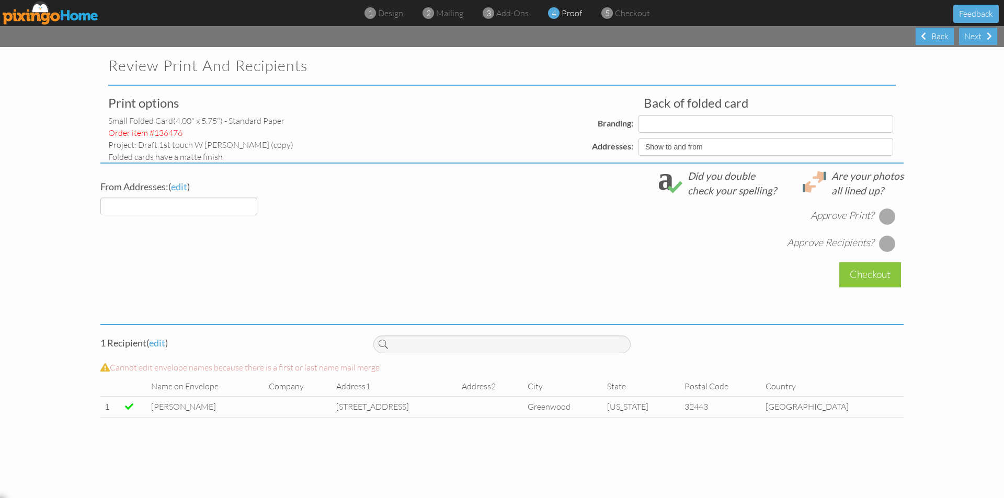
select select "object:5532"
select select "object:5534"
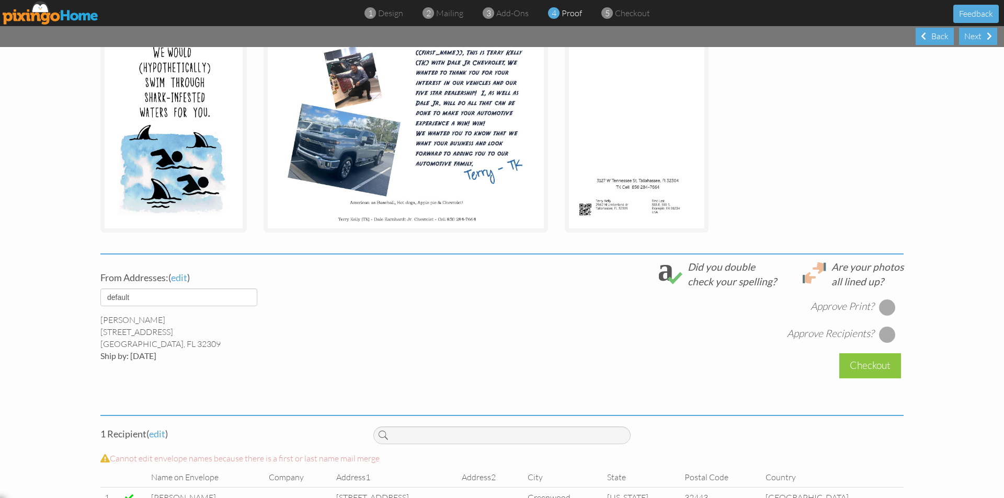
scroll to position [209, 0]
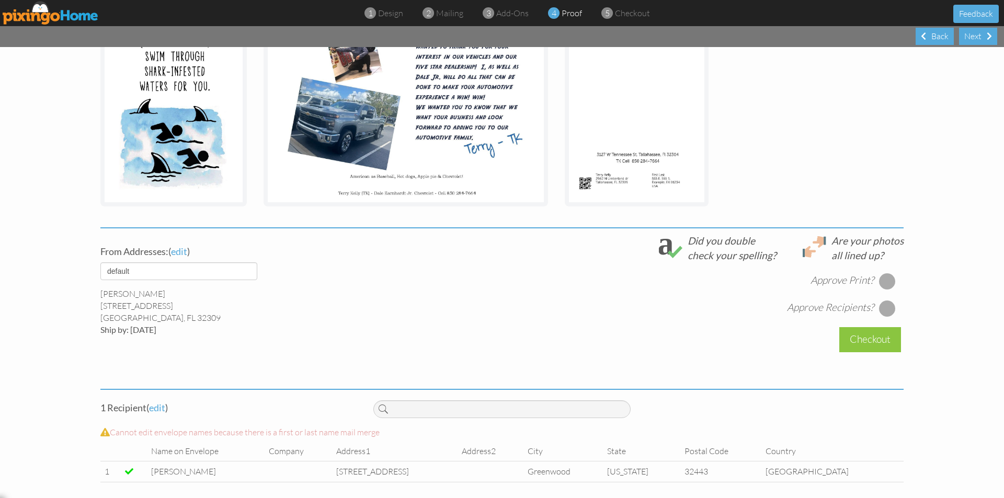
click at [886, 281] on div at bounding box center [887, 281] width 17 height 17
click at [880, 307] on div at bounding box center [887, 308] width 17 height 17
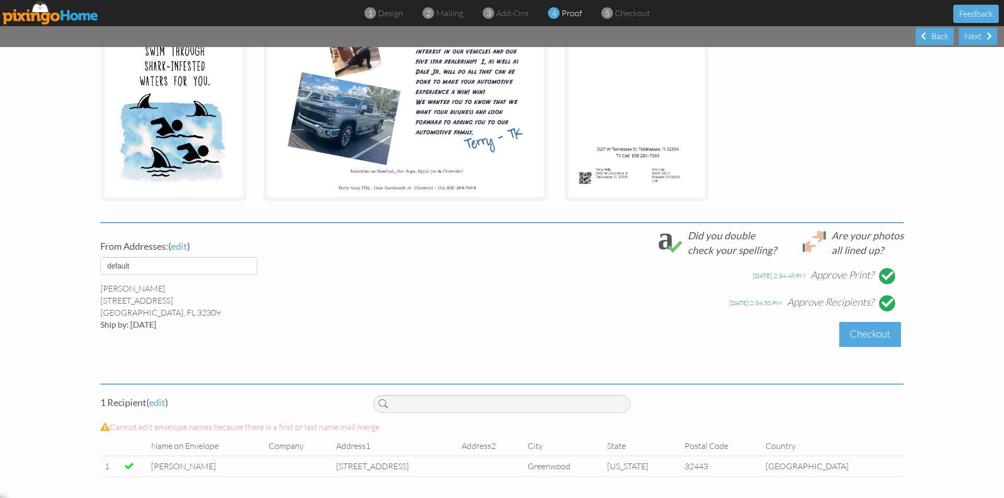
click at [863, 334] on div "Checkout" at bounding box center [870, 334] width 62 height 25
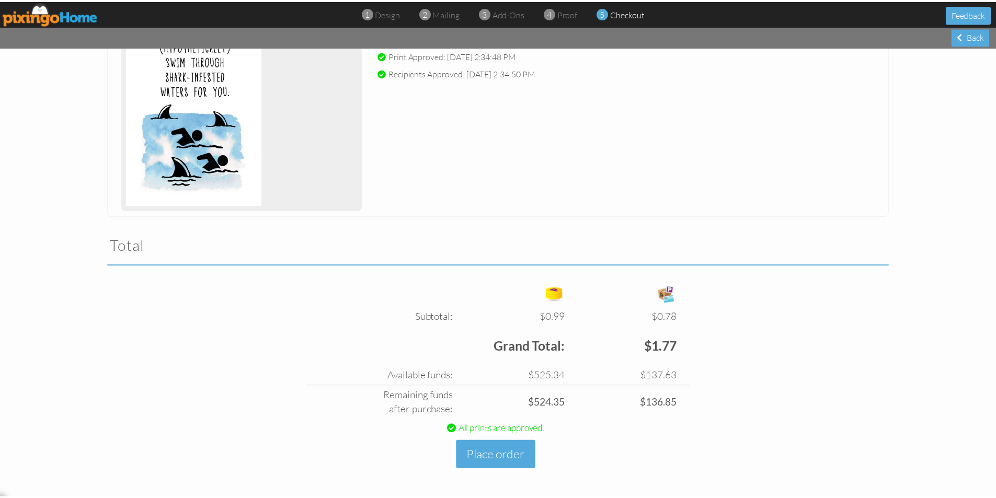
scroll to position [176, 0]
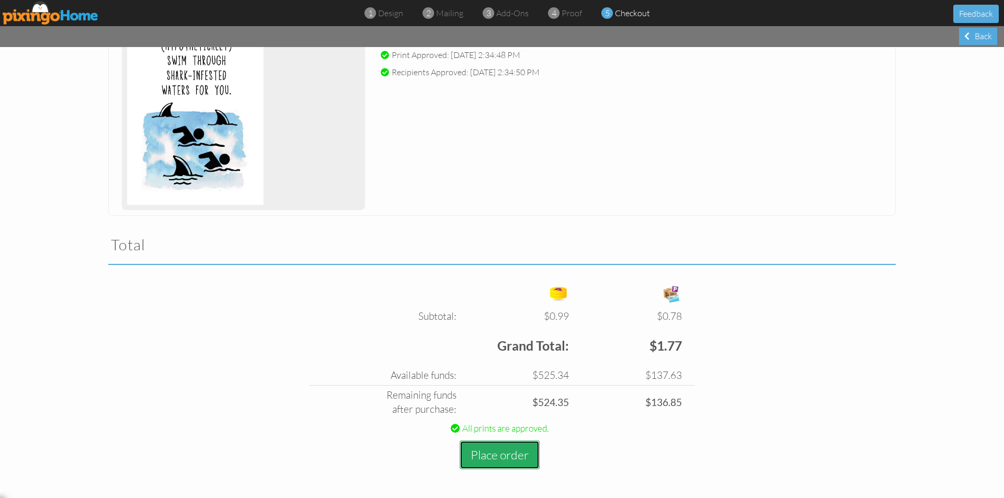
click at [507, 453] on button "Place order" at bounding box center [500, 455] width 80 height 29
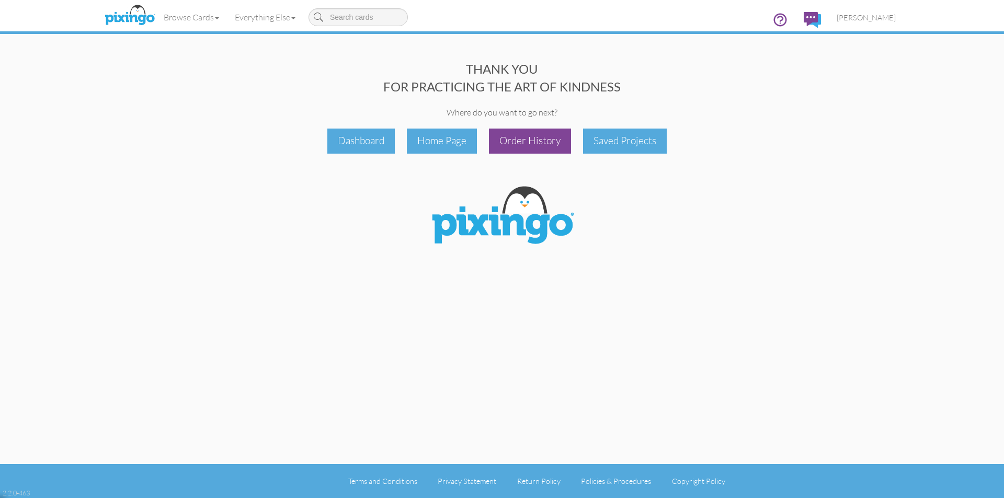
click at [558, 140] on div "Order History" at bounding box center [530, 141] width 82 height 25
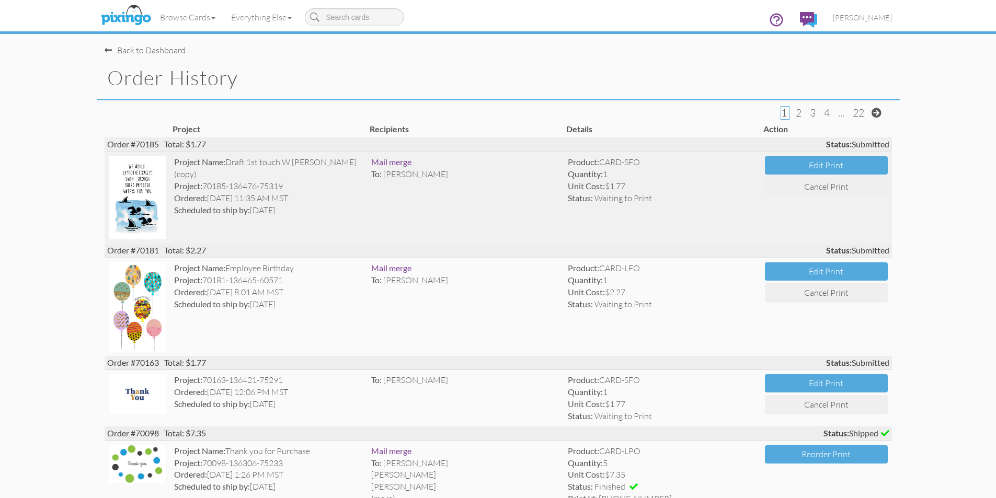
drag, startPoint x: 173, startPoint y: 159, endPoint x: 447, endPoint y: 186, distance: 275.8
click at [447, 186] on tr "Project Name: Draft 1st touch W TK - Powell (copy) Project: 70185-136476-75319 …" at bounding box center [498, 198] width 787 height 92
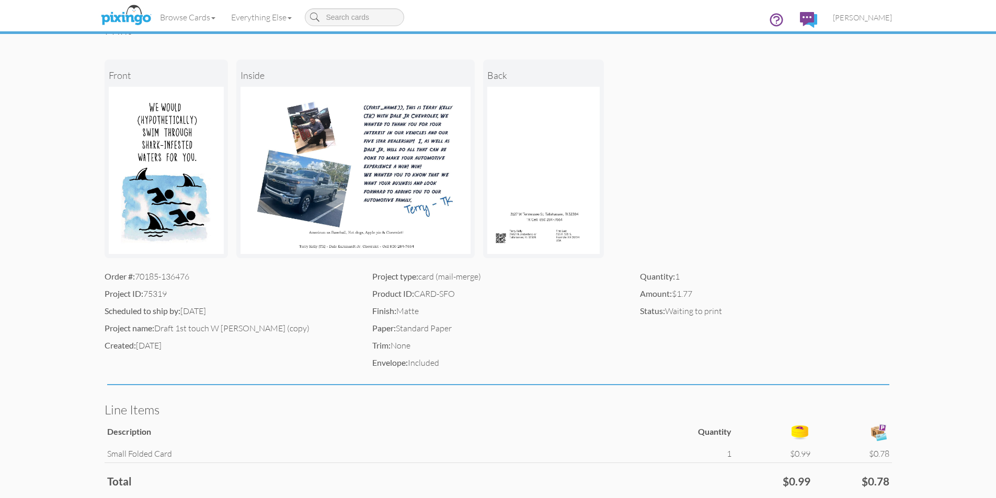
scroll to position [105, 0]
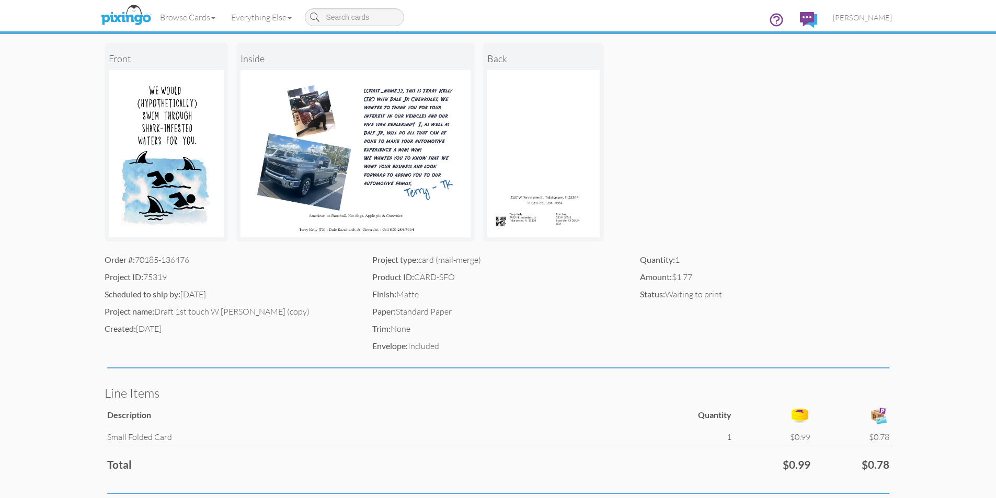
drag, startPoint x: 105, startPoint y: 258, endPoint x: 286, endPoint y: 286, distance: 183.0
click at [286, 286] on div "Order #: 70185-136476 Project ID: 75319 Scheduled to ship by: 10/11/2025 Projec…" at bounding box center [231, 297] width 268 height 86
copy div "Order #: 70185-136476 Project ID: 75319 Scheduled to ship by: 10/11/2025"
click at [902, 157] on order-history-detail "Toggle navigation Visit Pixingo Mobile Browse Cards Business Accounting Automot…" at bounding box center [498, 259] width 996 height 728
click at [885, 16] on span "[PERSON_NAME]" at bounding box center [862, 17] width 59 height 9
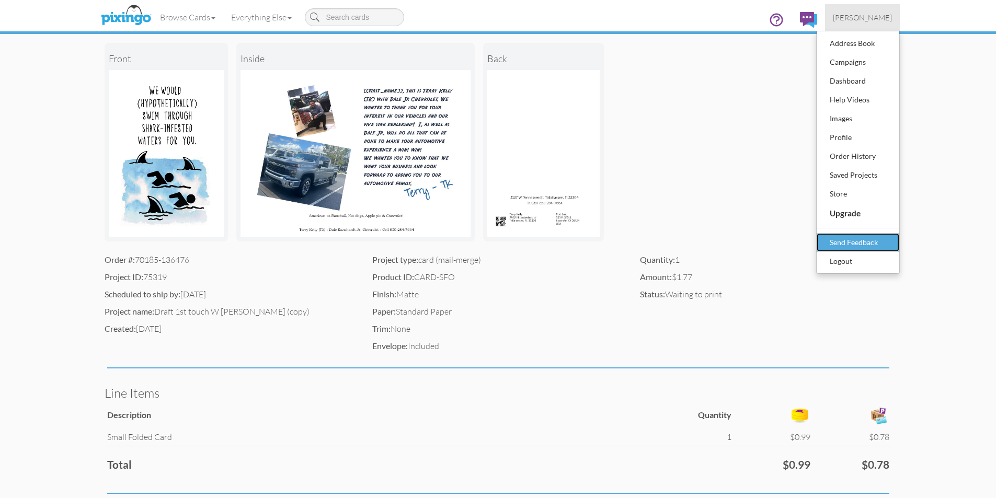
click at [858, 239] on div "Send Feedback" at bounding box center [858, 243] width 62 height 16
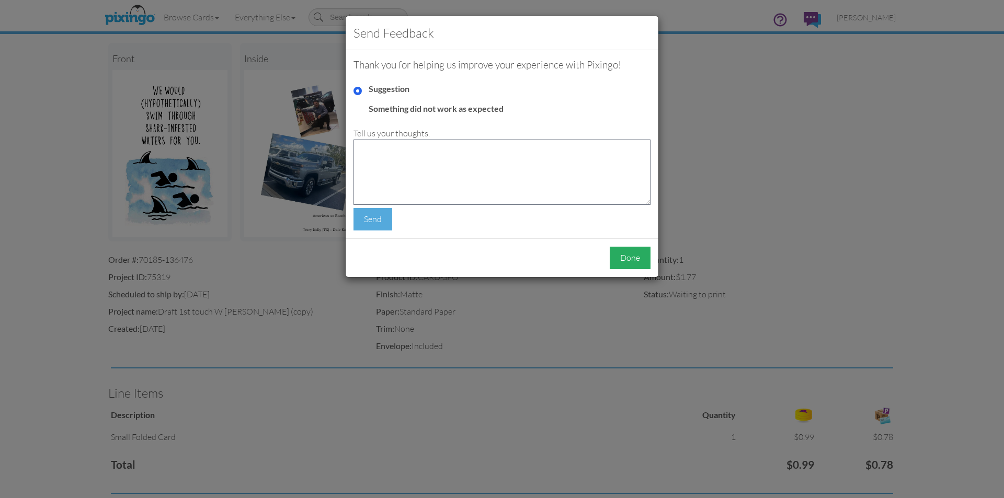
click at [637, 258] on div "Done" at bounding box center [630, 258] width 41 height 22
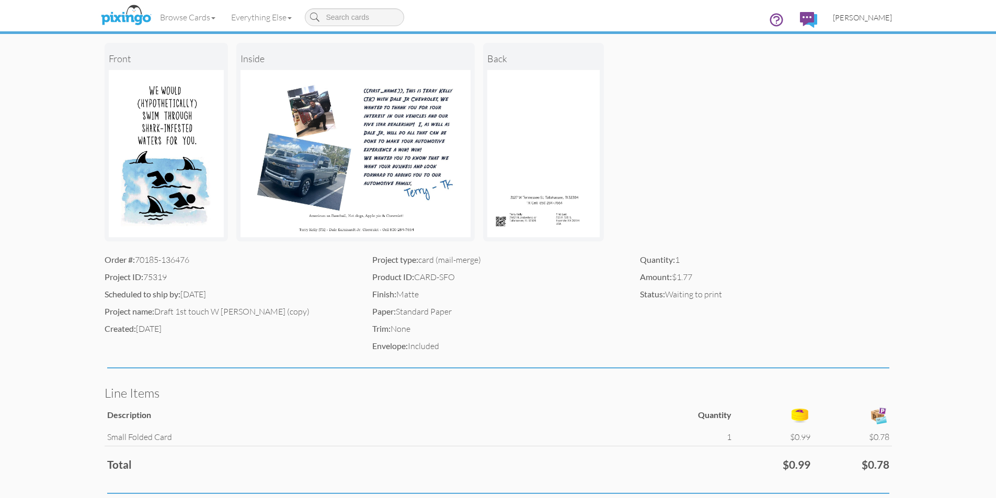
click at [878, 16] on span "[PERSON_NAME]" at bounding box center [862, 17] width 59 height 9
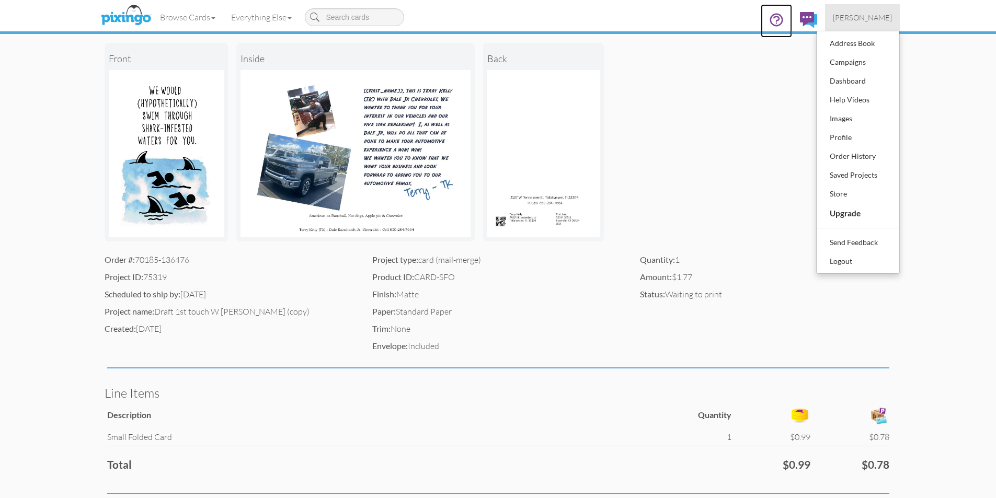
click at [782, 21] on icon at bounding box center [776, 20] width 12 height 12
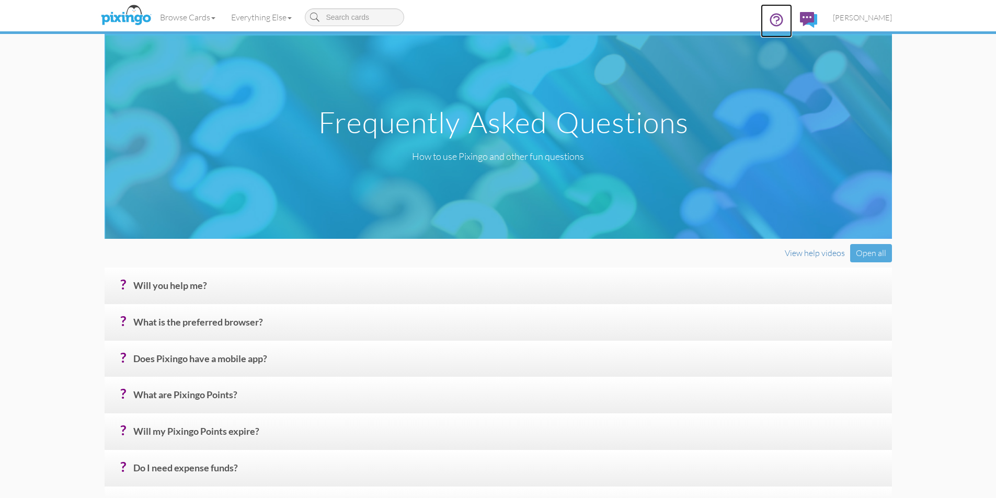
click at [784, 16] on icon at bounding box center [777, 20] width 16 height 16
click at [817, 18] on img at bounding box center [808, 20] width 17 height 16
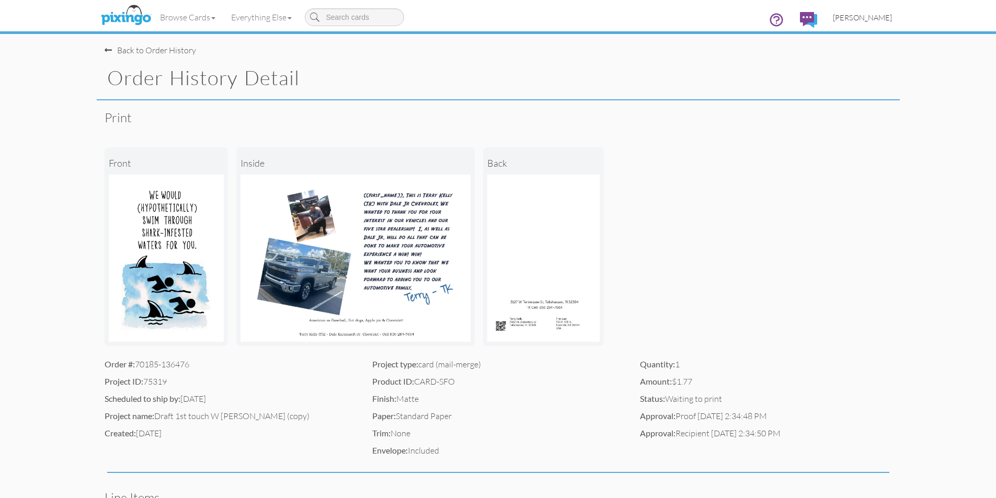
click at [879, 16] on span "[PERSON_NAME]" at bounding box center [862, 17] width 59 height 9
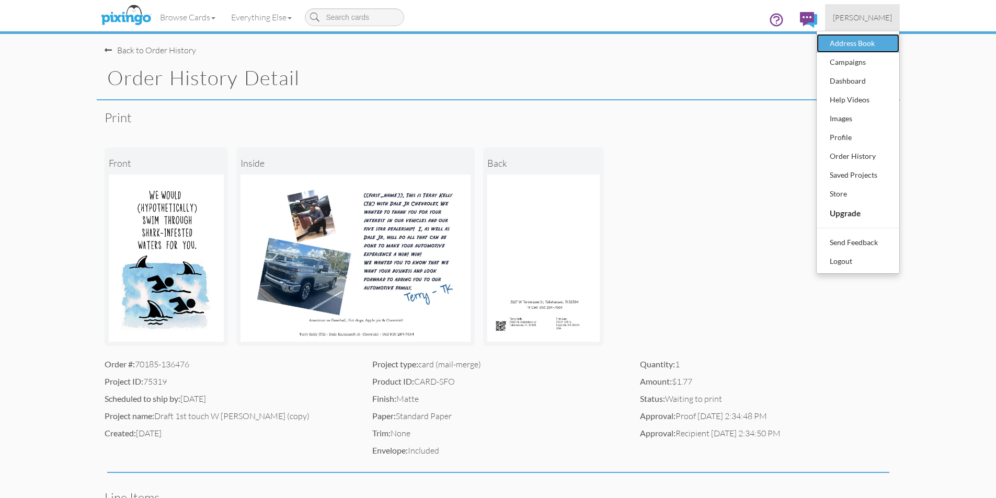
click at [854, 42] on div "Address Book" at bounding box center [858, 44] width 62 height 16
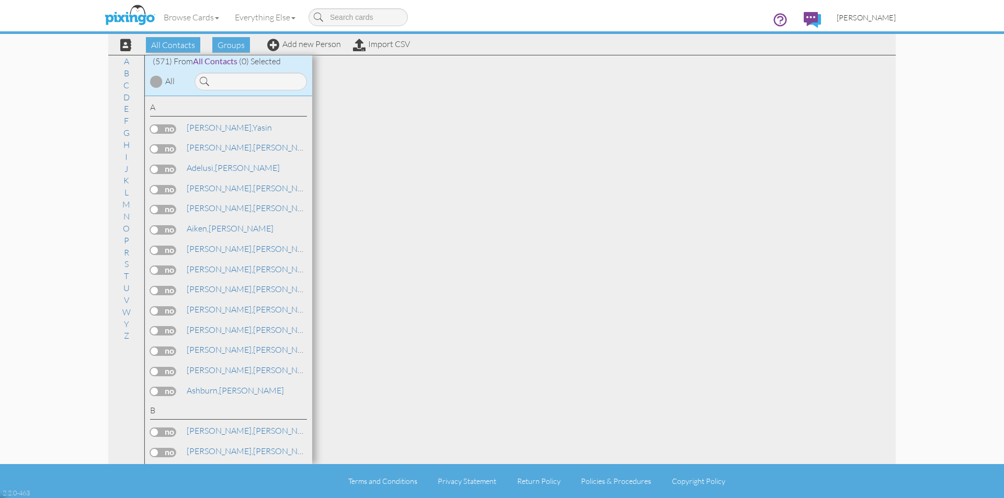
click at [866, 18] on span "[PERSON_NAME]" at bounding box center [865, 17] width 59 height 9
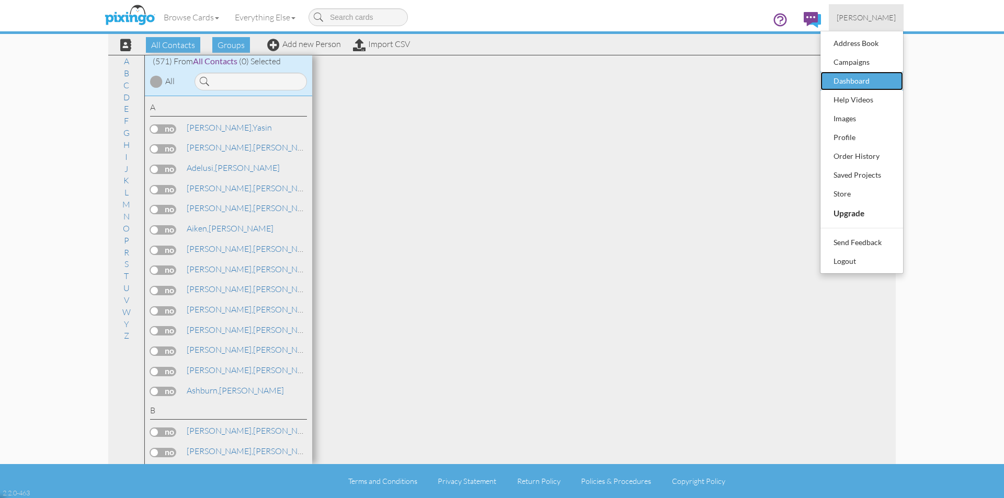
click at [849, 81] on div "Dashboard" at bounding box center [862, 81] width 62 height 16
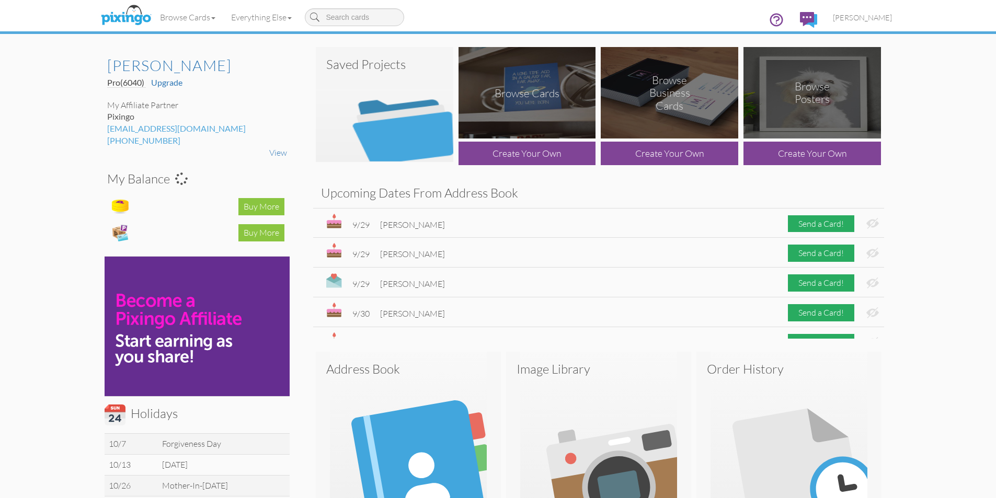
click at [393, 86] on img at bounding box center [384, 104] width 137 height 115
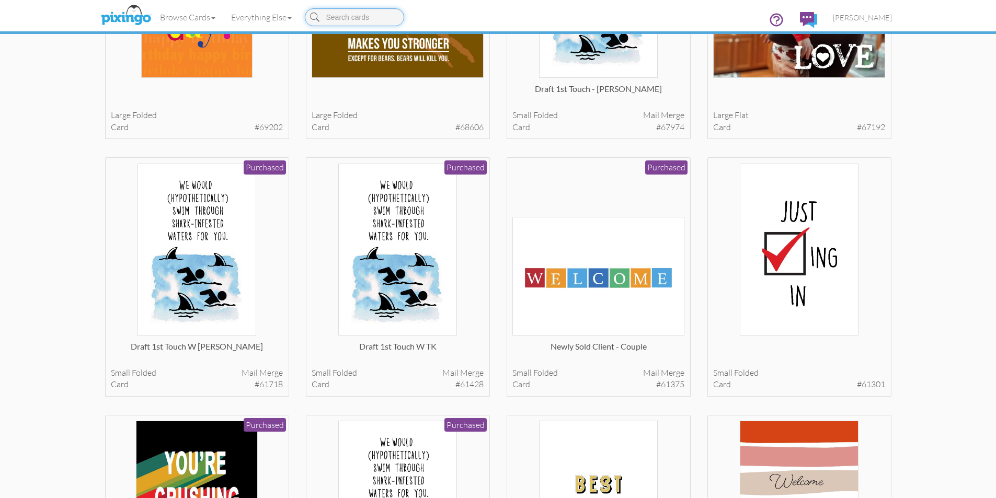
scroll to position [732, 0]
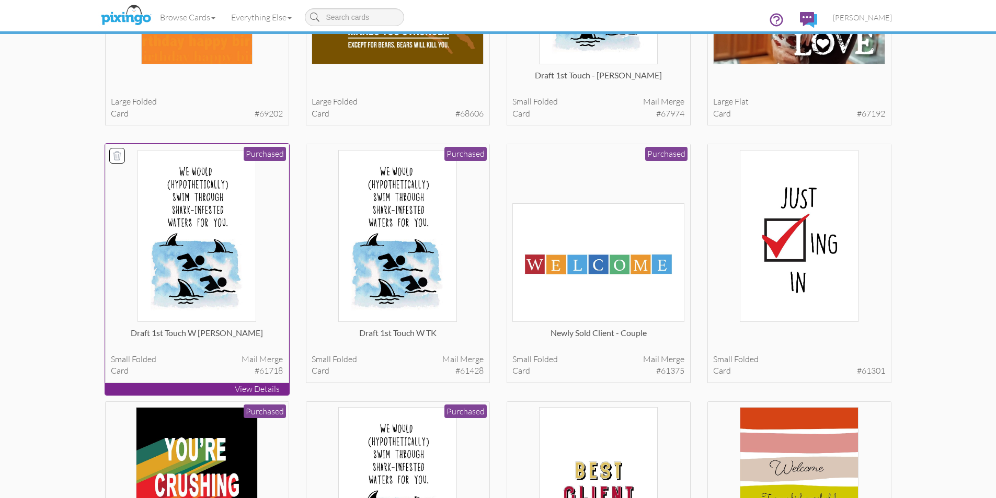
click at [115, 157] on icon at bounding box center [117, 156] width 10 height 10
click at [139, 191] on img at bounding box center [196, 236] width 119 height 172
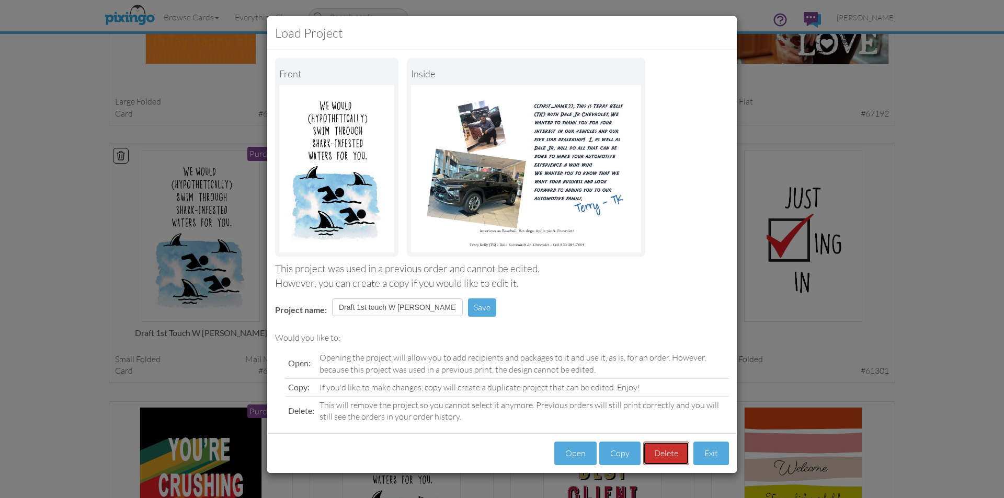
click at [656, 451] on button "Delete" at bounding box center [666, 454] width 46 height 24
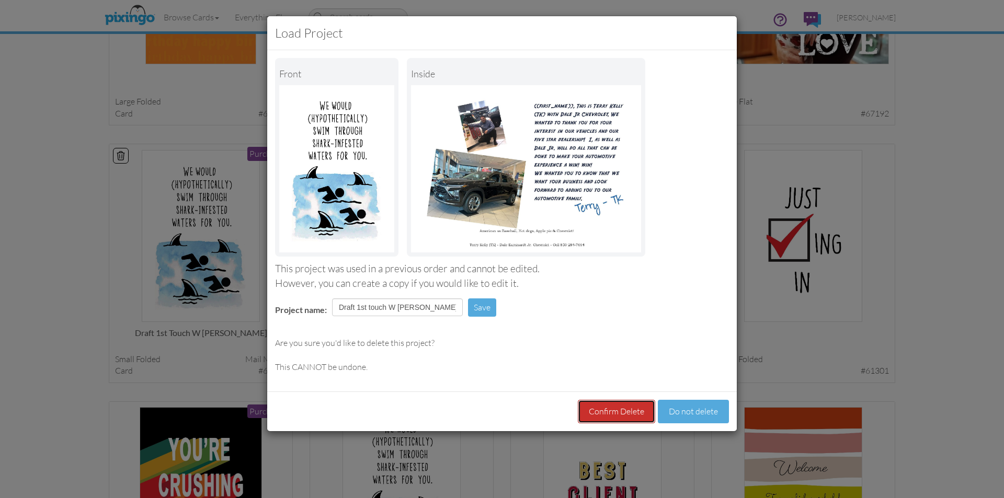
click at [633, 409] on button "Confirm Delete" at bounding box center [616, 412] width 77 height 24
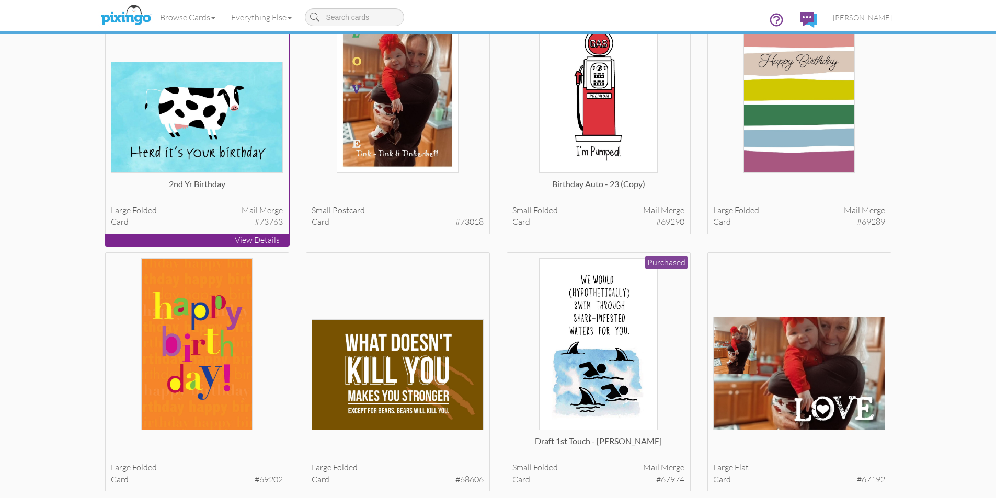
scroll to position [575, 0]
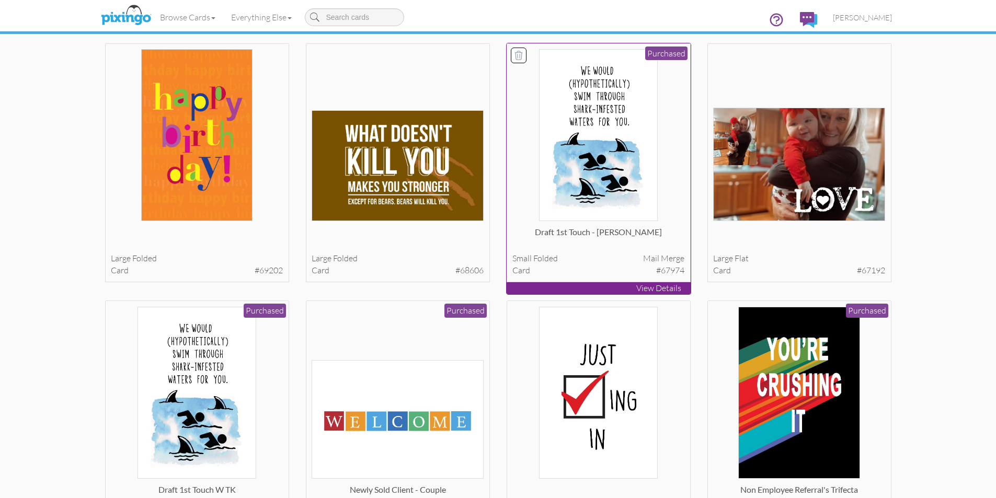
click at [577, 163] on img at bounding box center [598, 135] width 119 height 172
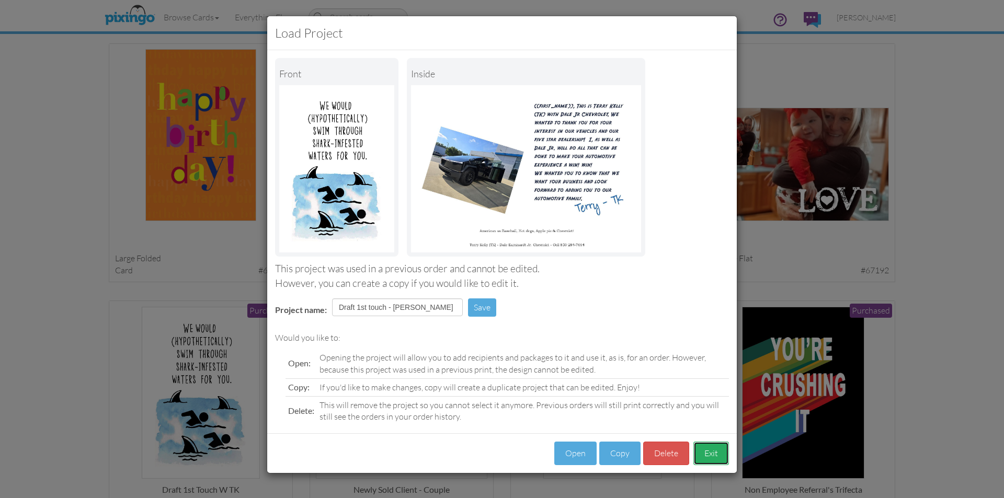
click at [711, 456] on button "Exit" at bounding box center [711, 454] width 36 height 24
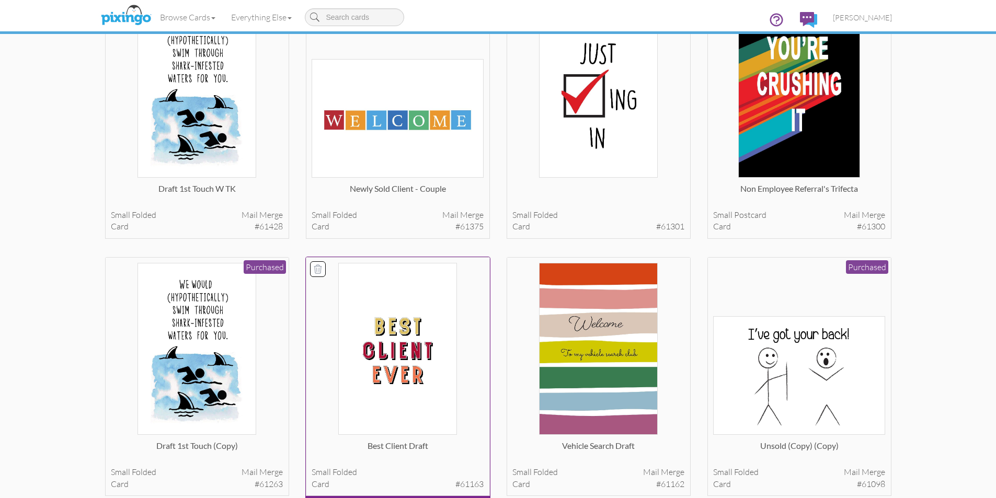
scroll to position [889, 0]
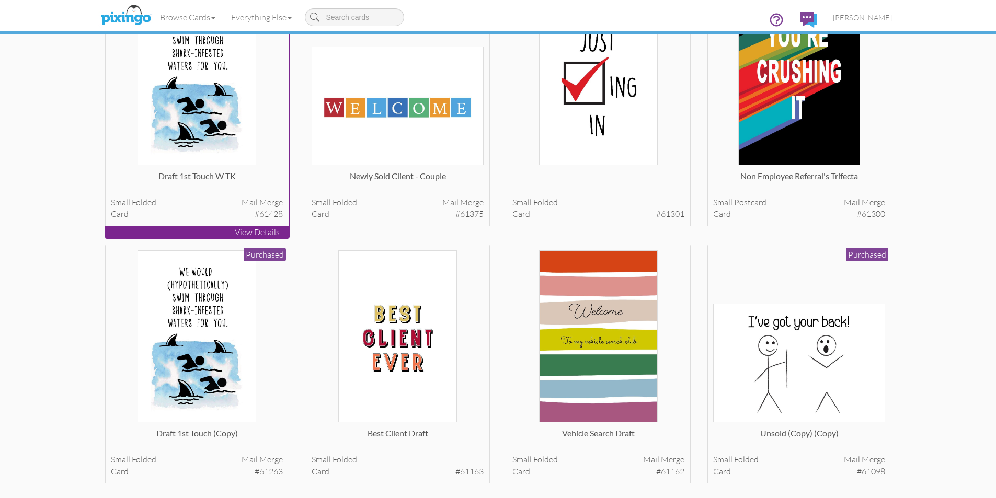
click at [223, 137] on img at bounding box center [196, 79] width 119 height 172
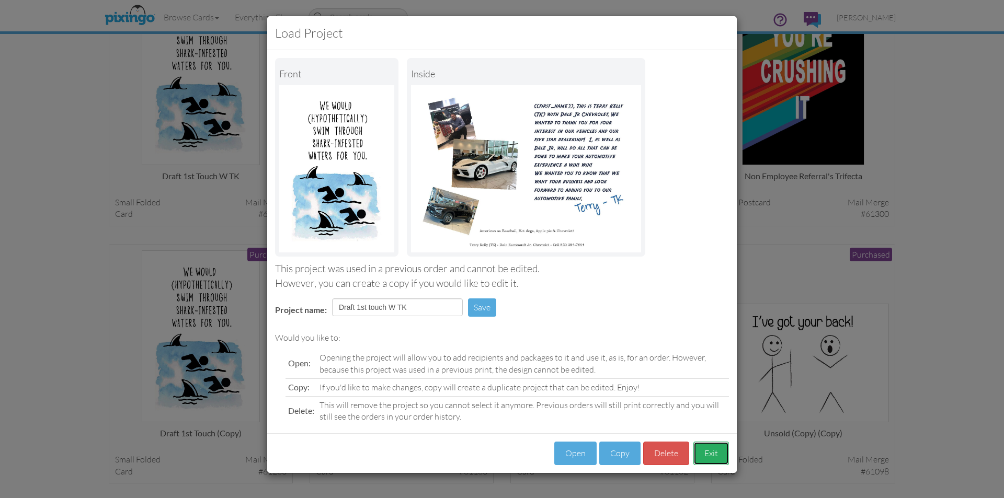
click at [702, 455] on button "Exit" at bounding box center [711, 454] width 36 height 24
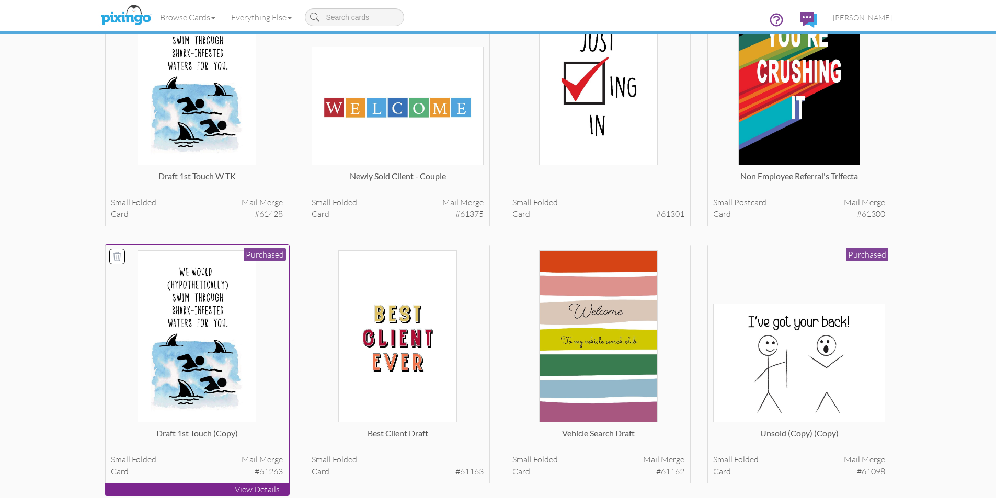
click at [201, 399] on img at bounding box center [196, 336] width 119 height 172
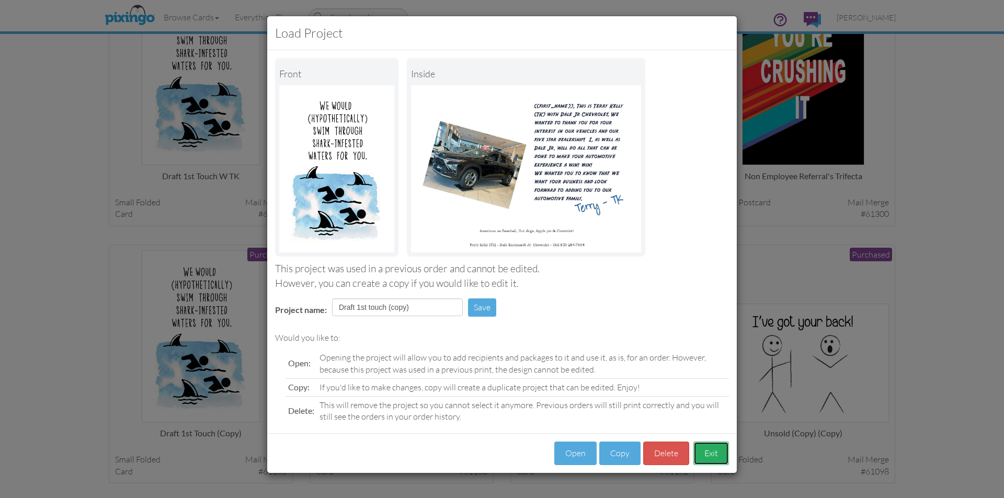
click at [705, 465] on button "Exit" at bounding box center [711, 454] width 36 height 24
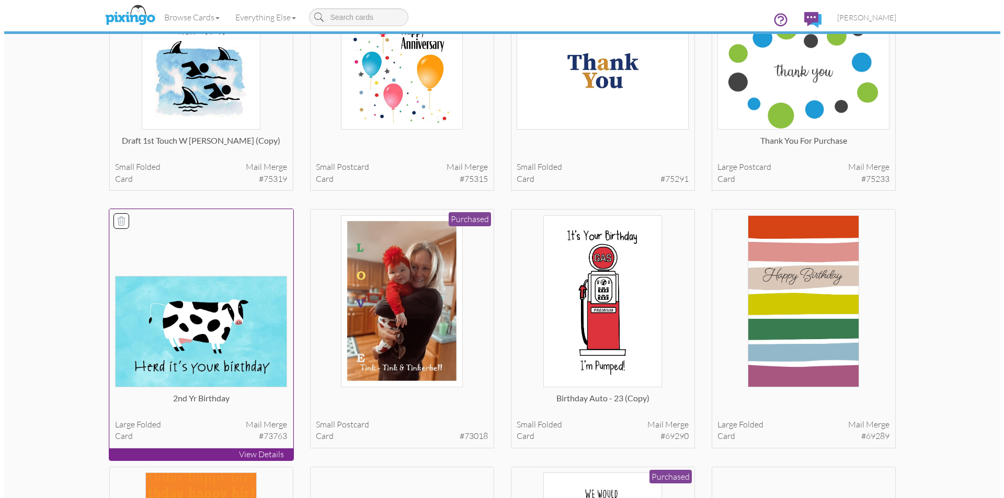
scroll to position [0, 0]
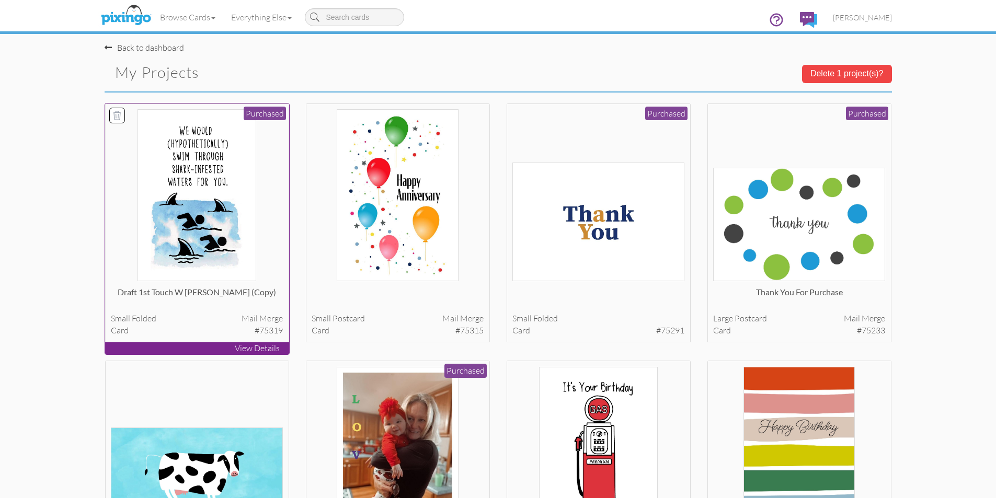
click at [203, 223] on img at bounding box center [196, 195] width 119 height 172
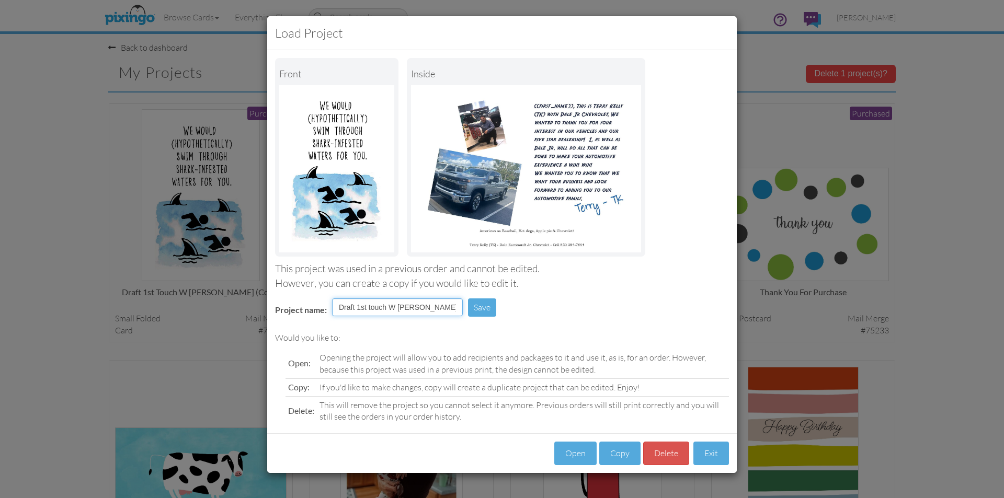
scroll to position [0, 1]
drag, startPoint x: 437, startPoint y: 307, endPoint x: 459, endPoint y: 307, distance: 22.5
click at [459, 307] on input "Draft 1st touch W [PERSON_NAME] (copy)" at bounding box center [397, 308] width 131 height 18
type input "Draft 1st touch W [PERSON_NAME]"
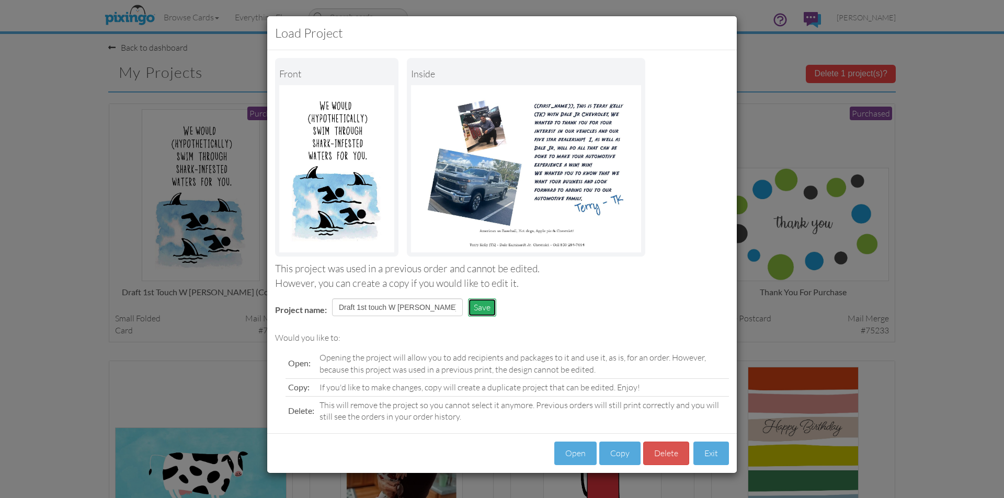
click at [483, 311] on button "Save" at bounding box center [482, 308] width 28 height 18
click at [719, 456] on button "Exit" at bounding box center [711, 454] width 36 height 24
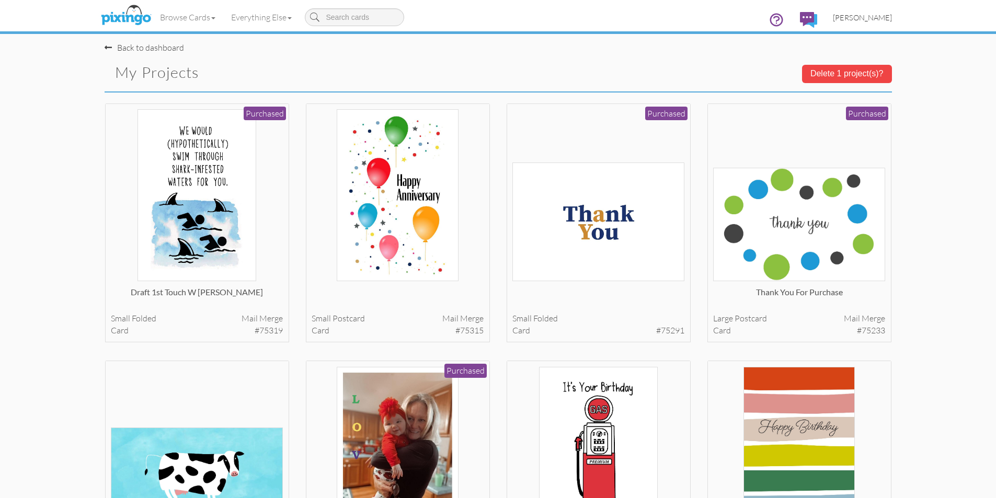
click at [877, 20] on span "[PERSON_NAME]" at bounding box center [862, 17] width 59 height 9
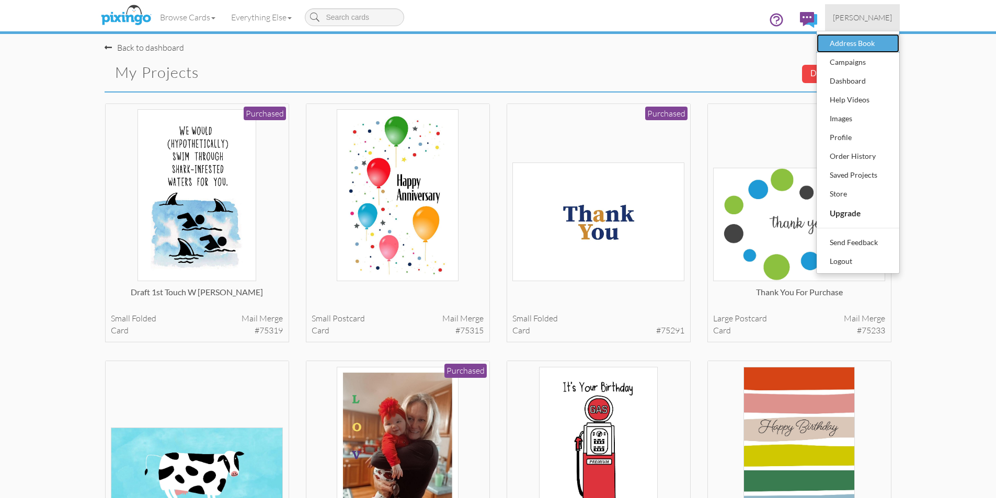
click at [861, 45] on div "Address Book" at bounding box center [858, 44] width 62 height 16
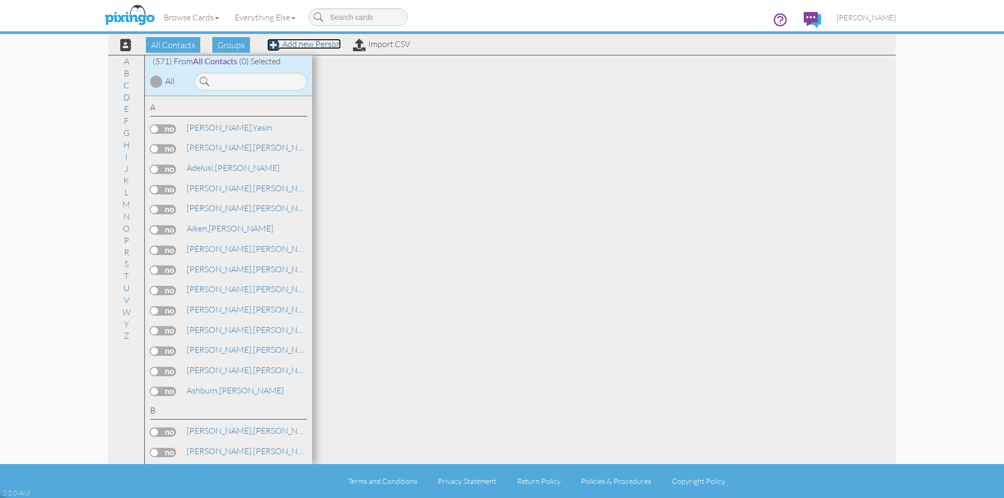
click at [291, 43] on link "Add new Person" at bounding box center [304, 44] width 74 height 10
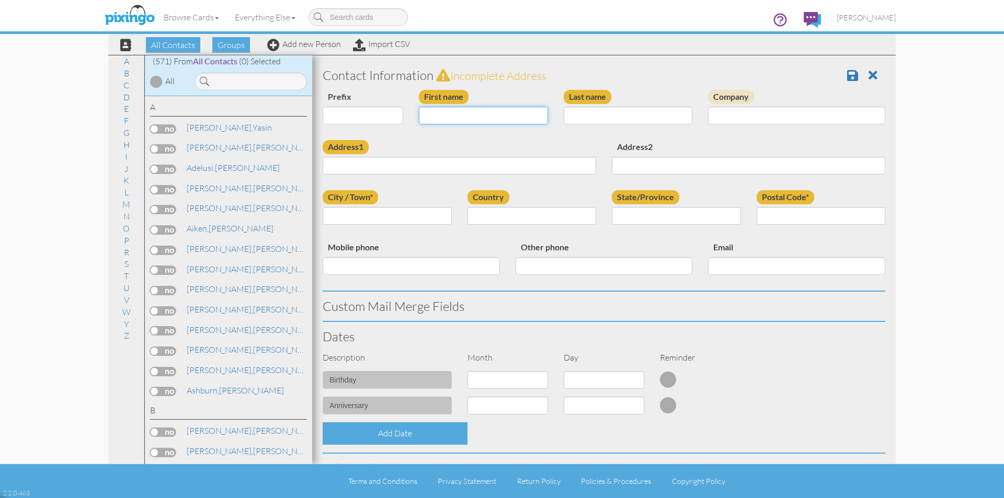
click at [476, 116] on input "First name" at bounding box center [483, 116] width 129 height 18
type input "[PERSON_NAME]"
type input "Dooner"
click at [351, 167] on input "Address1" at bounding box center [459, 166] width 273 height 18
type input "[STREET_ADDRESS]"
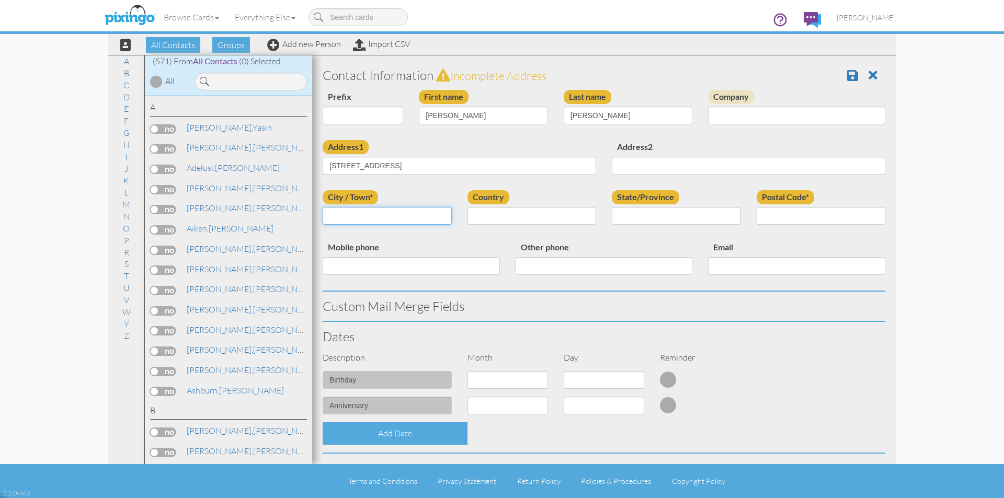
click at [335, 213] on input "City / Town*" at bounding box center [387, 216] width 129 height 18
type input "Havana"
click at [589, 216] on select "United States -------------- Afghanistan Albania Algeria American Samoa Andorra…" at bounding box center [531, 216] width 129 height 18
select select "object:11814"
click at [467, 207] on select "United States -------------- Afghanistan Albania Algeria American Samoa Andorra…" at bounding box center [531, 216] width 129 height 18
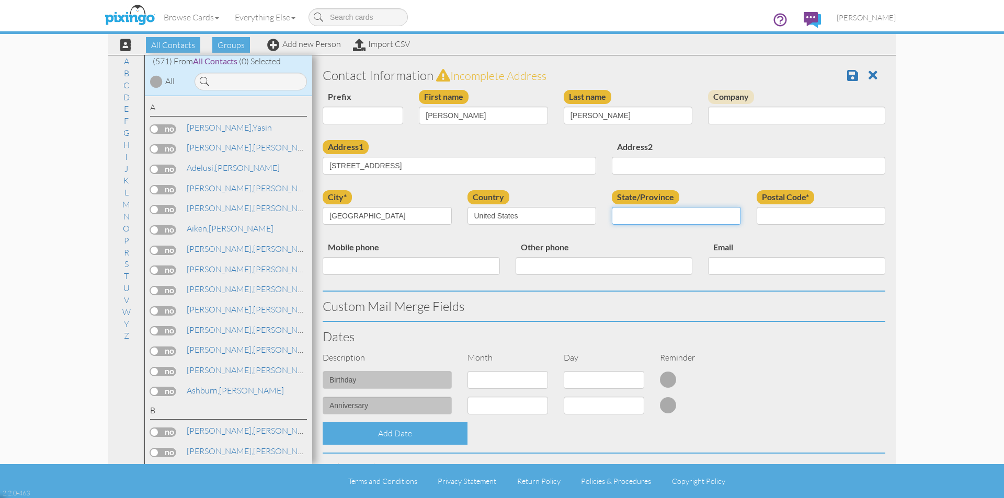
click at [653, 211] on select "AA (Military) AE (Military) Alabama Alaska American Samoa AP (Military) Arizona…" at bounding box center [676, 216] width 129 height 18
select select "object:12073"
click at [612, 207] on select "AA (Military) AE (Military) Alabama Alaska American Samoa AP (Military) Arizona…" at bounding box center [676, 216] width 129 height 18
click at [767, 221] on input "Postal Code*" at bounding box center [820, 216] width 129 height 18
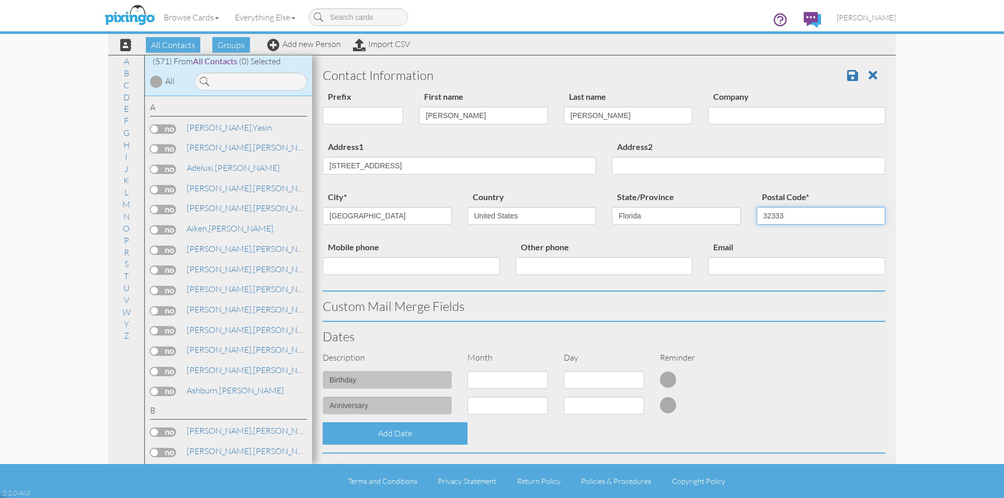
type input "32333"
click at [797, 248] on div "Email" at bounding box center [796, 261] width 193 height 42
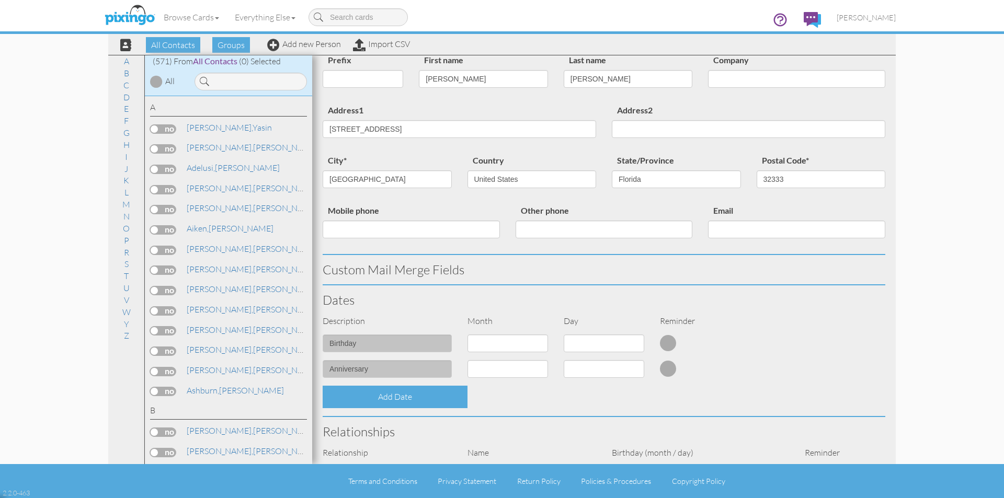
scroll to position [52, 0]
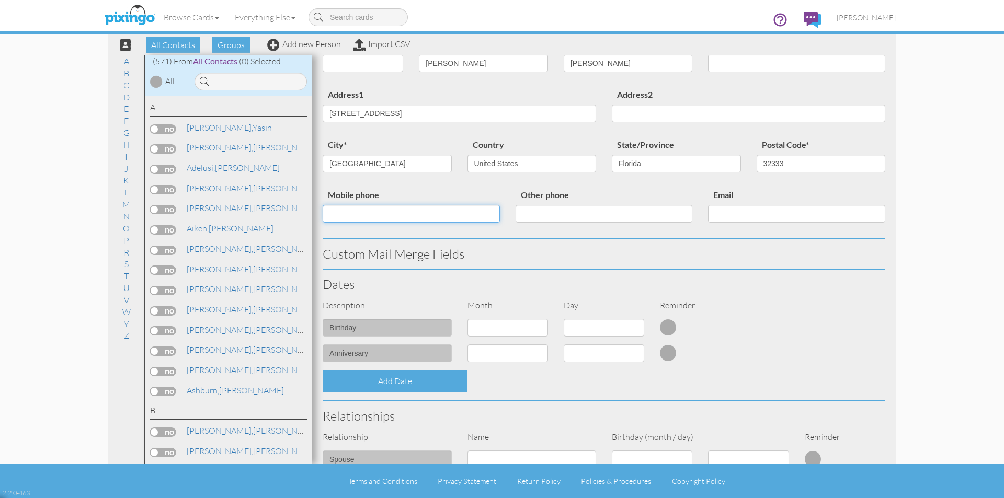
click at [400, 211] on input "Mobile phone" at bounding box center [411, 214] width 177 height 18
type input "8505672800"
click at [804, 313] on div "Description Month Day Reminder" at bounding box center [604, 310] width 578 height 20
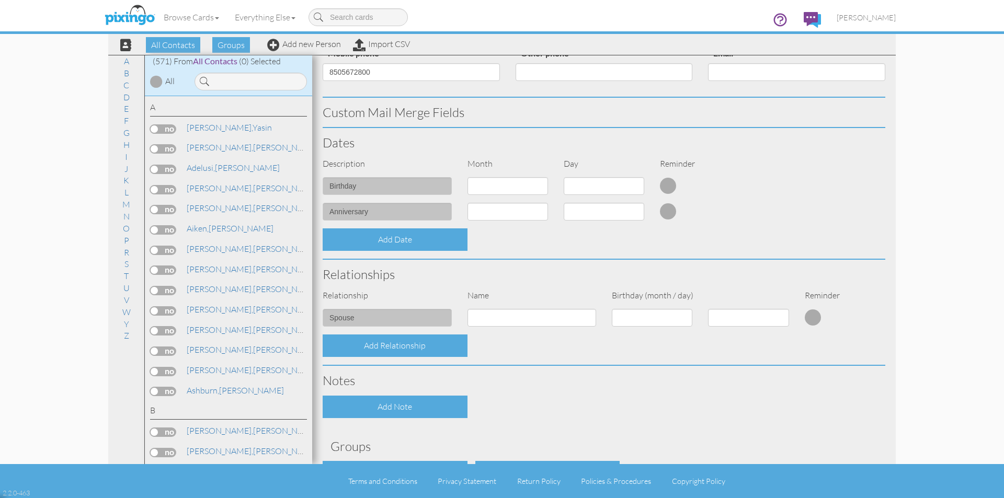
scroll to position [261, 0]
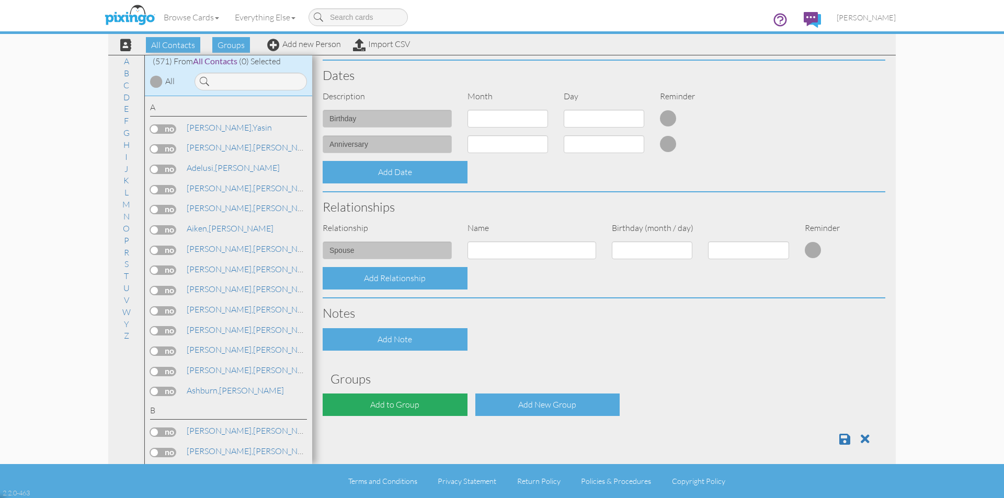
click at [401, 404] on div "Add to Group" at bounding box center [395, 405] width 145 height 22
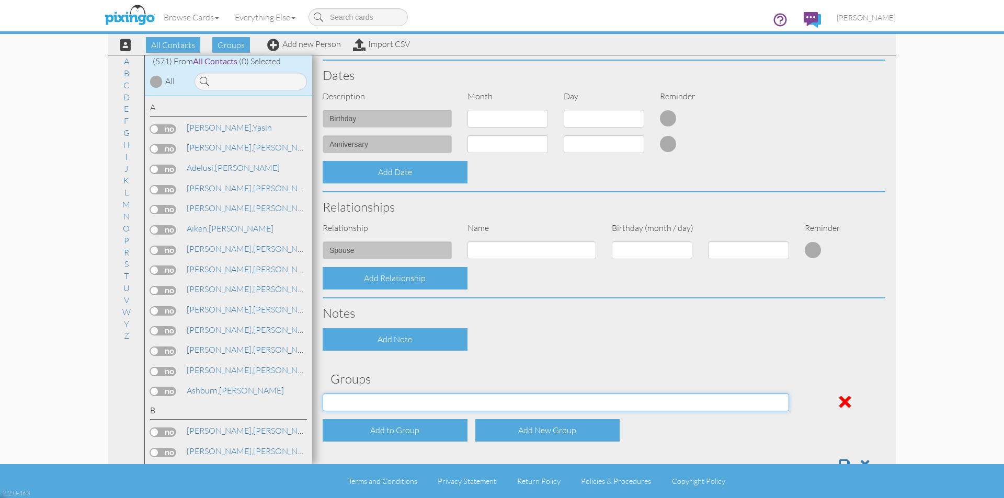
click at [403, 404] on select "Employee's Friends Sold list Sold list 2nd year Suspects Trifecta Referral group" at bounding box center [556, 403] width 466 height 18
select select "object:12126"
click at [323, 394] on select "Employee's Friends Sold list Sold list 2nd year Suspects Trifecta Referral group" at bounding box center [556, 403] width 466 height 18
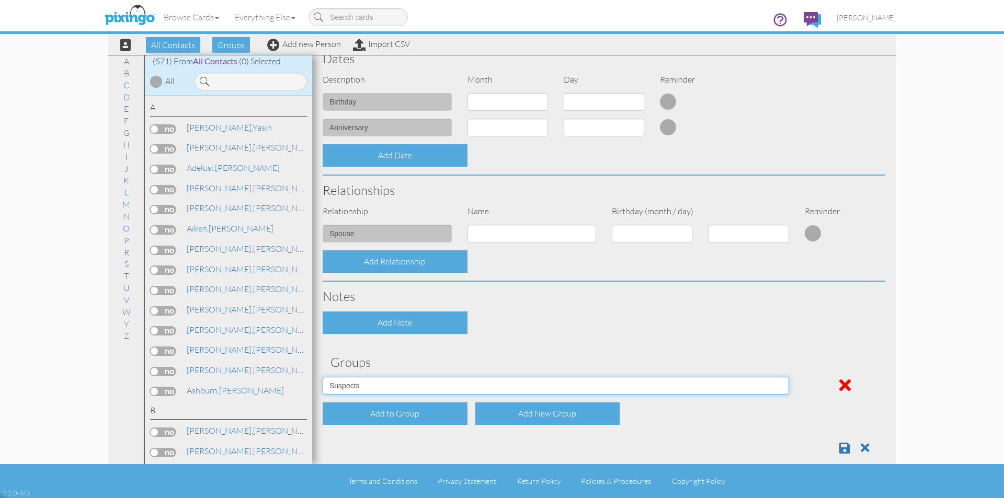
scroll to position [292, 0]
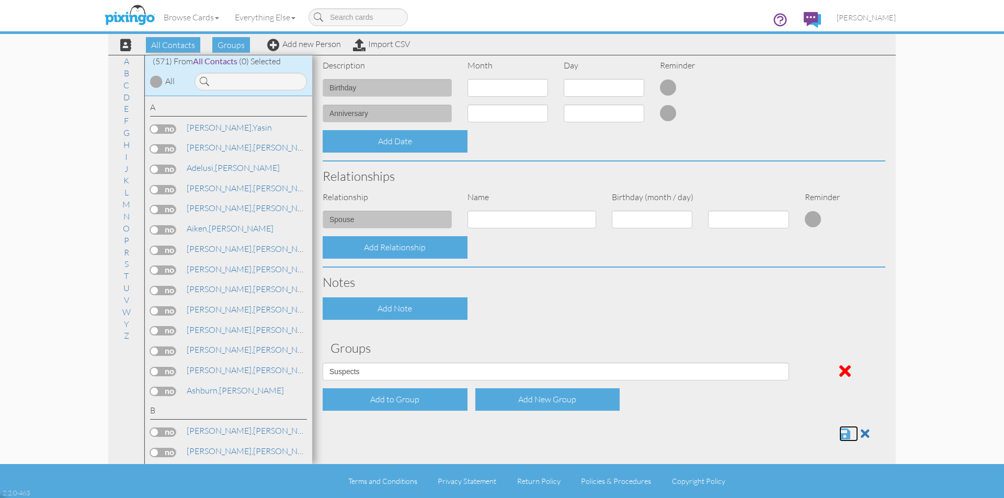
click at [839, 432] on span at bounding box center [844, 434] width 11 height 13
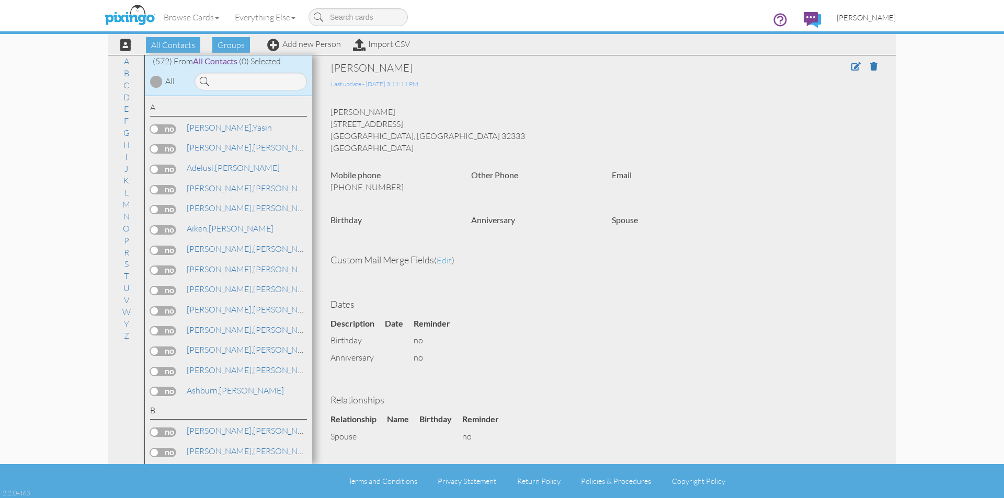
click at [877, 14] on span "[PERSON_NAME]" at bounding box center [865, 17] width 59 height 9
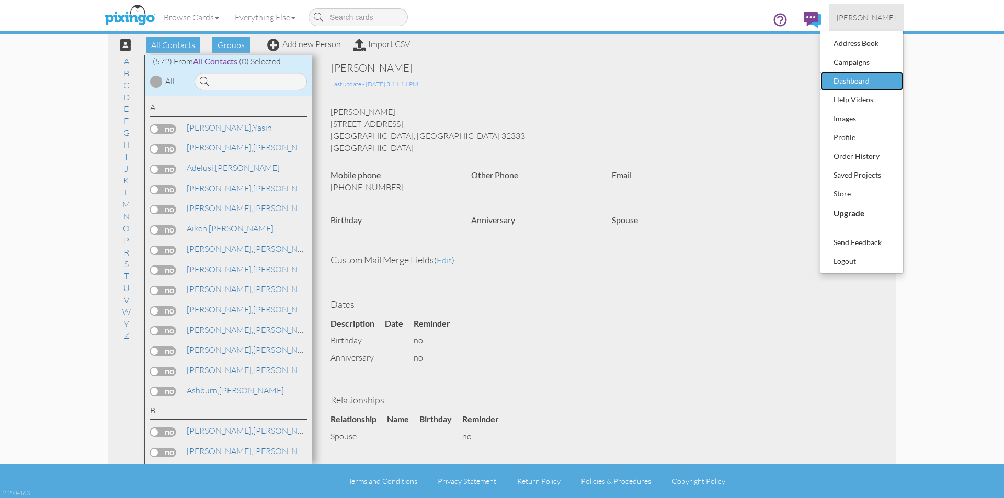
click at [854, 85] on div "Dashboard" at bounding box center [862, 81] width 62 height 16
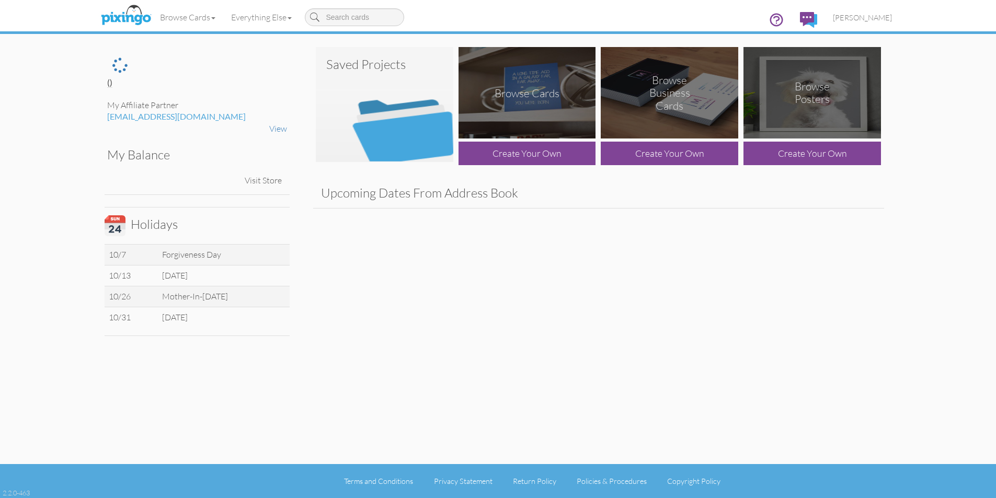
click at [438, 94] on img at bounding box center [384, 104] width 137 height 115
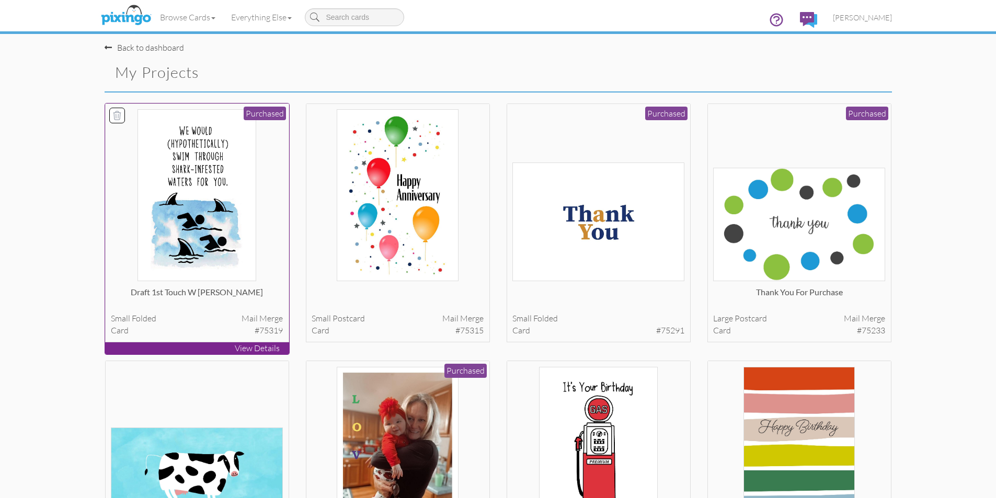
click at [208, 199] on img at bounding box center [196, 195] width 119 height 172
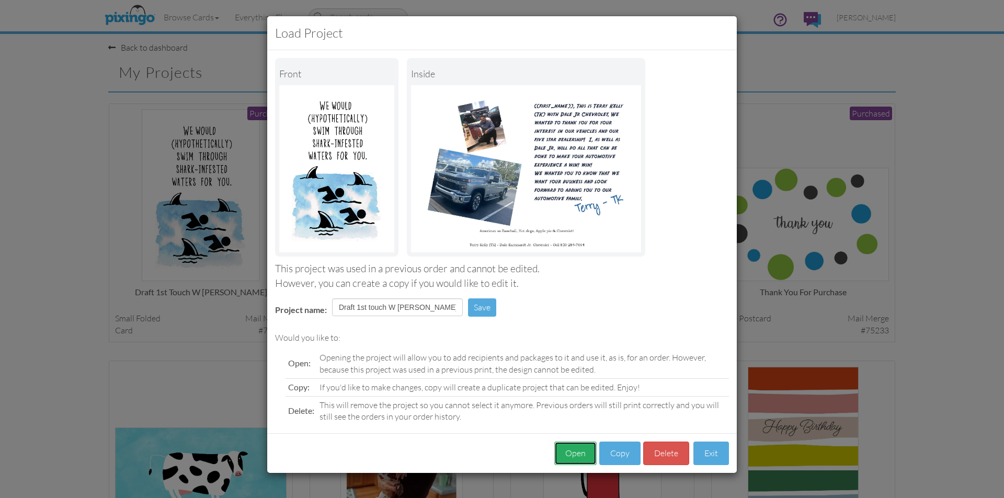
click at [583, 459] on button "Open" at bounding box center [575, 454] width 42 height 24
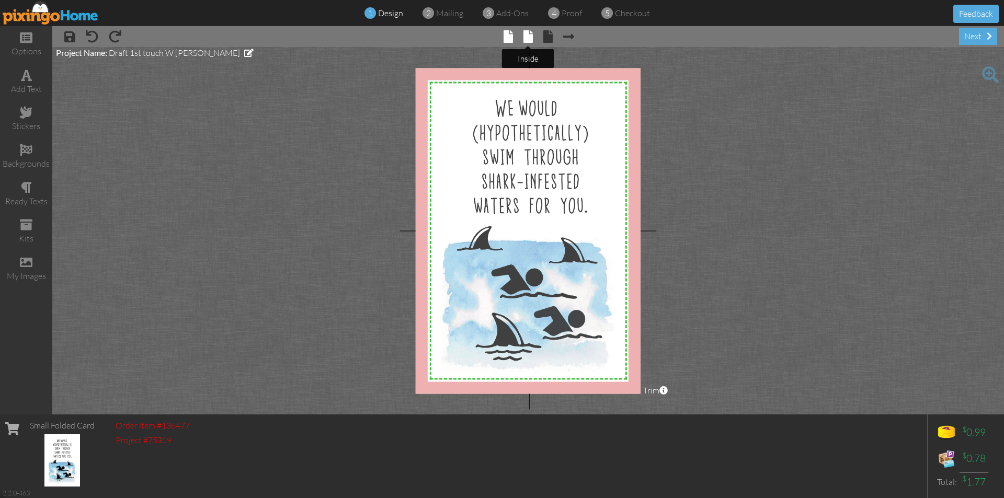
click at [529, 33] on span at bounding box center [527, 36] width 9 height 13
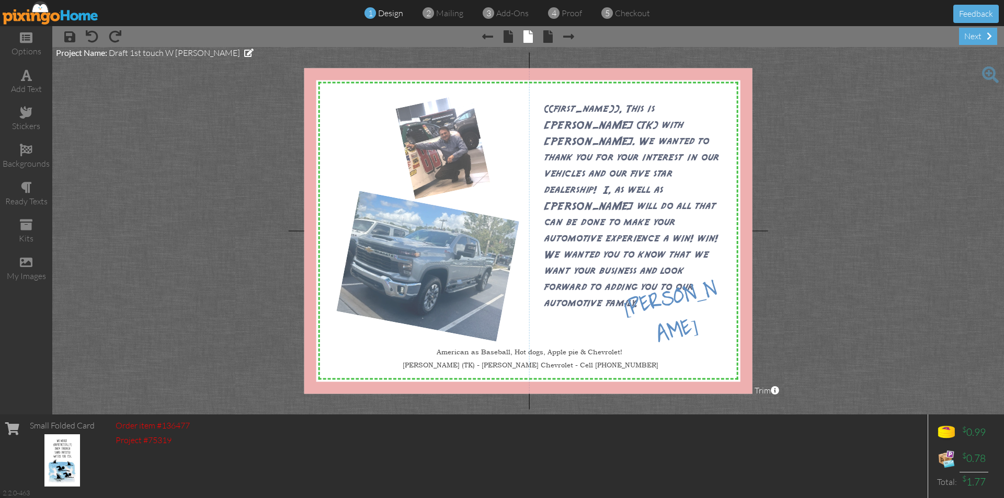
click at [437, 266] on div at bounding box center [528, 231] width 448 height 326
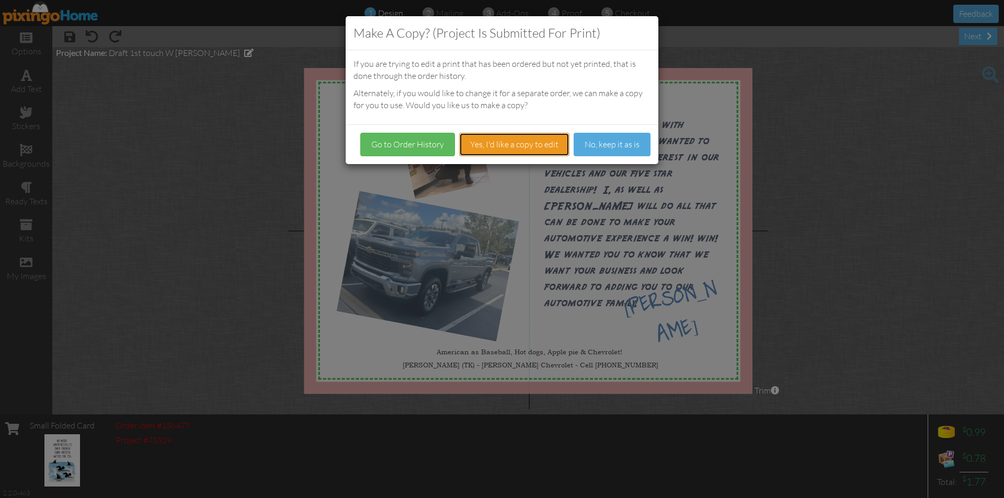
click at [507, 143] on button "Yes, I'd like a copy to edit" at bounding box center [514, 145] width 110 height 24
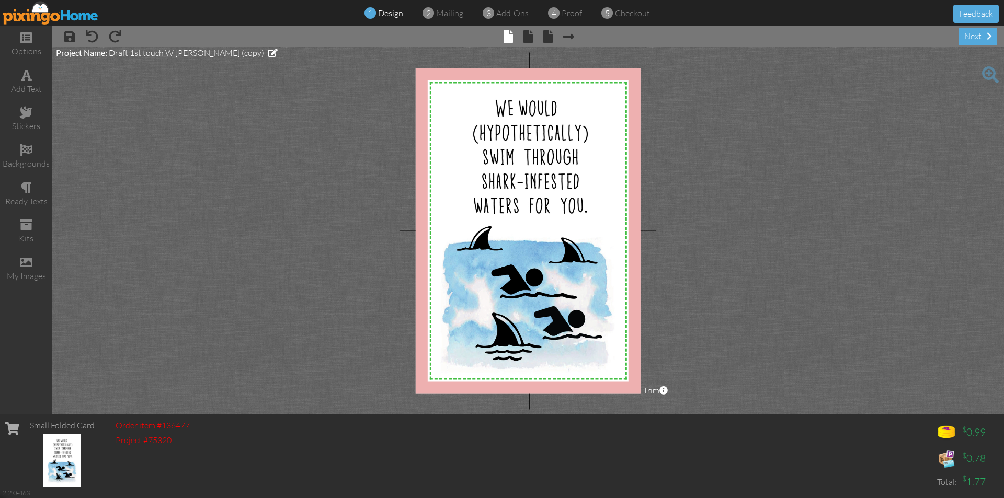
click at [534, 35] on span "× back" at bounding box center [543, 36] width 20 height 17
click at [532, 35] on span at bounding box center [527, 36] width 9 height 13
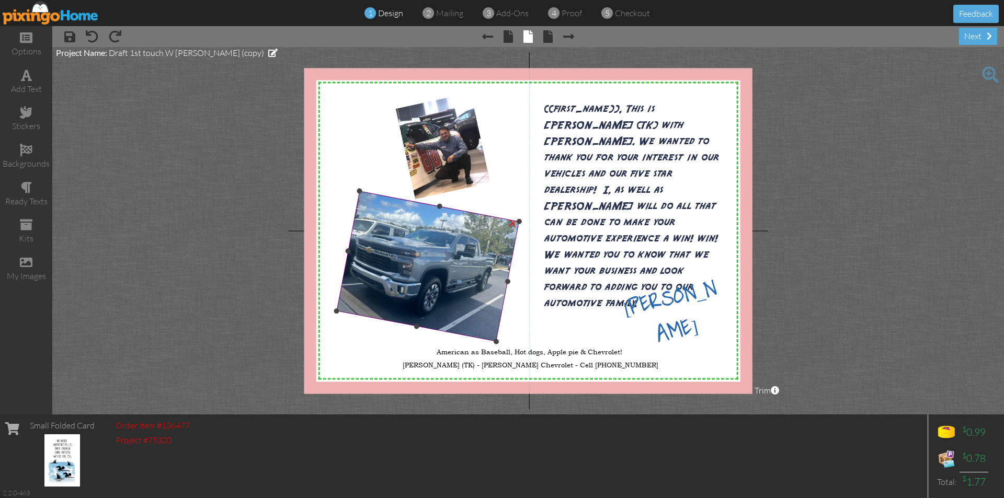
click at [484, 277] on img at bounding box center [427, 266] width 183 height 151
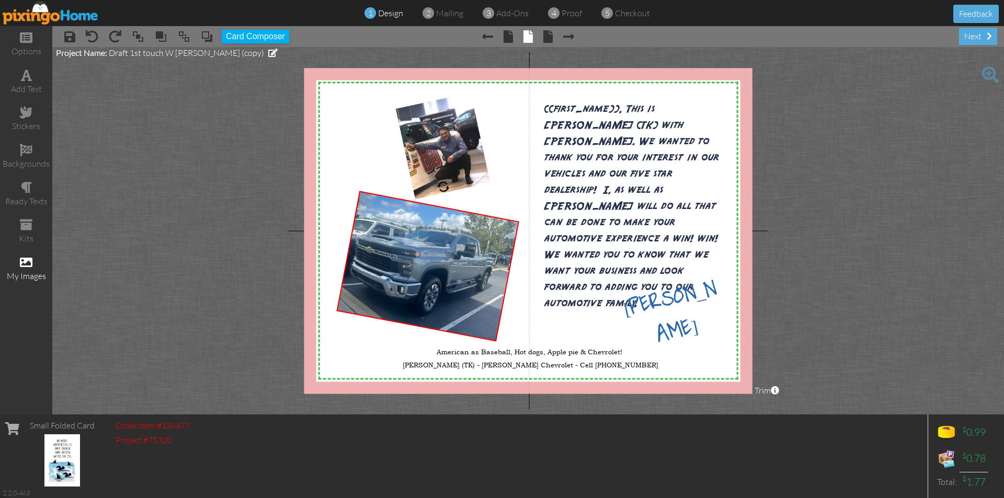
click at [30, 260] on span at bounding box center [26, 262] width 13 height 13
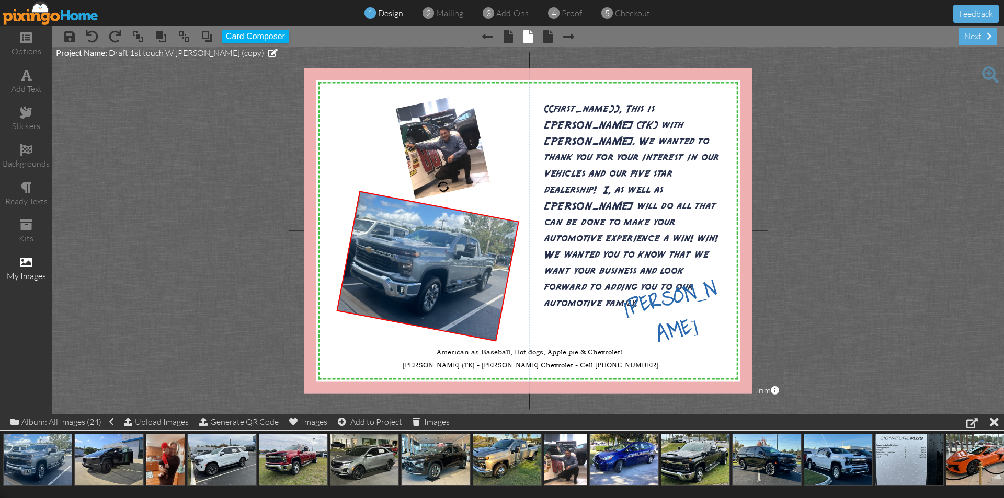
click at [24, 271] on div "my images" at bounding box center [26, 276] width 52 height 12
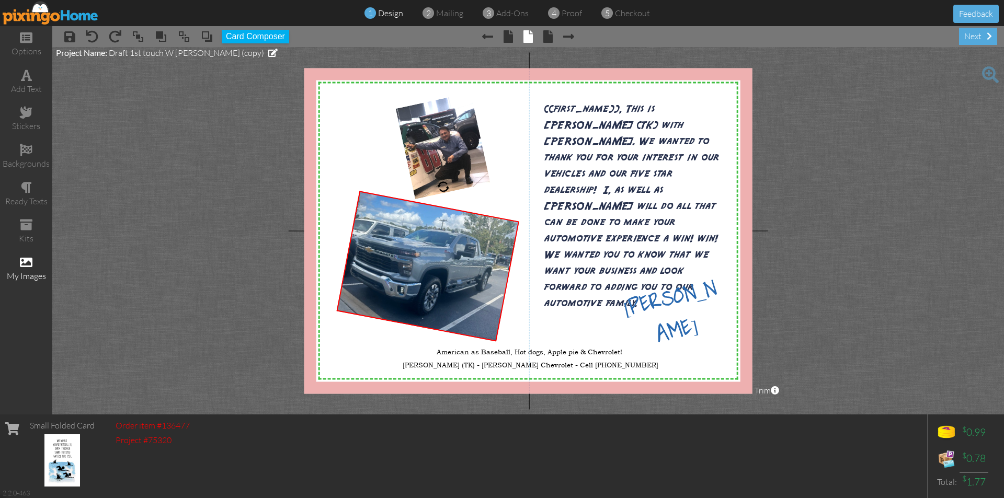
click at [25, 263] on span at bounding box center [26, 262] width 13 height 13
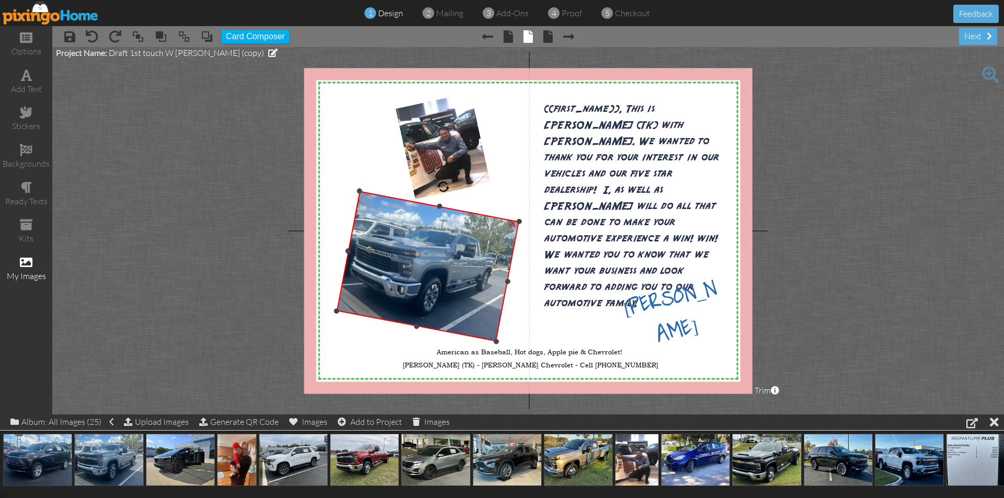
click at [454, 266] on img at bounding box center [427, 266] width 183 height 151
drag, startPoint x: 41, startPoint y: 459, endPoint x: 434, endPoint y: 276, distance: 433.6
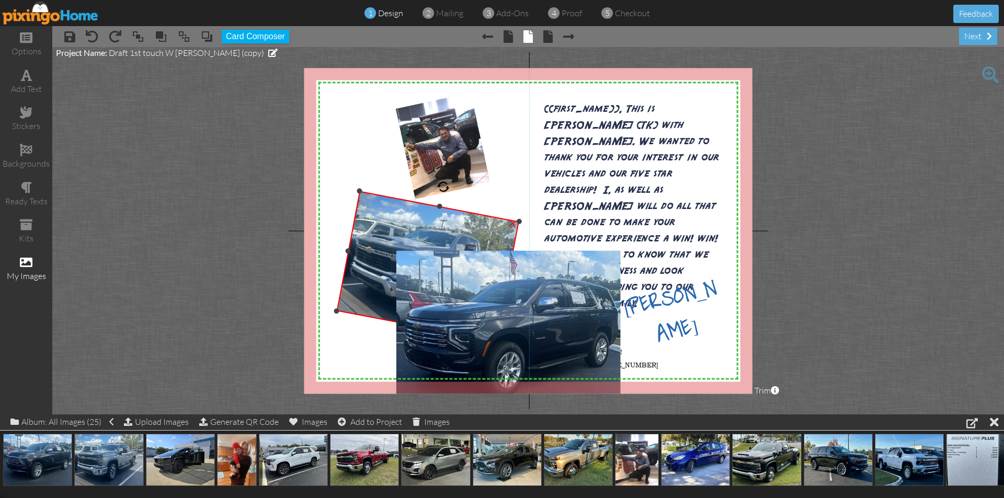
click at [510, 223] on div "×" at bounding box center [512, 222] width 19 height 19
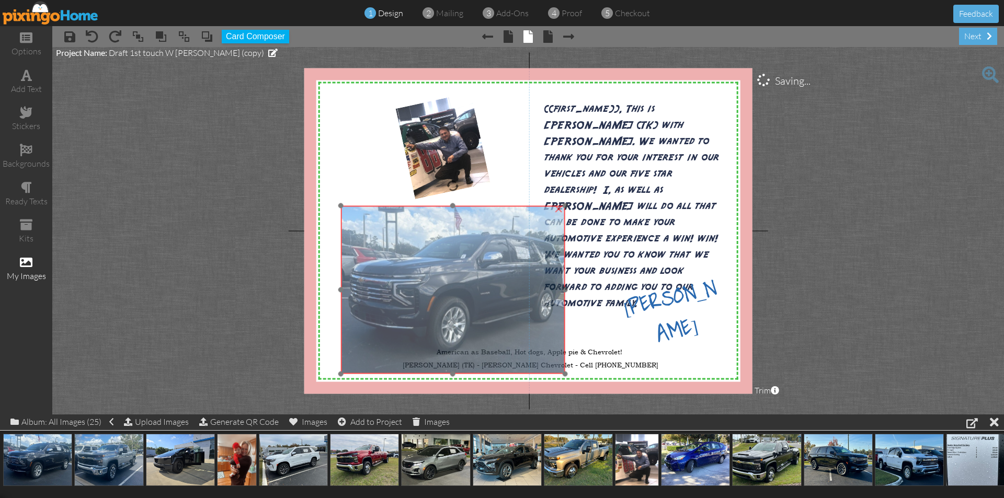
drag, startPoint x: 486, startPoint y: 265, endPoint x: 431, endPoint y: 220, distance: 71.4
click at [431, 220] on img at bounding box center [453, 290] width 224 height 168
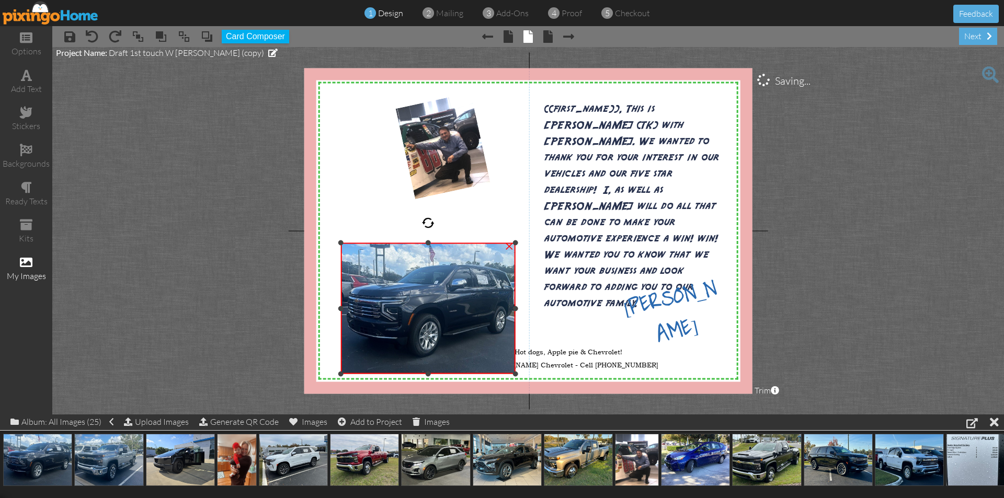
drag, startPoint x: 564, startPoint y: 205, endPoint x: 477, endPoint y: 243, distance: 94.9
click at [477, 243] on div "×" at bounding box center [428, 308] width 175 height 131
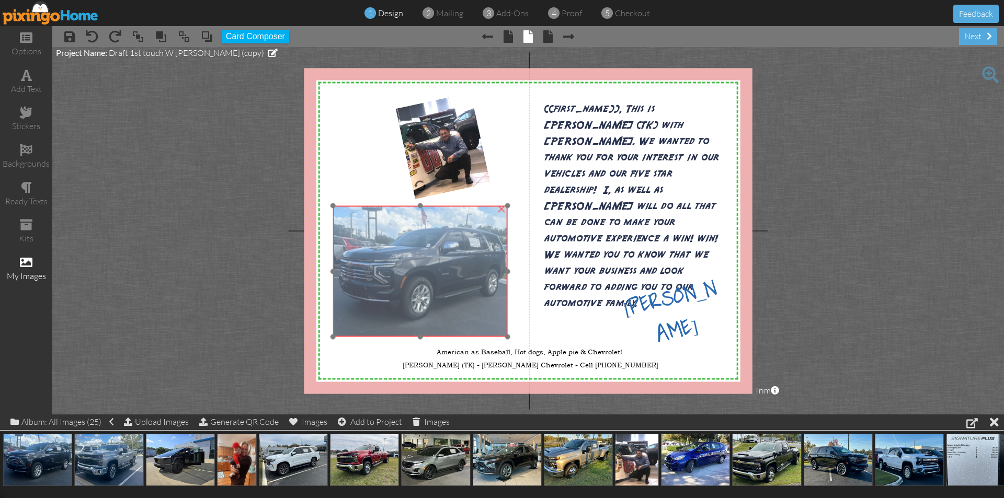
drag, startPoint x: 428, startPoint y: 282, endPoint x: 420, endPoint y: 245, distance: 37.9
click at [420, 245] on img at bounding box center [420, 271] width 175 height 131
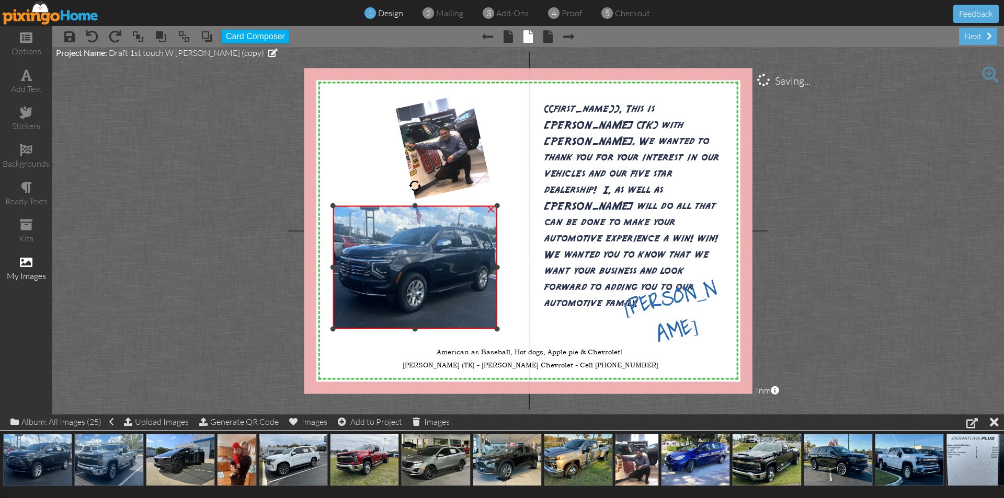
drag, startPoint x: 507, startPoint y: 336, endPoint x: 501, endPoint y: 328, distance: 10.0
click at [501, 328] on div "X X X X X X X X X X X X X X X X X X X X X X X X X X X X X X X X X X X X X X X X…" at bounding box center [528, 231] width 448 height 326
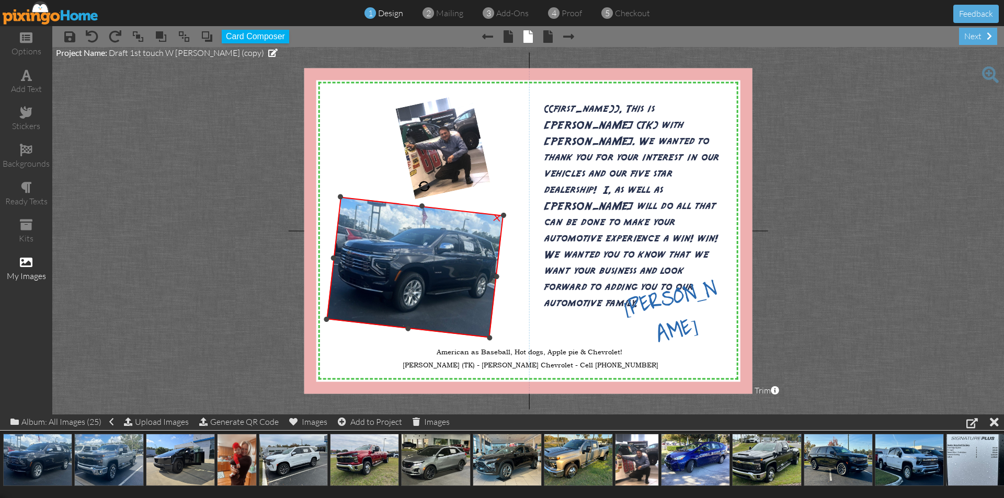
drag, startPoint x: 418, startPoint y: 189, endPoint x: 424, endPoint y: 189, distance: 5.8
click at [424, 189] on div at bounding box center [424, 187] width 14 height 14
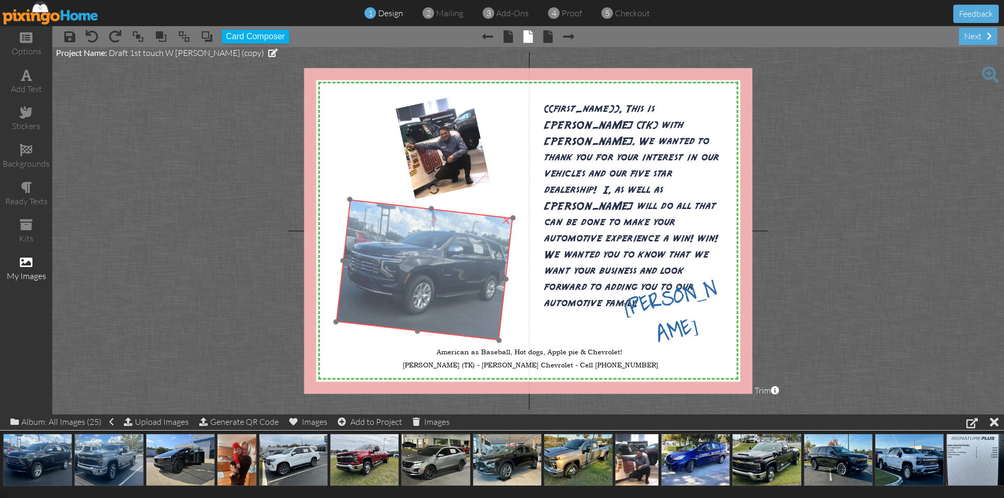
drag, startPoint x: 415, startPoint y: 221, endPoint x: 424, endPoint y: 223, distance: 9.8
click at [424, 223] on img at bounding box center [424, 270] width 177 height 141
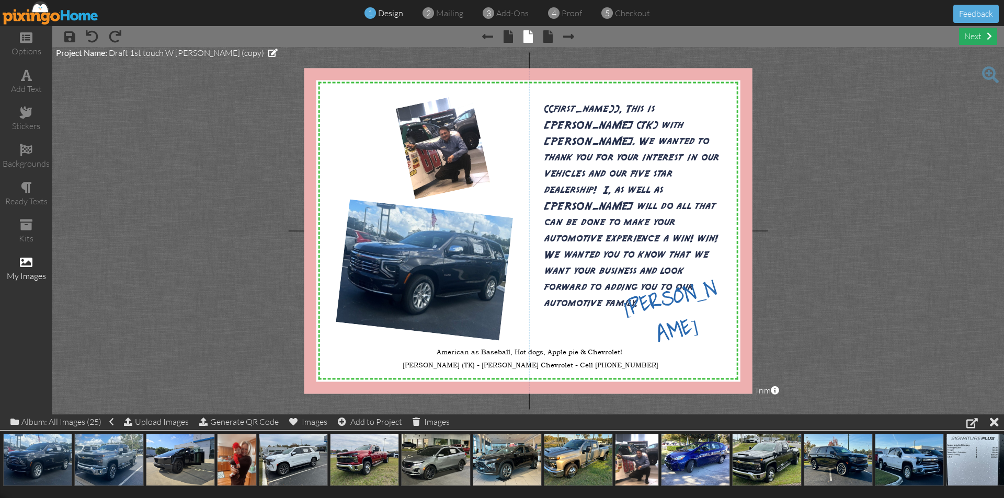
click at [969, 36] on div "next" at bounding box center [978, 36] width 38 height 17
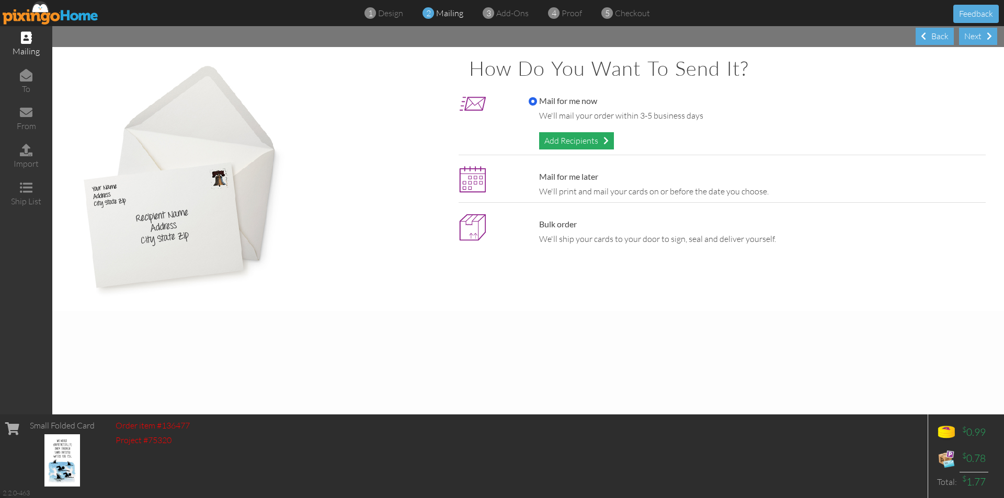
click at [567, 140] on div "Add Recipients" at bounding box center [576, 140] width 75 height 17
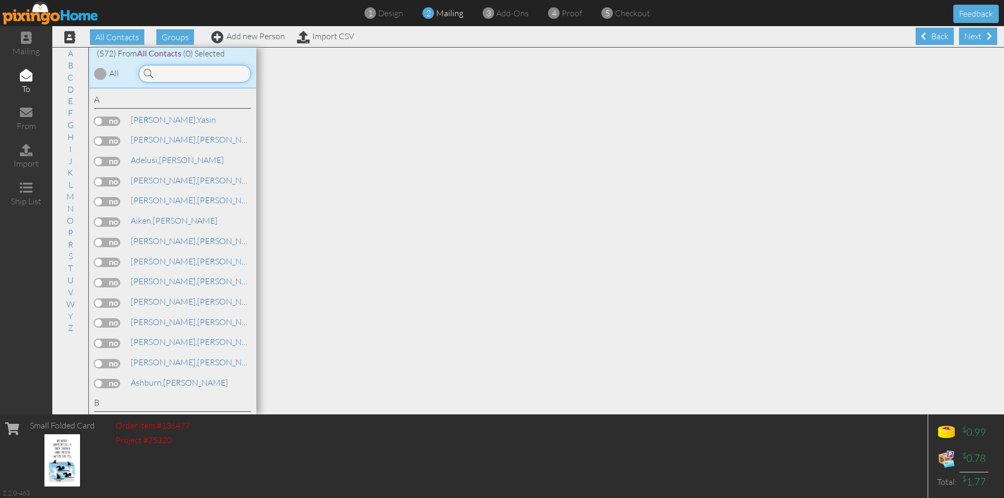
click at [178, 69] on input at bounding box center [195, 74] width 112 height 18
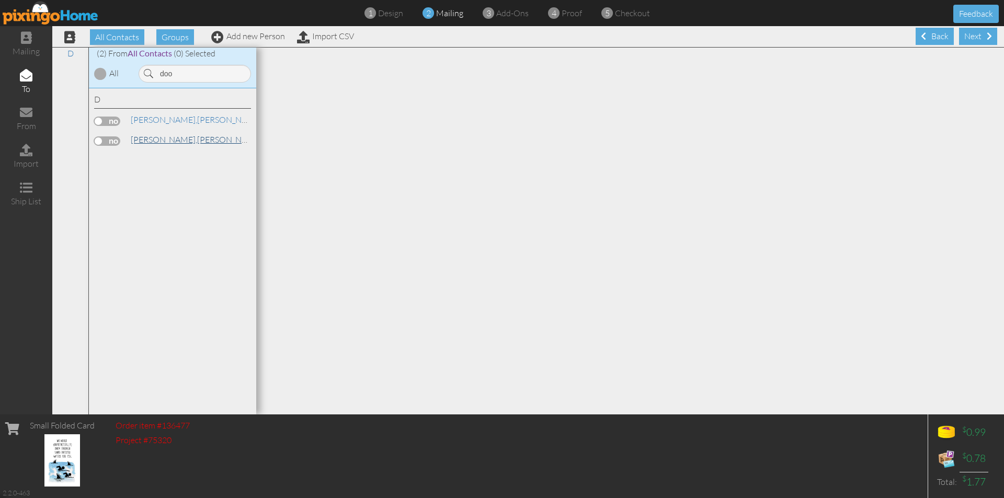
click at [168, 141] on link "[PERSON_NAME]" at bounding box center [196, 139] width 133 height 13
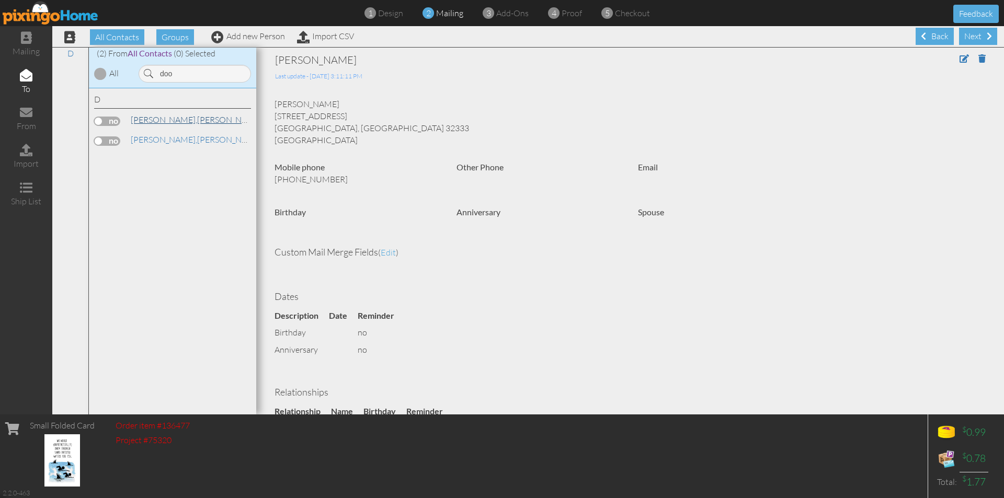
click at [174, 120] on link "[PERSON_NAME]" at bounding box center [196, 119] width 133 height 13
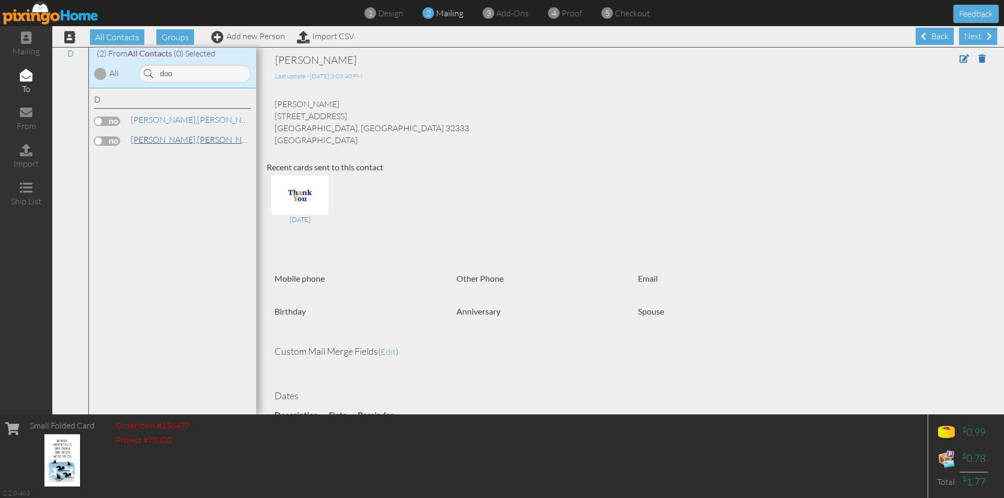
click at [185, 137] on link "[PERSON_NAME]" at bounding box center [196, 139] width 133 height 13
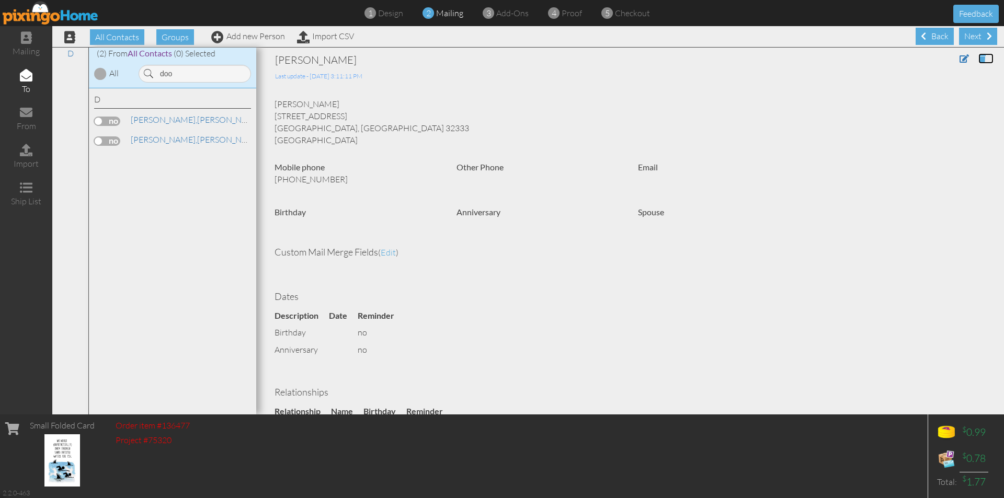
click at [978, 58] on span at bounding box center [981, 58] width 7 height 8
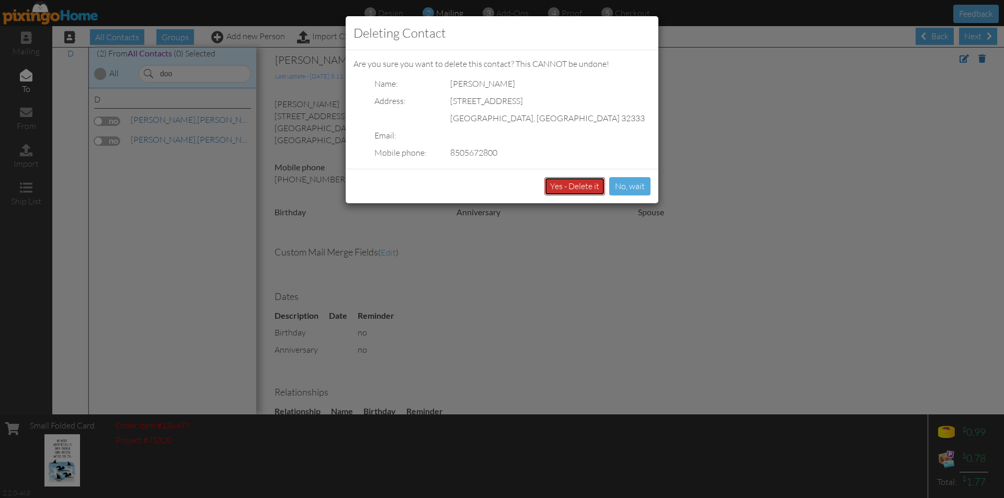
click at [582, 179] on button "Yes - Delete it" at bounding box center [574, 186] width 61 height 18
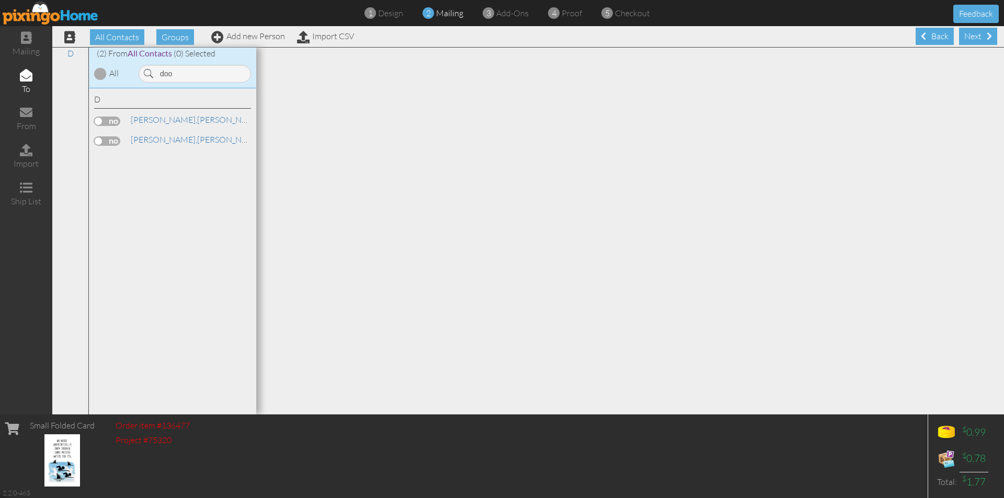
click at [150, 214] on div "D [PERSON_NAME] [PERSON_NAME]" at bounding box center [172, 251] width 167 height 327
click at [182, 72] on input "doo" at bounding box center [195, 74] width 112 height 18
drag, startPoint x: 181, startPoint y: 74, endPoint x: 131, endPoint y: 70, distance: 50.4
click at [131, 70] on div "doo" at bounding box center [193, 71] width 125 height 23
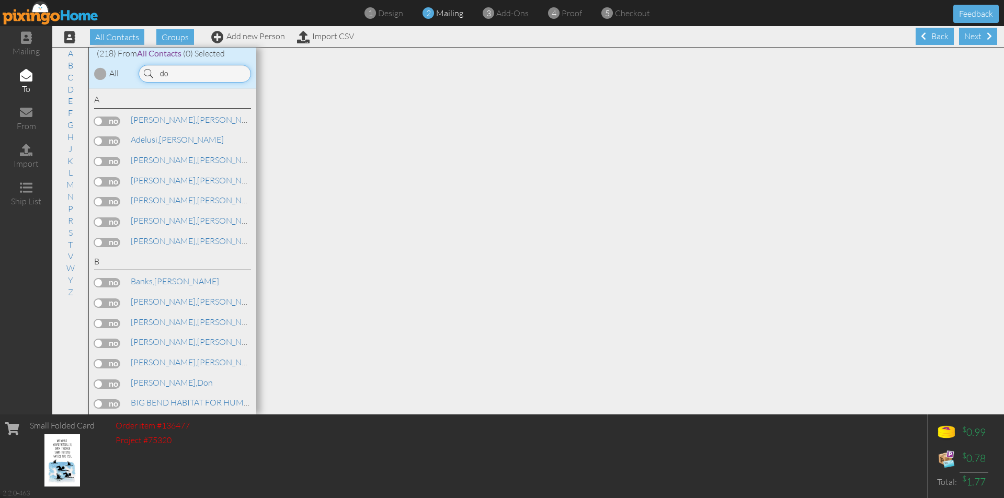
type input "doo"
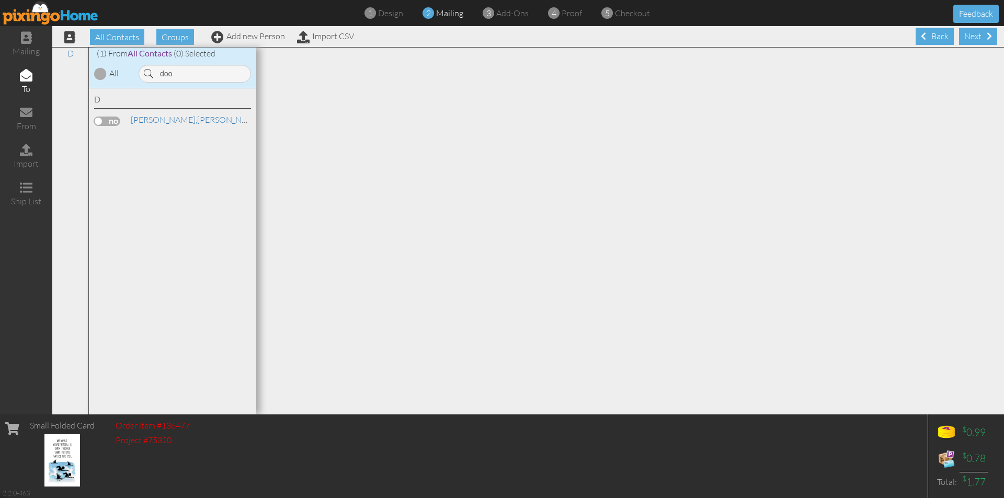
click at [454, 119] on div at bounding box center [630, 231] width 748 height 367
click at [368, 191] on div at bounding box center [630, 231] width 748 height 367
click at [43, 13] on img at bounding box center [51, 13] width 96 height 24
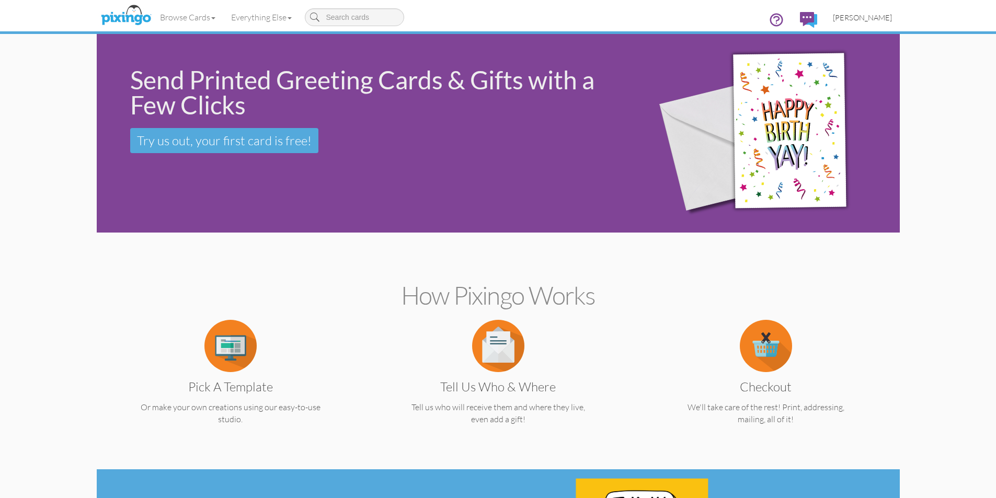
click at [868, 19] on span "[PERSON_NAME]" at bounding box center [862, 17] width 59 height 9
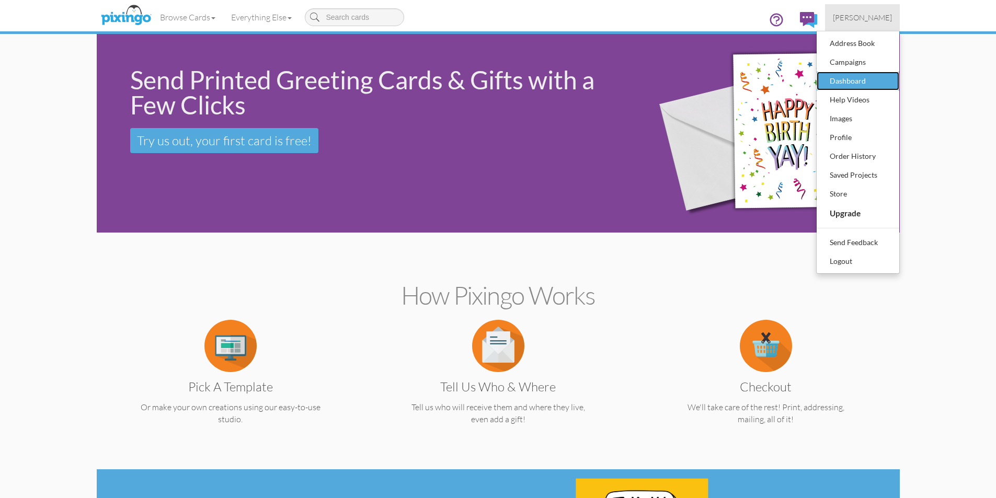
click at [846, 81] on div "Dashboard" at bounding box center [858, 81] width 62 height 16
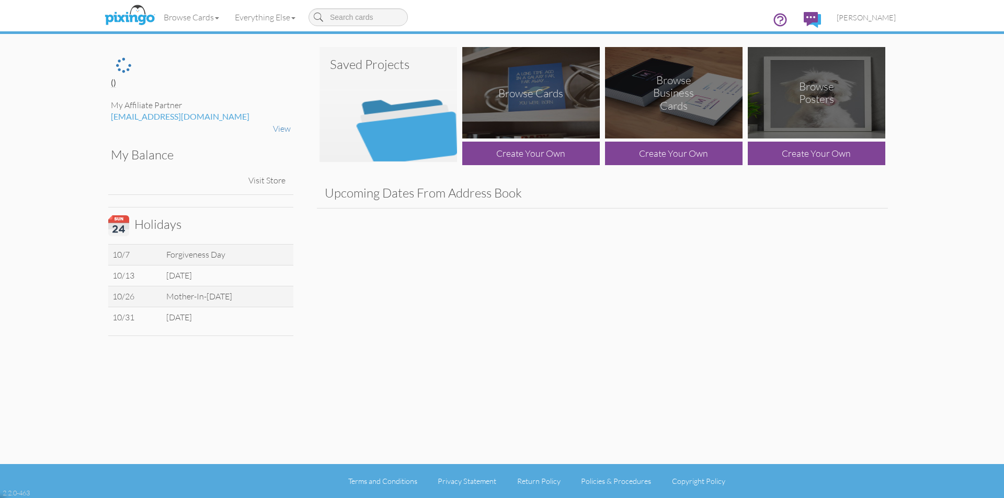
click at [415, 108] on img at bounding box center [387, 104] width 137 height 115
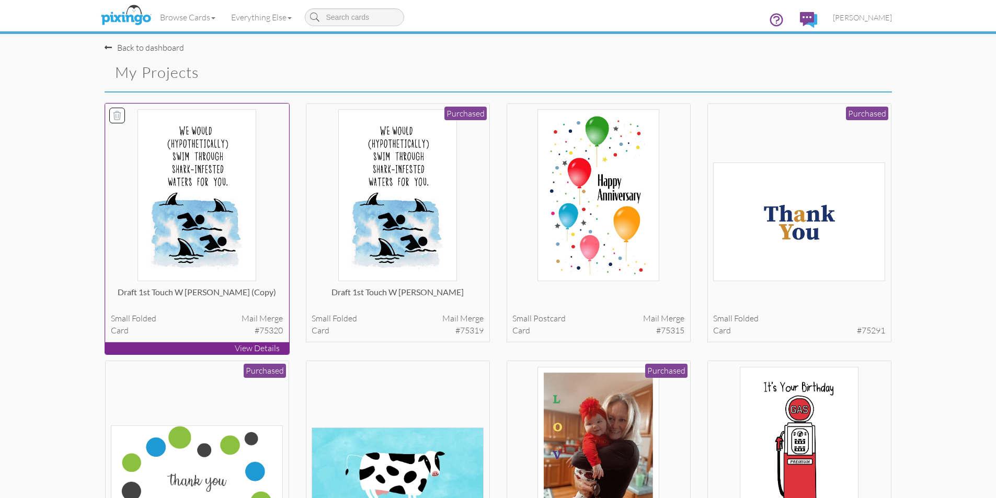
click at [118, 115] on icon at bounding box center [117, 115] width 10 height 10
click at [839, 73] on button "Delete 1 project(s)?" at bounding box center [847, 74] width 90 height 18
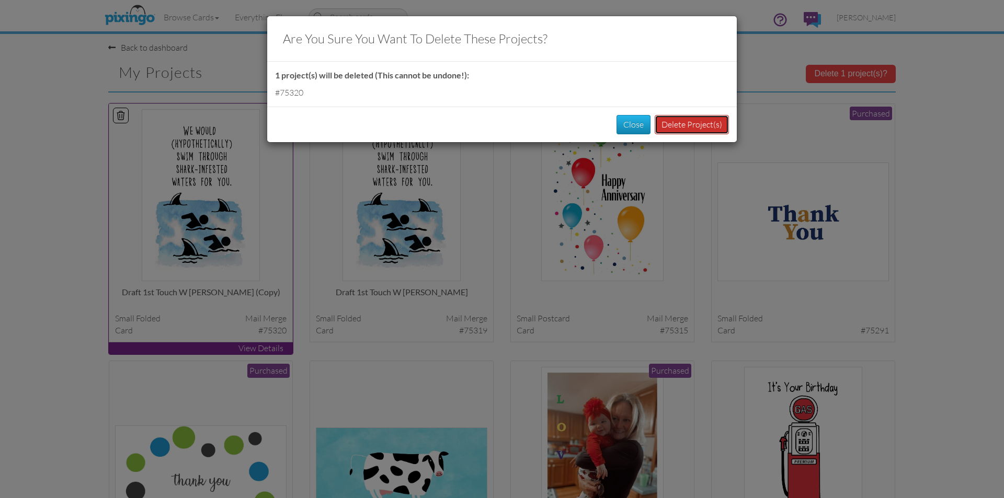
click at [672, 123] on button "Delete Project(s)" at bounding box center [692, 124] width 74 height 19
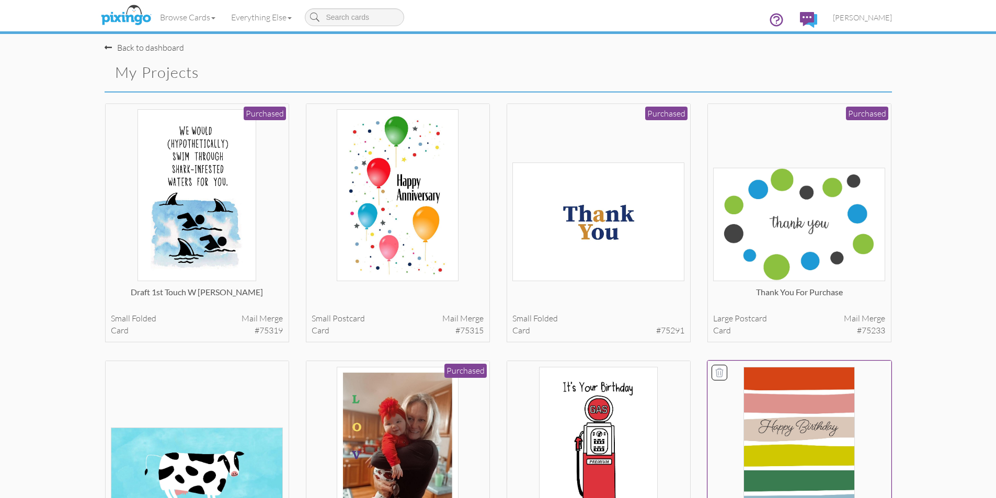
click at [779, 421] on img at bounding box center [798, 453] width 111 height 172
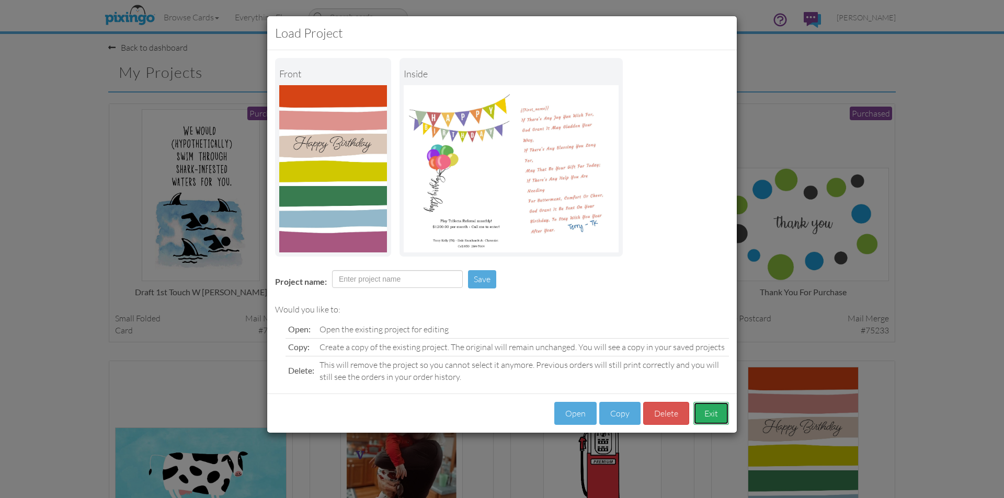
click at [713, 416] on button "Exit" at bounding box center [711, 414] width 36 height 24
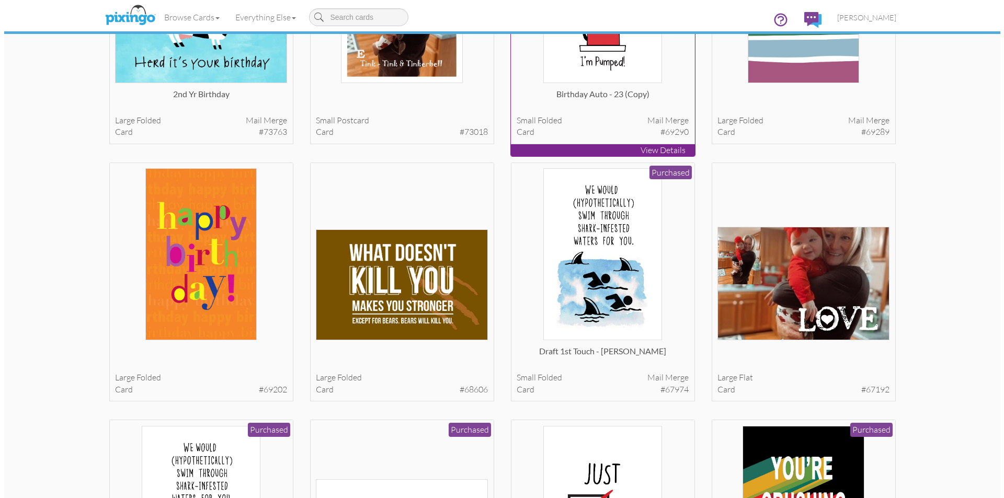
scroll to position [471, 0]
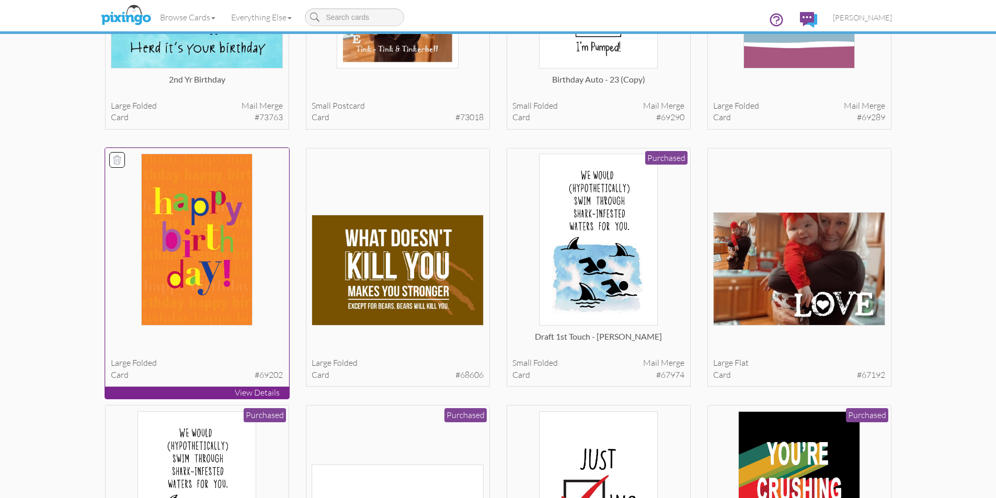
click at [198, 254] on img at bounding box center [196, 240] width 111 height 172
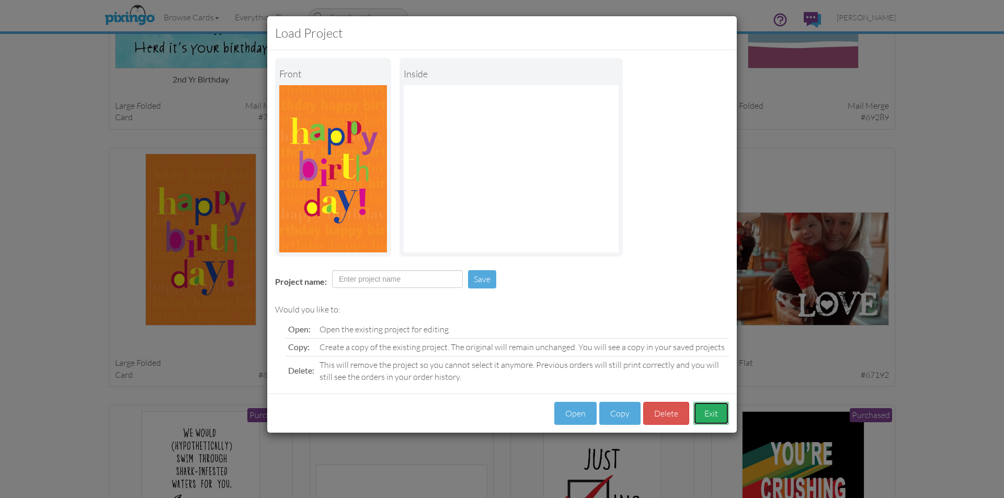
click at [710, 411] on button "Exit" at bounding box center [711, 414] width 36 height 24
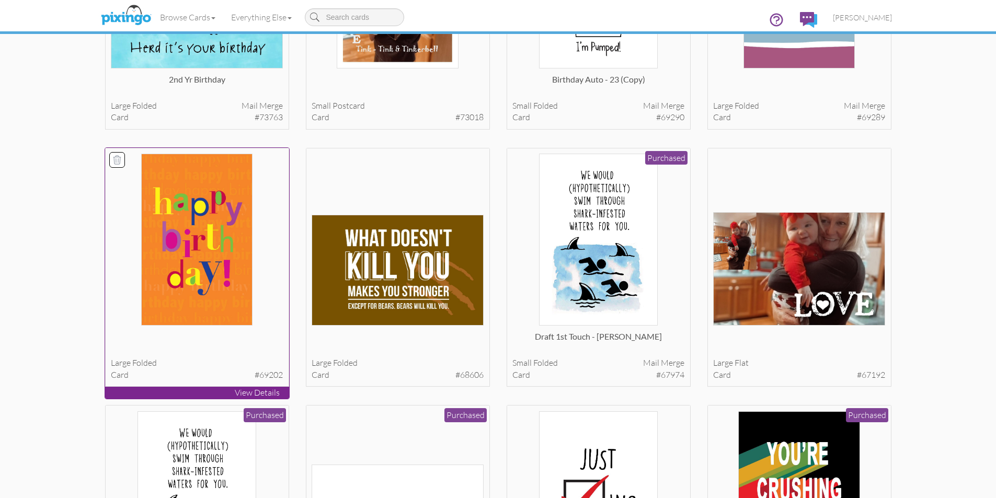
click at [213, 259] on img at bounding box center [196, 240] width 111 height 172
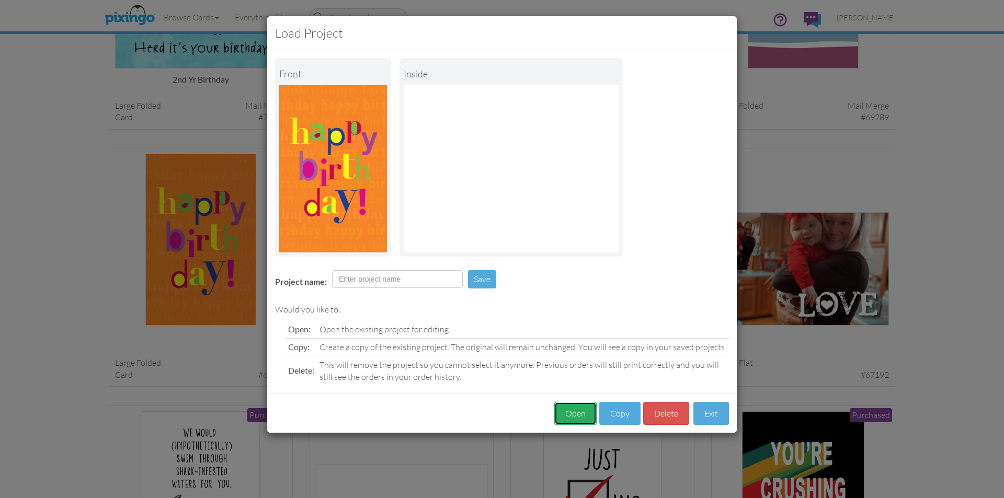
click at [573, 409] on button "Open" at bounding box center [575, 414] width 42 height 24
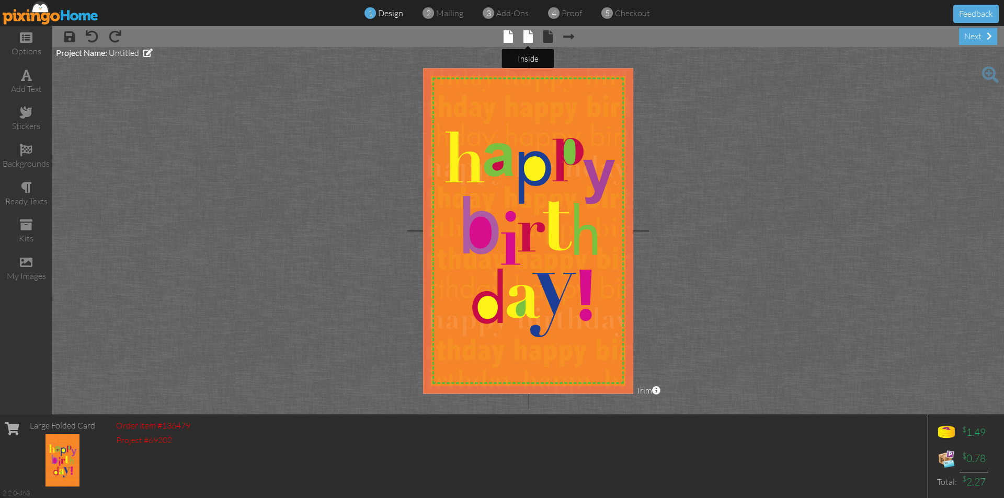
click at [531, 33] on span at bounding box center [527, 36] width 9 height 13
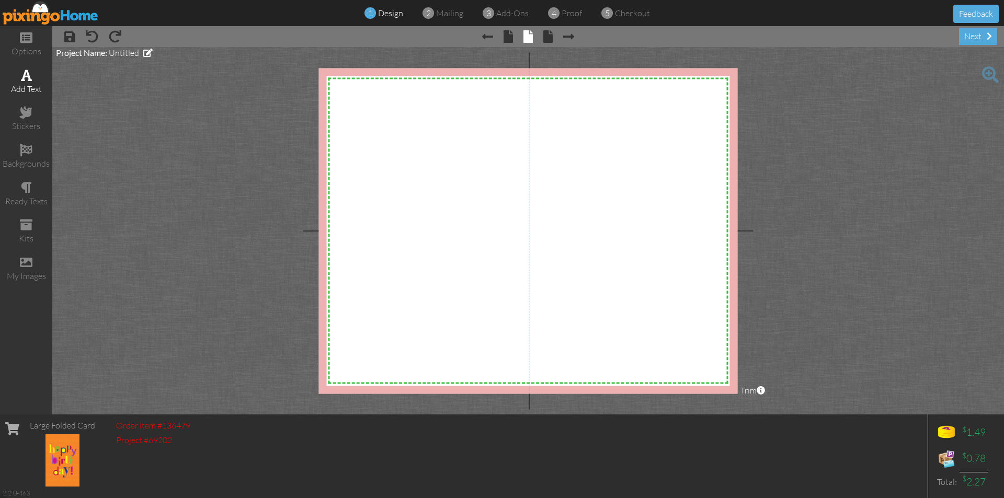
click at [30, 76] on span at bounding box center [26, 75] width 11 height 13
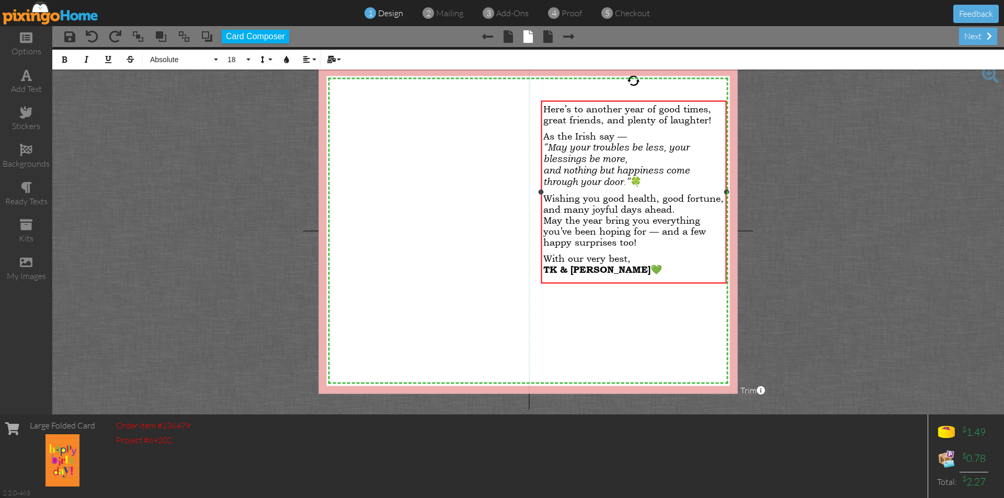
drag, startPoint x: 667, startPoint y: 220, endPoint x: 727, endPoint y: 216, distance: 60.2
click at [726, 216] on div "Here’s to another year of good times, great friends, and plenty of laughter! As…" at bounding box center [634, 191] width 186 height 183
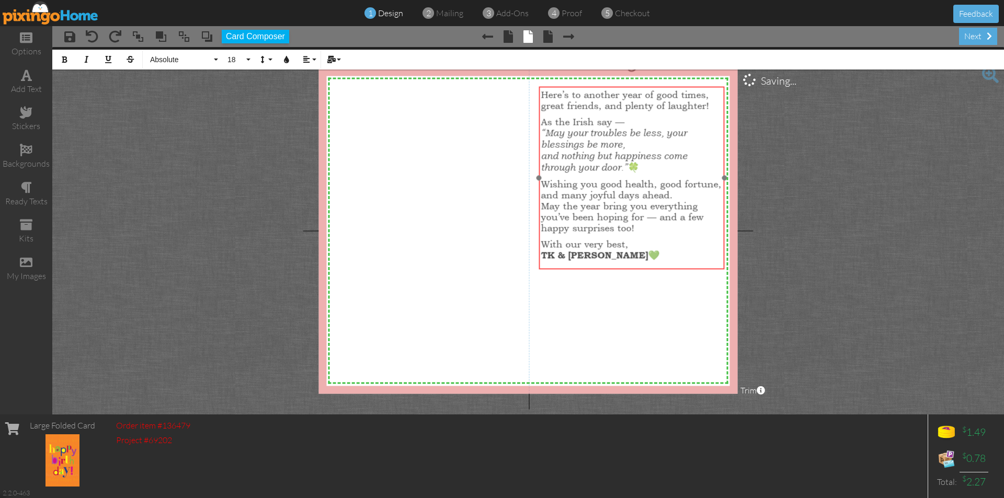
drag, startPoint x: 710, startPoint y: 101, endPoint x: 708, endPoint y: 87, distance: 14.3
click at [708, 87] on div "Here’s to another year of good times, great friends, and plenty of laughter! As…" at bounding box center [631, 177] width 186 height 182
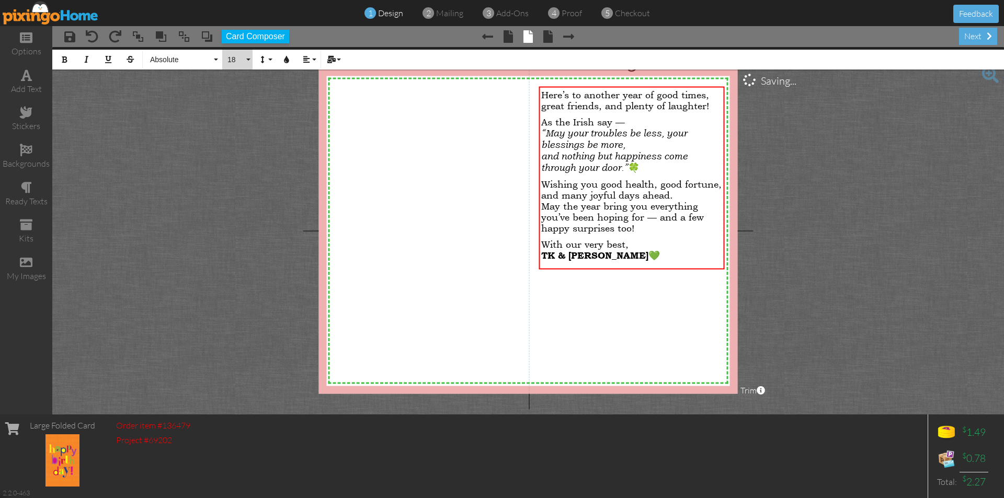
click at [248, 58] on button "18" at bounding box center [237, 60] width 30 height 20
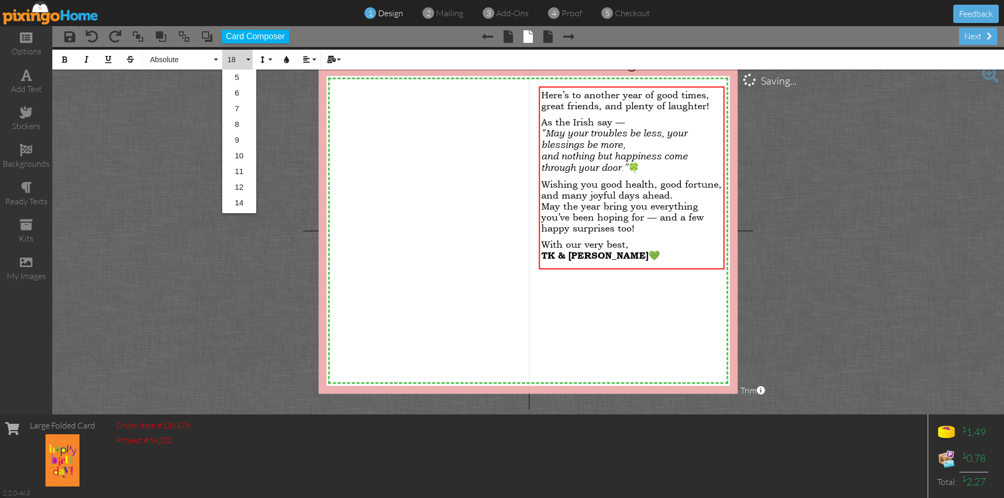
scroll to position [93, 0]
click at [239, 157] on link "20" at bounding box center [239, 157] width 34 height 16
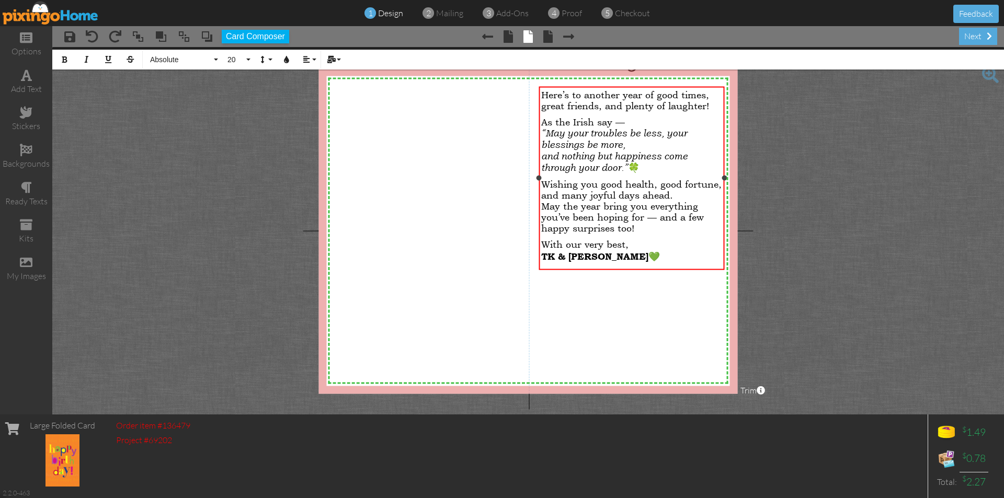
drag, startPoint x: 543, startPoint y: 94, endPoint x: 714, endPoint y: 258, distance: 237.0
click at [714, 258] on div "Here’s to another year of good times, great friends, and plenty of laughter! As…" at bounding box center [631, 178] width 180 height 178
click at [247, 58] on button "18" at bounding box center [237, 60] width 30 height 20
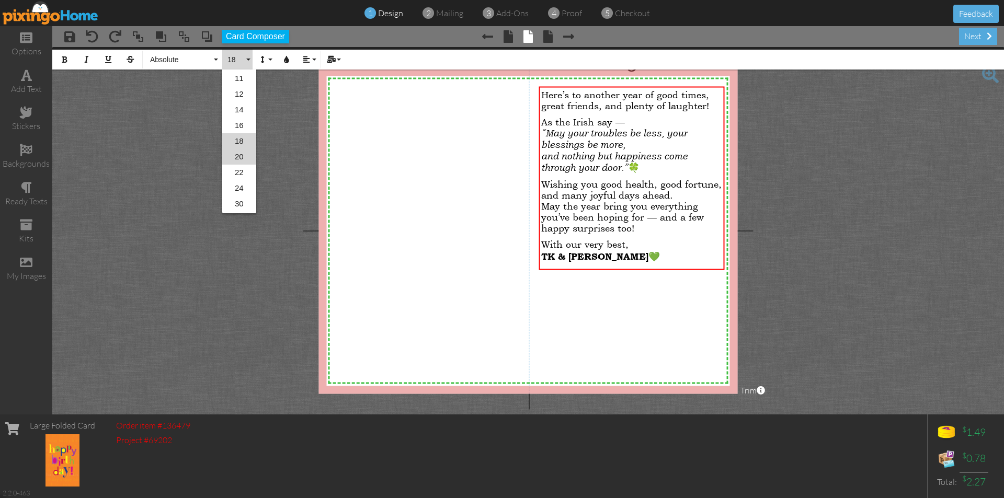
click at [238, 154] on link "20" at bounding box center [239, 157] width 34 height 16
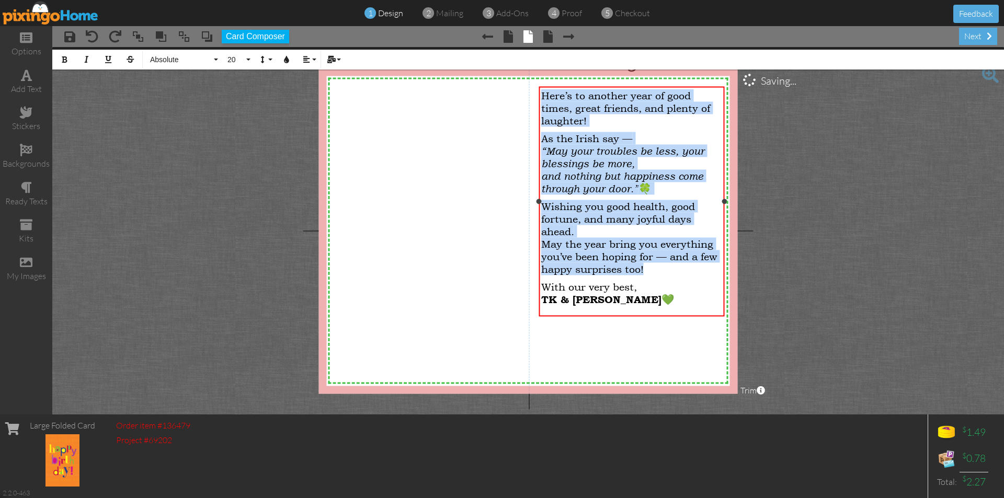
click at [541, 93] on span "Here’s to another year of good times, great friends, and plenty of laughter!" at bounding box center [625, 108] width 169 height 38
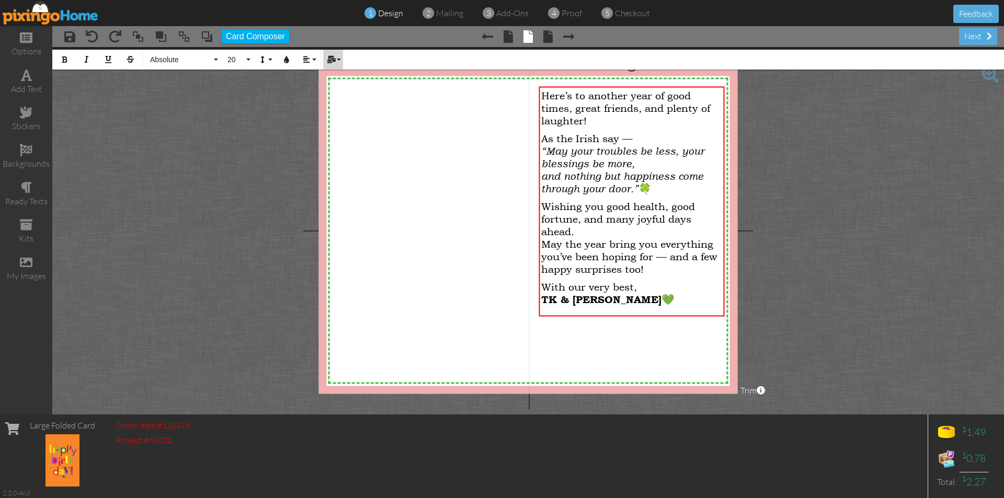
click at [339, 59] on button "Mail Merge" at bounding box center [333, 60] width 20 height 20
click at [343, 72] on link "First Name" at bounding box center [364, 78] width 82 height 16
click at [645, 291] on p "With our very best, TK & Mary 💚​" at bounding box center [631, 292] width 180 height 25
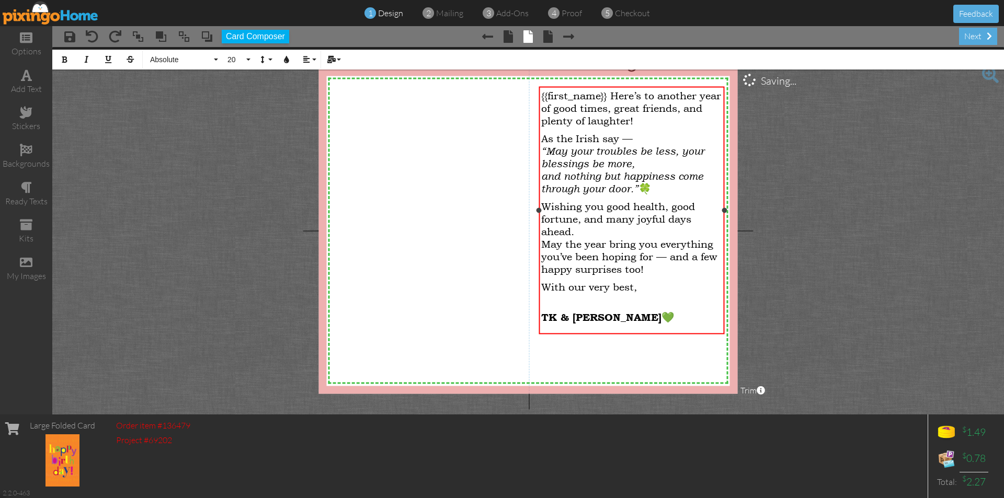
click at [598, 320] on span "TK & Mary" at bounding box center [601, 317] width 120 height 13
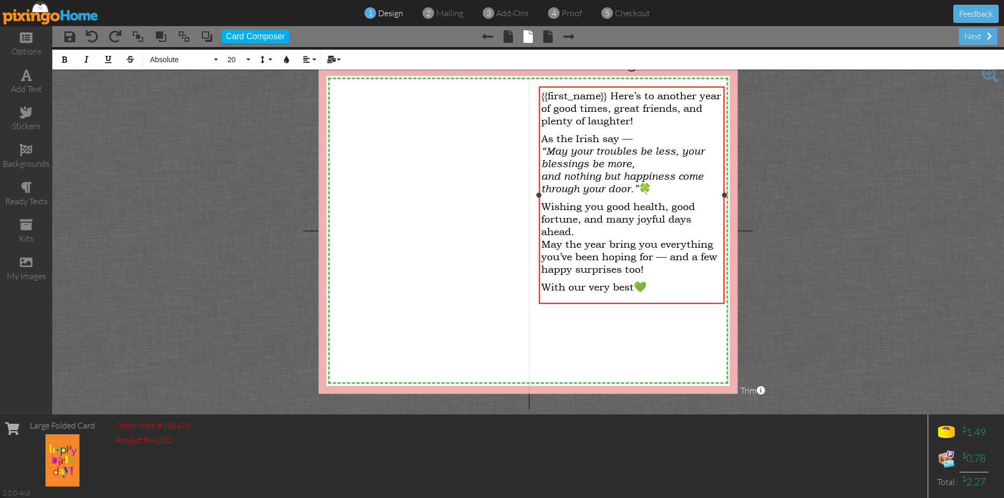
drag, startPoint x: 541, startPoint y: 95, endPoint x: 701, endPoint y: 296, distance: 257.8
click at [701, 296] on div "{{first_name}} Here’s to another year of good times, great friends, and plenty …" at bounding box center [631, 193] width 180 height 209
click at [289, 61] on icon "button" at bounding box center [286, 59] width 7 height 7
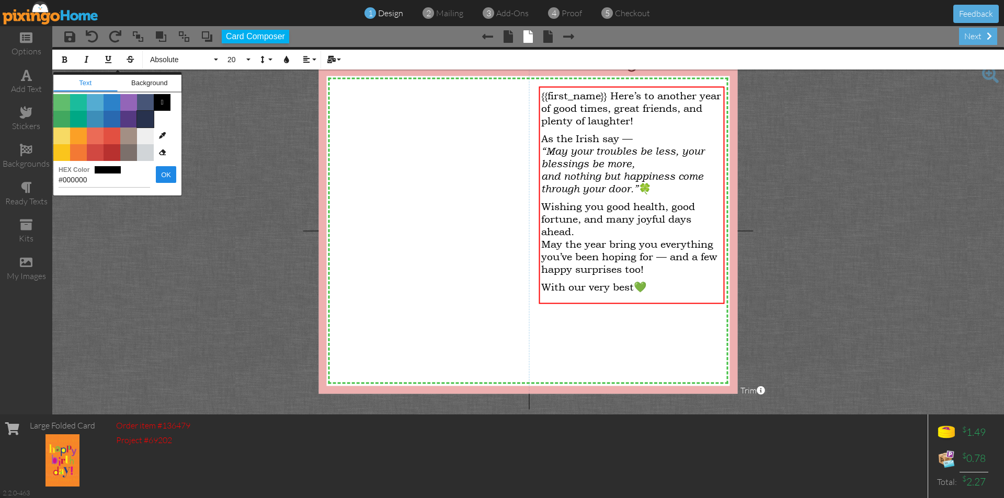
click at [150, 117] on span "Color #28324E" at bounding box center [145, 119] width 17 height 17
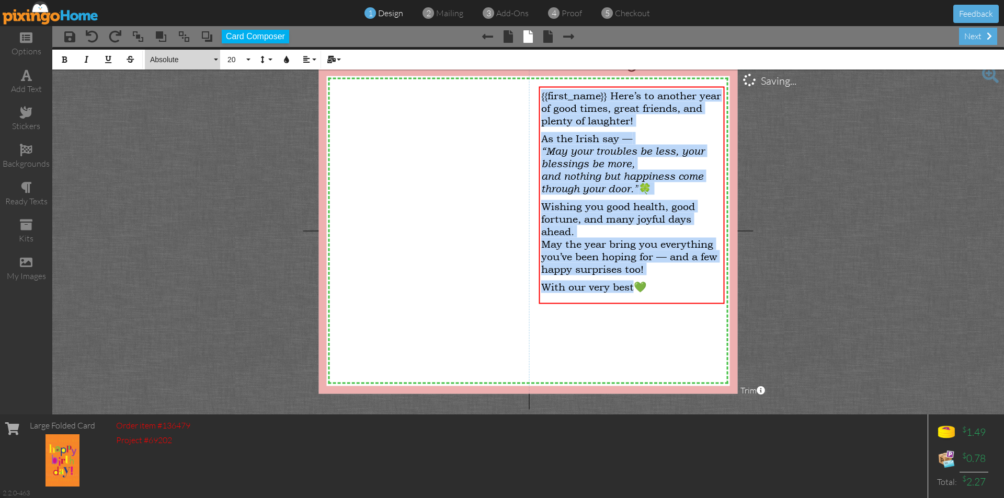
click at [216, 58] on button "Absolute" at bounding box center [182, 60] width 75 height 20
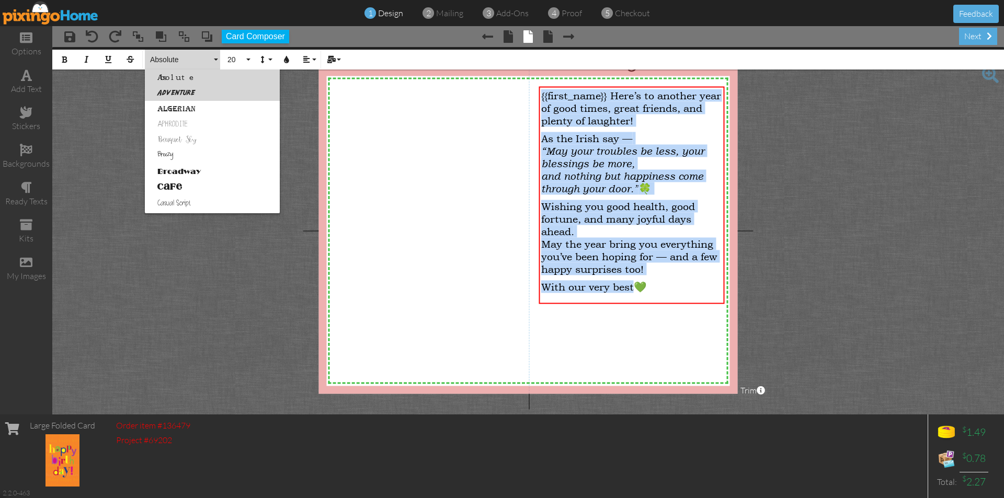
click at [189, 90] on link "Adventure" at bounding box center [212, 93] width 135 height 16
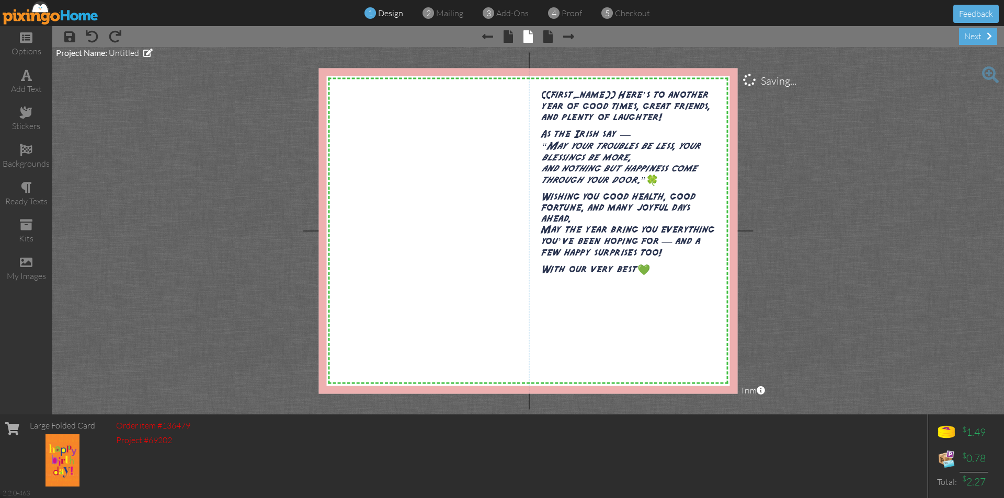
click at [201, 133] on project-studio-wrapper "X X X X X X X X X X X X X X X X X X X X X X X X X X X X X X X X X X X X X X X X…" at bounding box center [528, 231] width 952 height 368
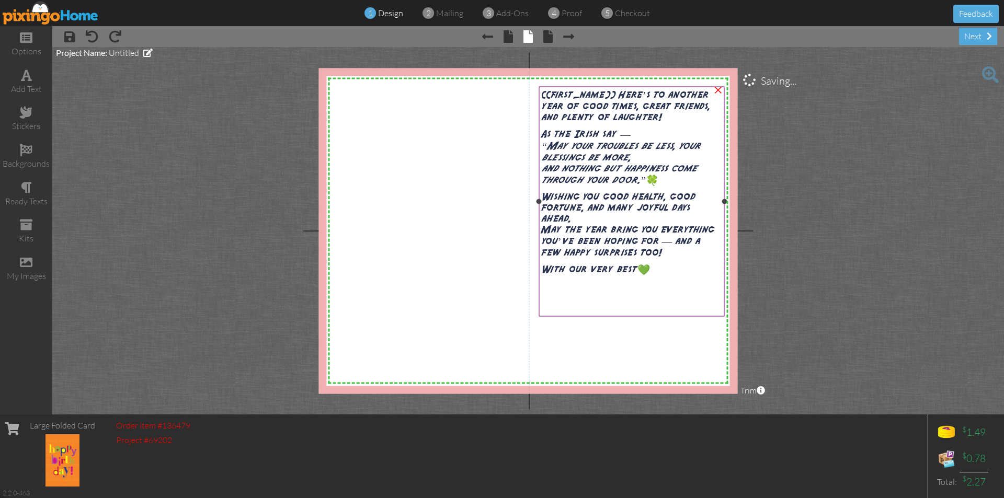
click at [565, 97] on span "{{first_name}} Here’s to another year of good times, great friends, and plenty …" at bounding box center [625, 105] width 169 height 33
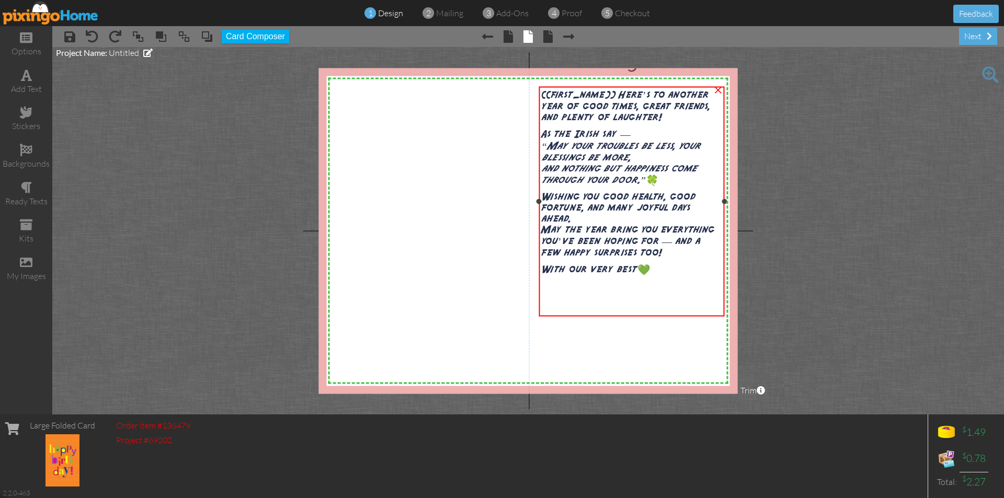
click at [543, 96] on span "{{first_name}} Here’s to another year of good times, great friends, and plenty …" at bounding box center [625, 105] width 169 height 33
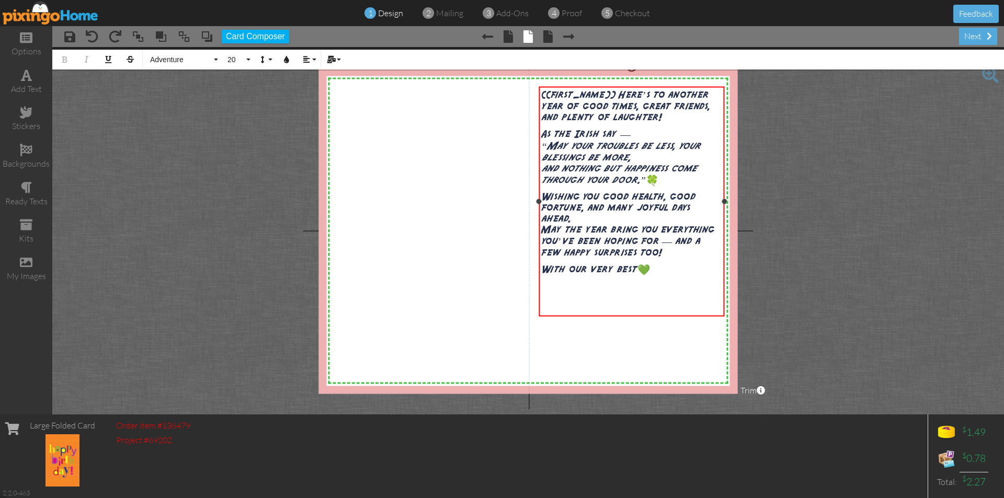
click at [617, 94] on span "{{first_name}} Here’s to another year of good times, great friends, and plenty …" at bounding box center [625, 105] width 169 height 33
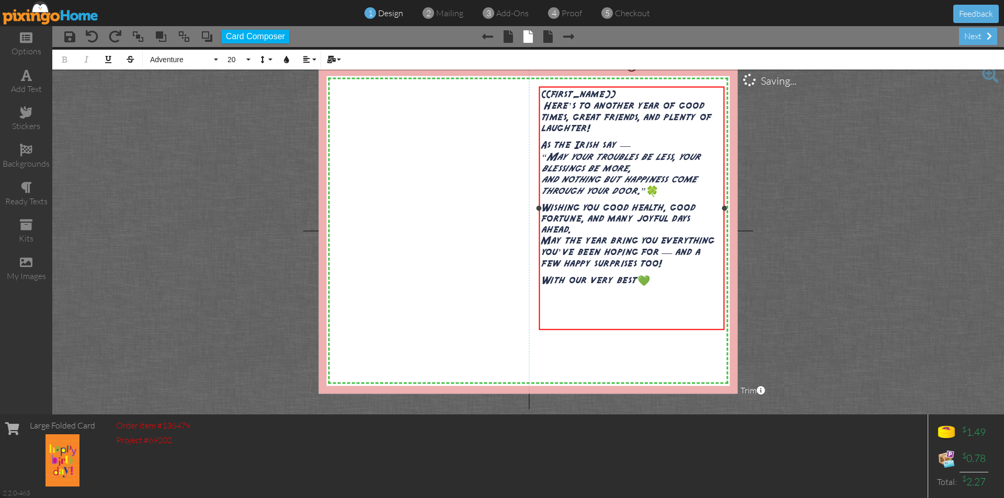
click at [636, 98] on span "{{first_name}} Here’s to another year of good times, great friends, and plenty …" at bounding box center [626, 111] width 170 height 44
click at [27, 127] on div "stickers" at bounding box center [26, 126] width 52 height 12
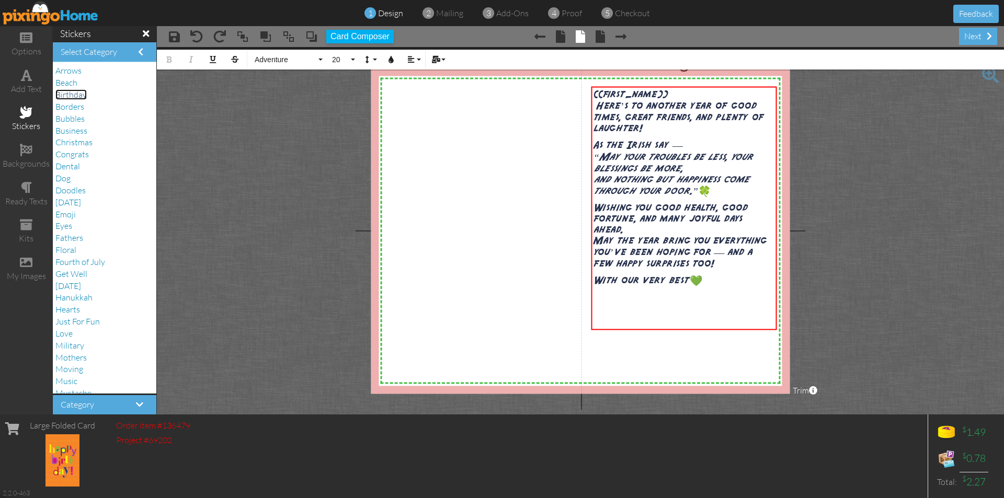
click at [77, 96] on span "Birthday" at bounding box center [70, 94] width 31 height 10
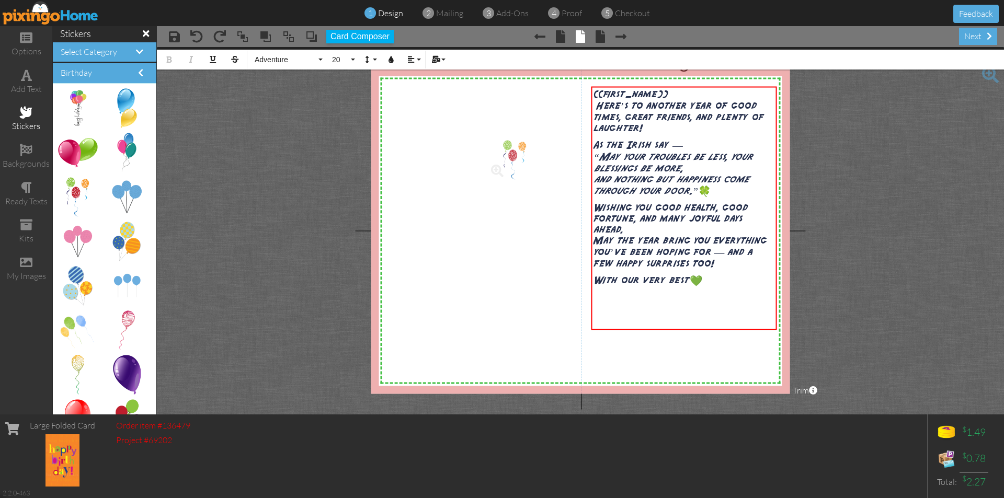
drag, startPoint x: 72, startPoint y: 185, endPoint x: 502, endPoint y: 148, distance: 431.9
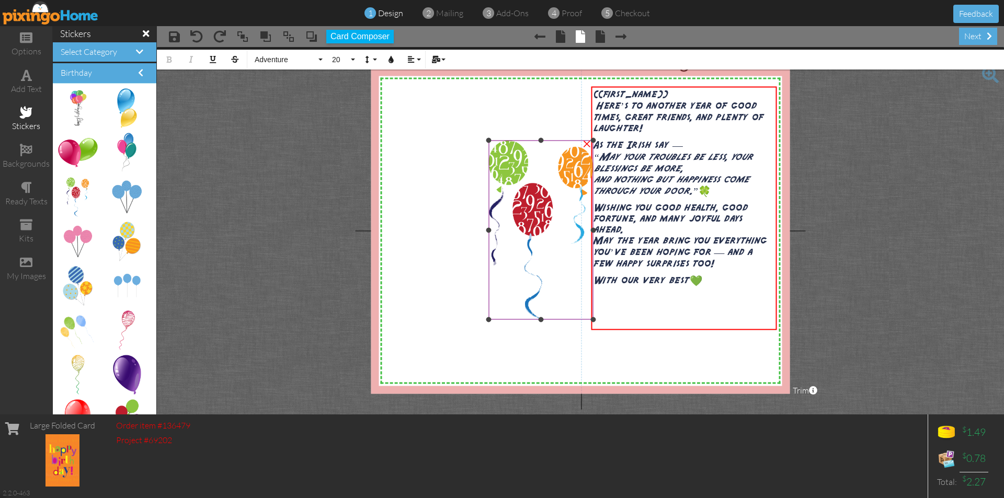
click at [586, 141] on div "×" at bounding box center [586, 142] width 17 height 17
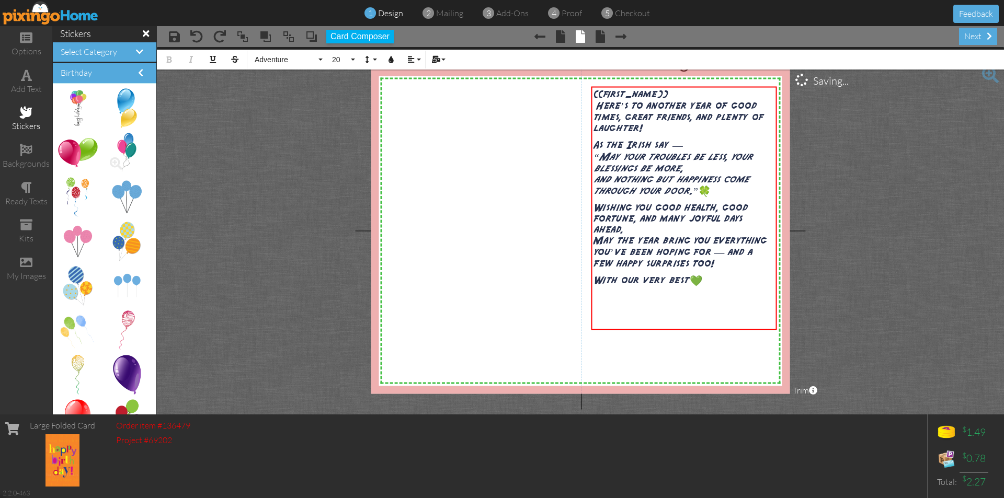
click at [121, 148] on img at bounding box center [126, 152] width 19 height 39
drag, startPoint x: 116, startPoint y: 146, endPoint x: 441, endPoint y: 162, distance: 325.5
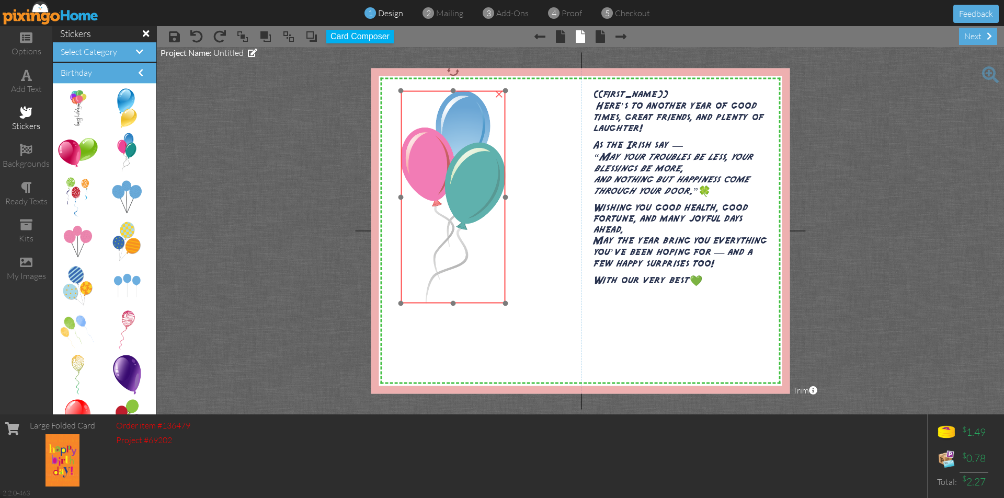
drag, startPoint x: 511, startPoint y: 148, endPoint x: 487, endPoint y: 91, distance: 62.3
click at [487, 91] on img at bounding box center [452, 197] width 105 height 213
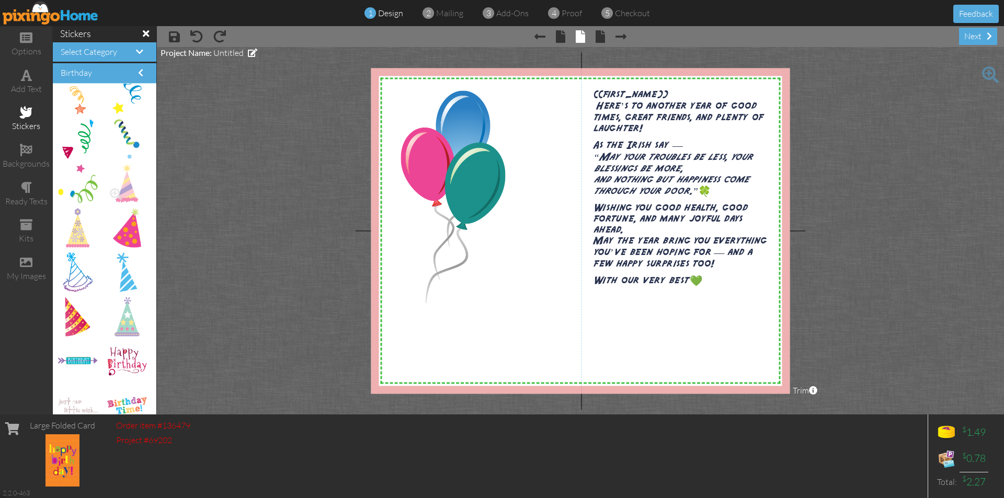
scroll to position [1412, 0]
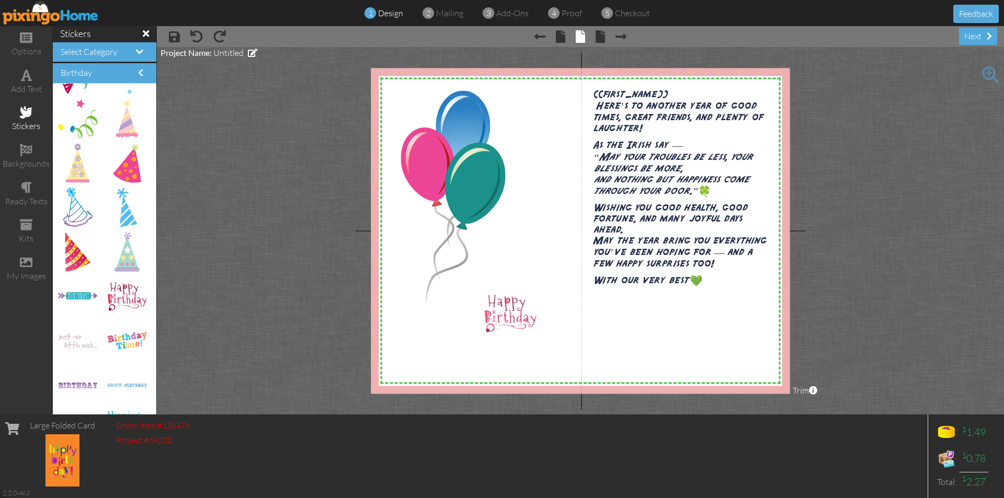
drag, startPoint x: 118, startPoint y: 302, endPoint x: 502, endPoint y: 319, distance: 385.2
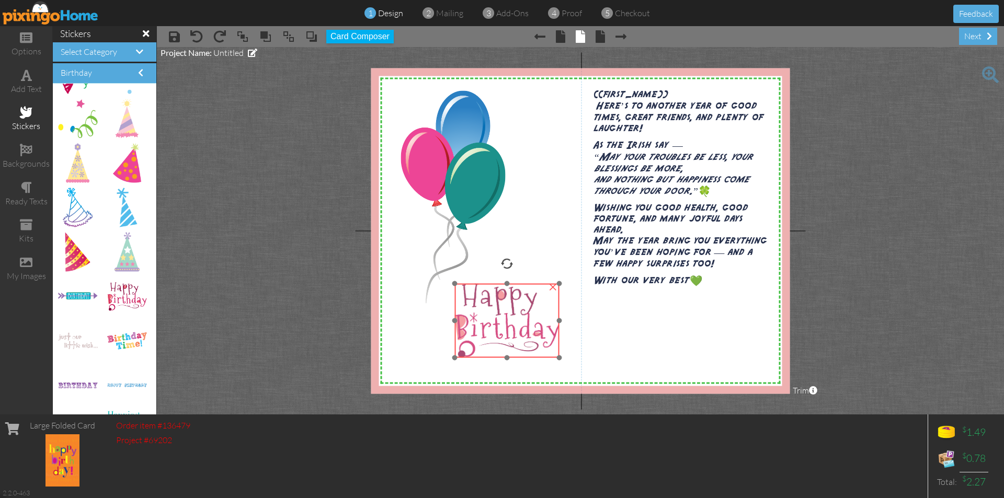
drag, startPoint x: 524, startPoint y: 294, endPoint x: 495, endPoint y: 284, distance: 31.6
click at [495, 284] on img at bounding box center [506, 321] width 105 height 74
